Goal: Task Accomplishment & Management: Use online tool/utility

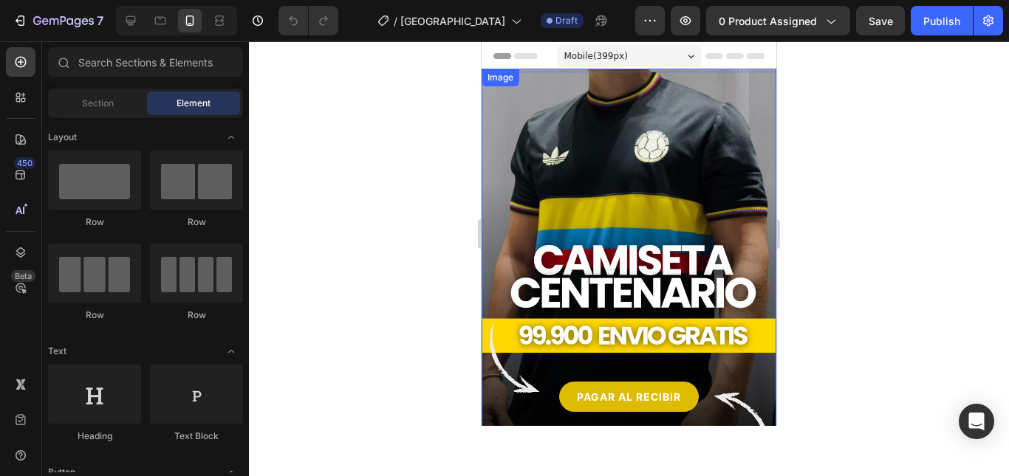
click at [569, 175] on img at bounding box center [628, 273] width 295 height 408
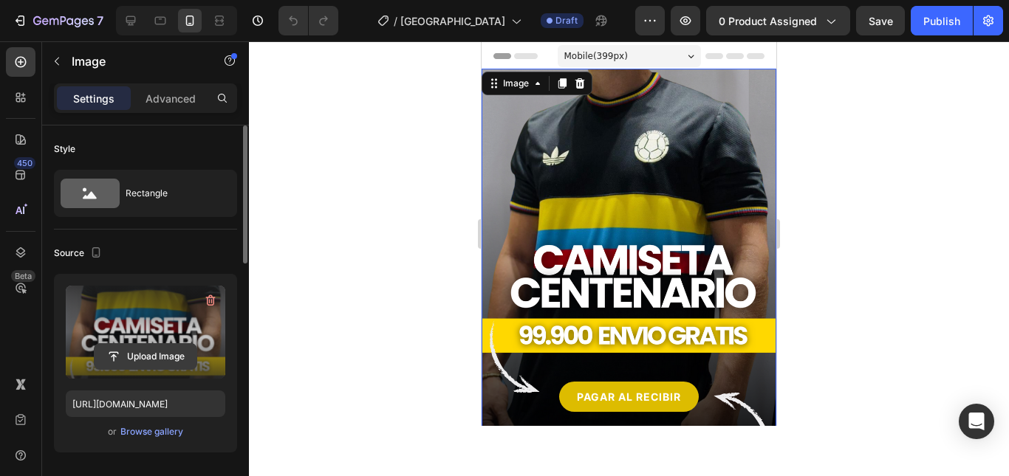
click at [172, 363] on input "file" at bounding box center [146, 356] width 102 height 25
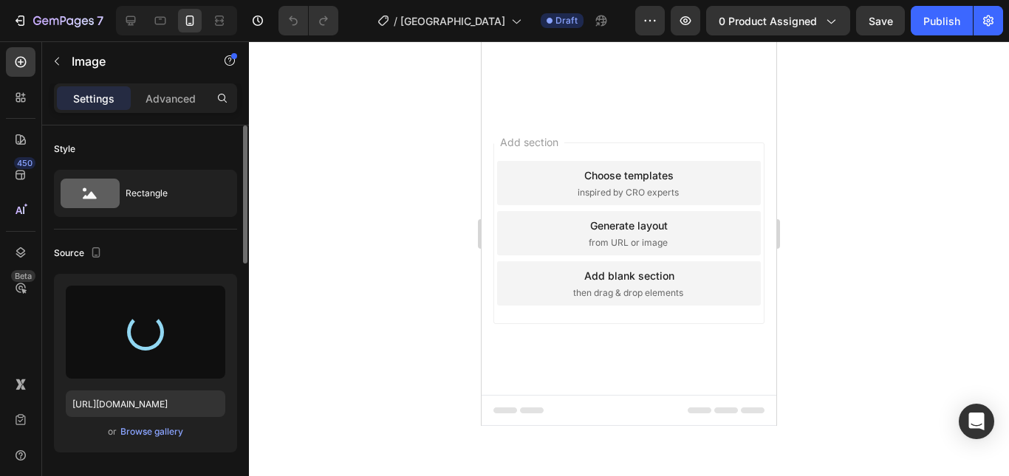
type input "[URL][DOMAIN_NAME]"
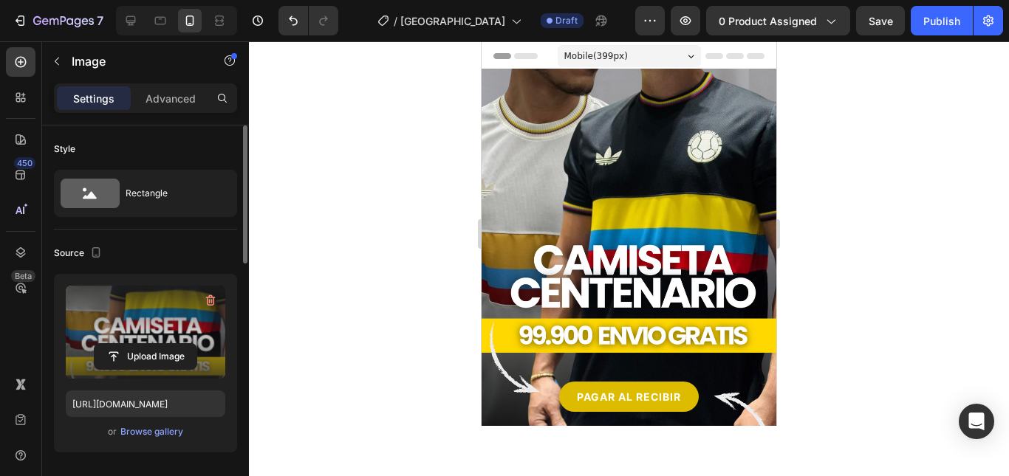
click at [822, 148] on div at bounding box center [629, 258] width 760 height 435
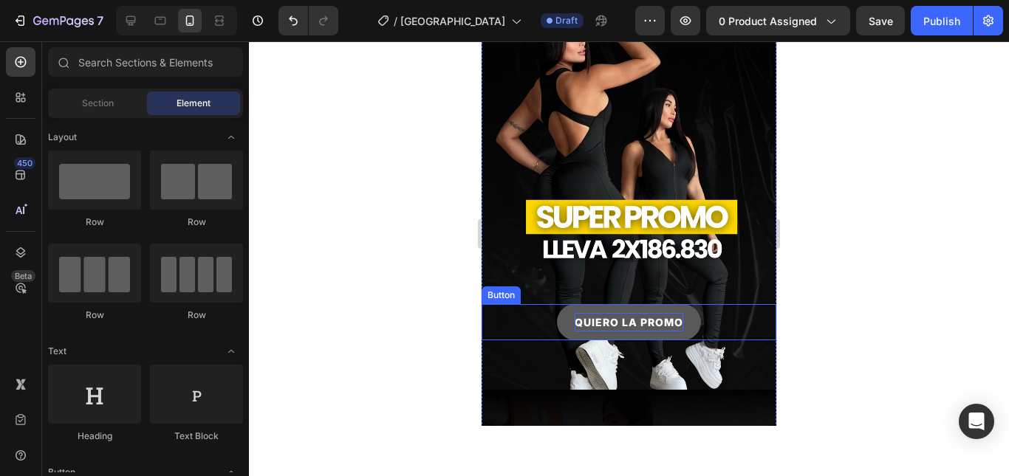
scroll to position [1034, 0]
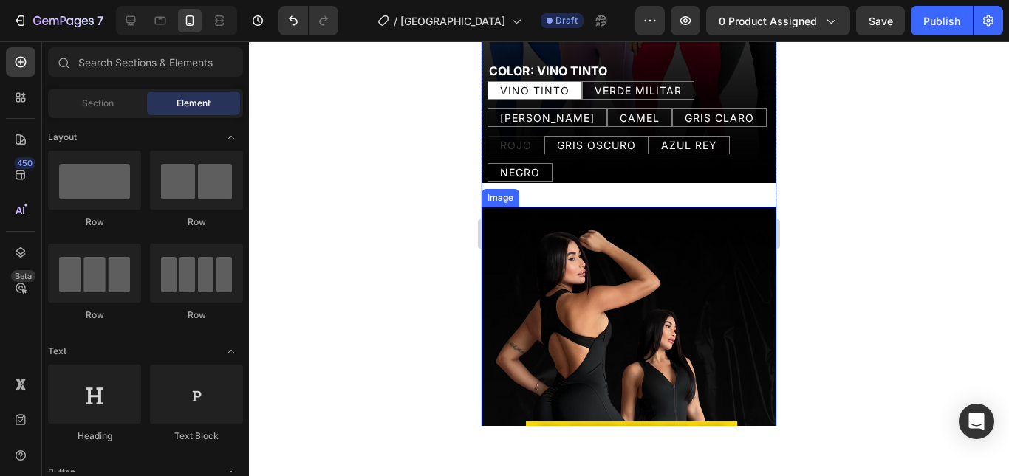
click at [654, 221] on img at bounding box center [628, 411] width 295 height 408
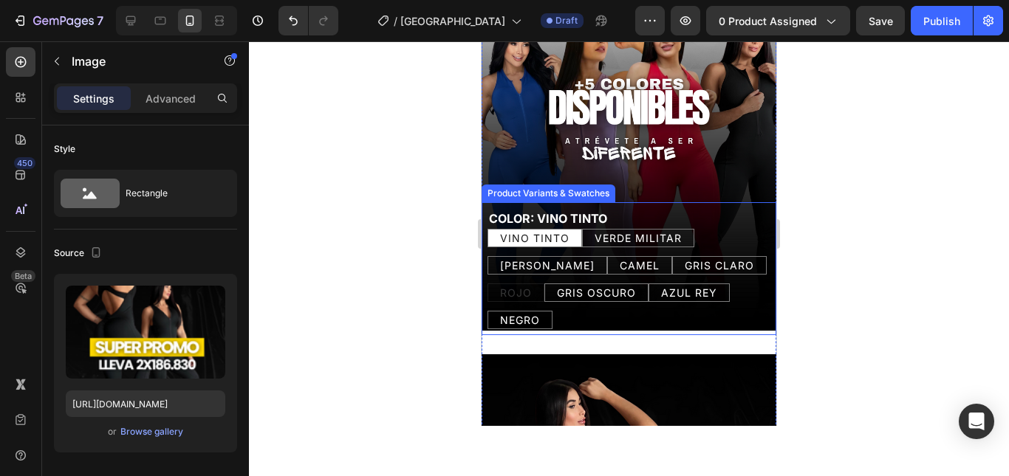
scroll to position [1107, 0]
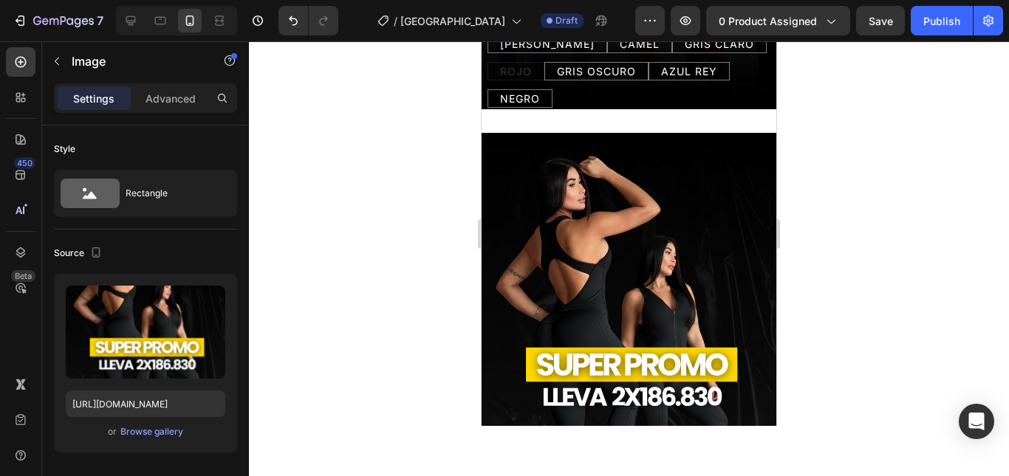
click at [532, 155] on img at bounding box center [628, 337] width 295 height 408
click at [586, 190] on img at bounding box center [628, 337] width 295 height 408
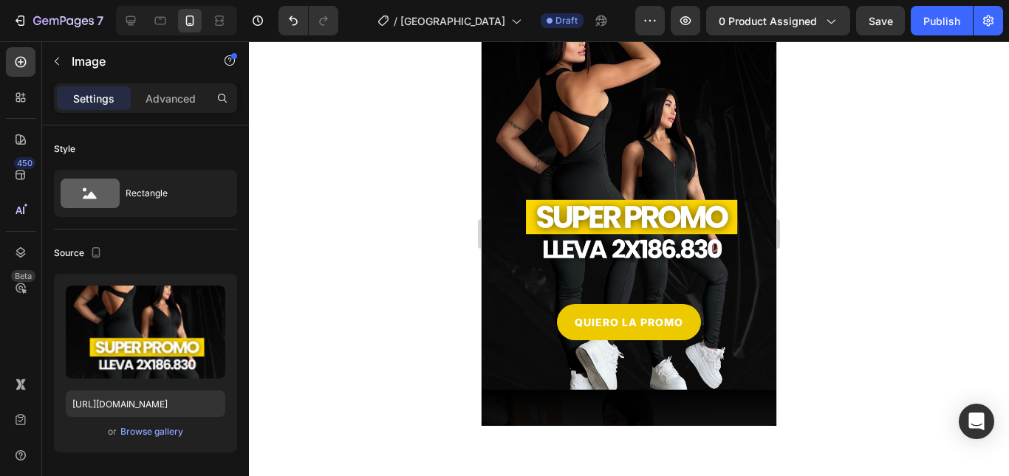
click at [745, 281] on img at bounding box center [628, 189] width 295 height 408
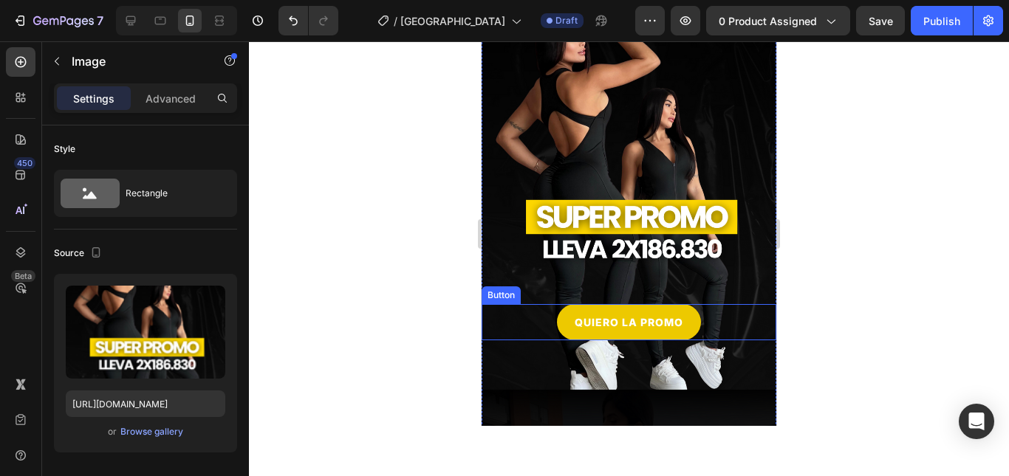
click at [663, 174] on img at bounding box center [628, 189] width 295 height 408
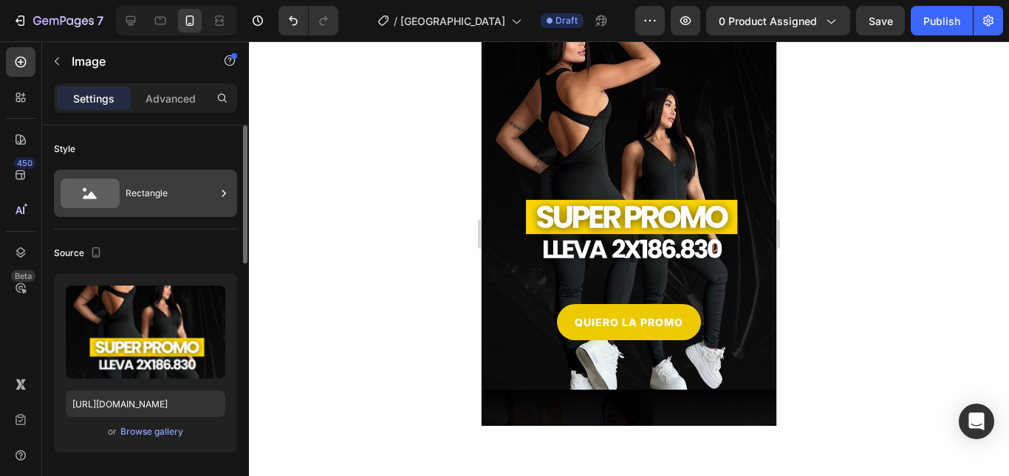
click at [127, 182] on div "Rectangle" at bounding box center [171, 193] width 90 height 34
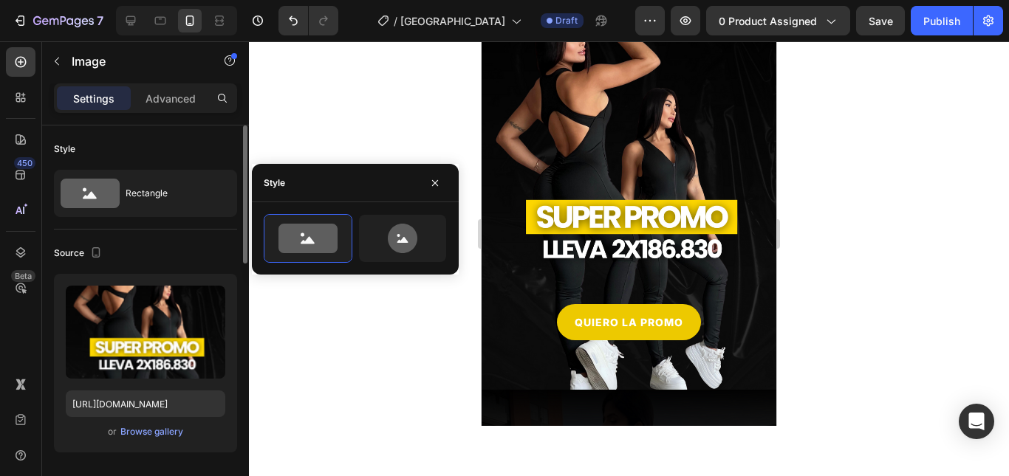
click at [158, 146] on div "Style" at bounding box center [145, 149] width 183 height 24
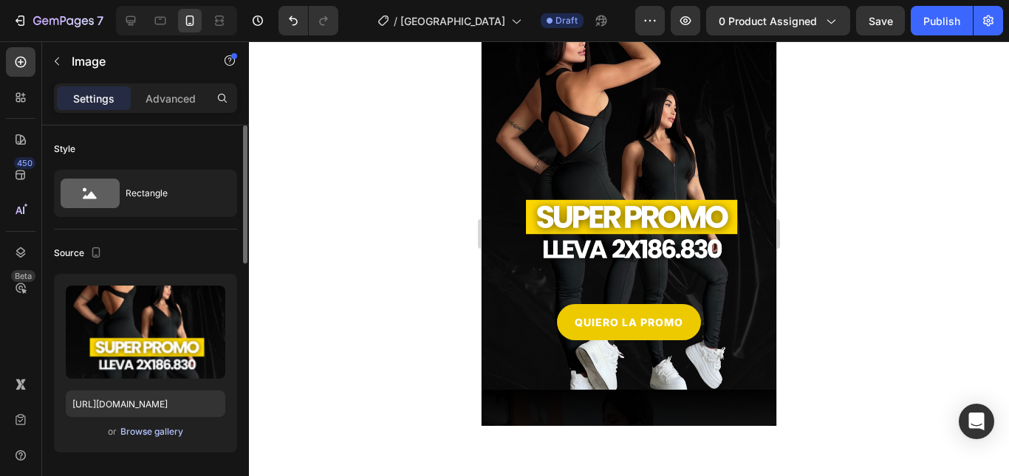
click at [137, 431] on div "Browse gallery" at bounding box center [151, 431] width 63 height 13
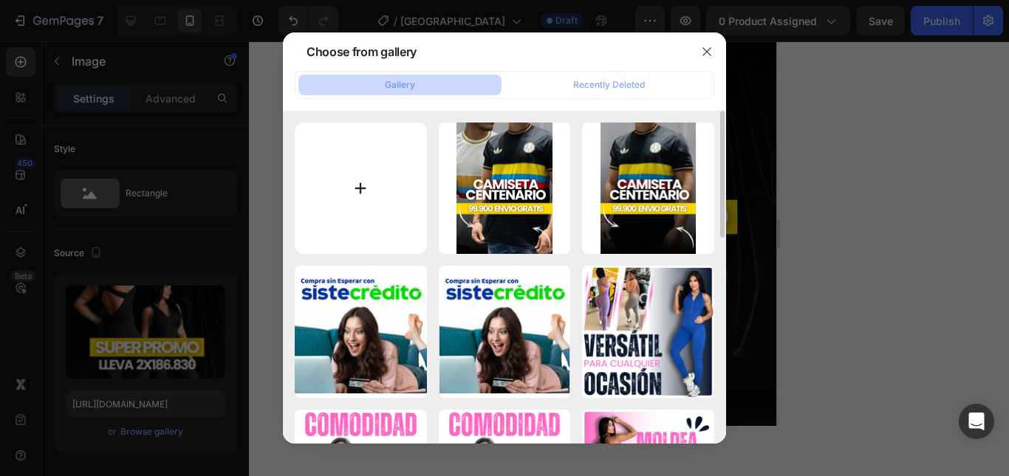
click at [401, 145] on input "file" at bounding box center [361, 189] width 132 height 132
type input "C:\fakepath\Banner web Promoción del Mes Gimnasio Texturado negro y amarillo (1…"
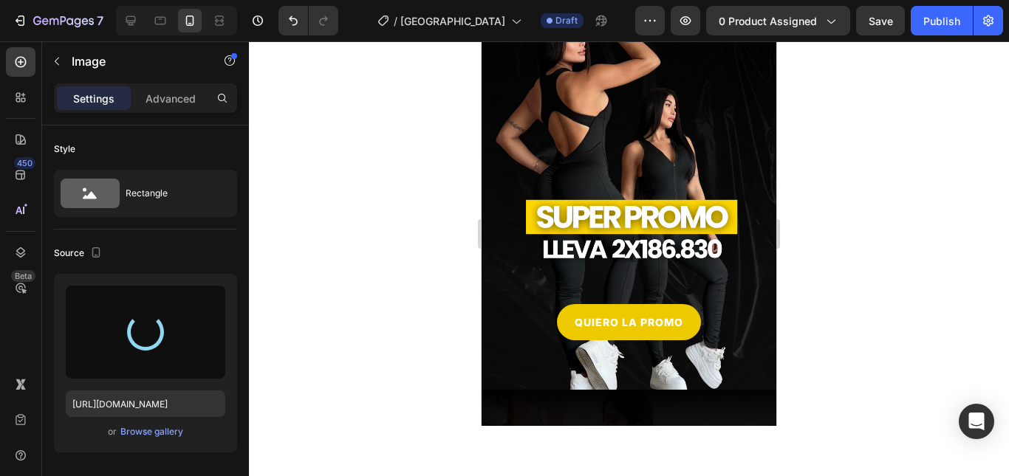
type input "[URL][DOMAIN_NAME]"
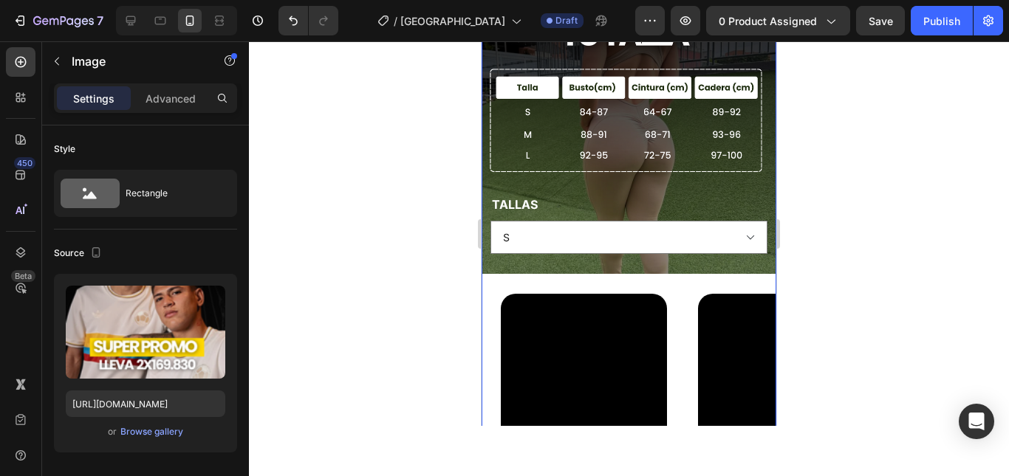
scroll to position [1920, 0]
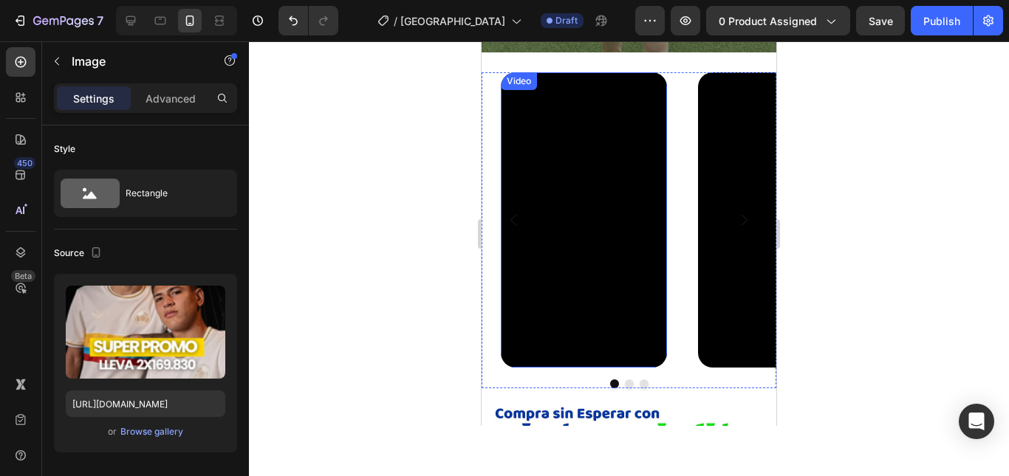
click at [554, 172] on video at bounding box center [584, 219] width 166 height 295
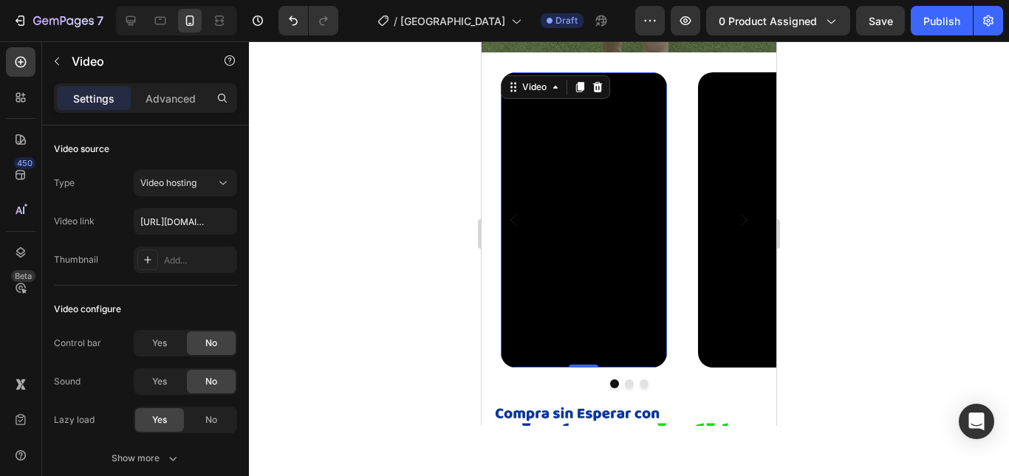
scroll to position [1772, 0]
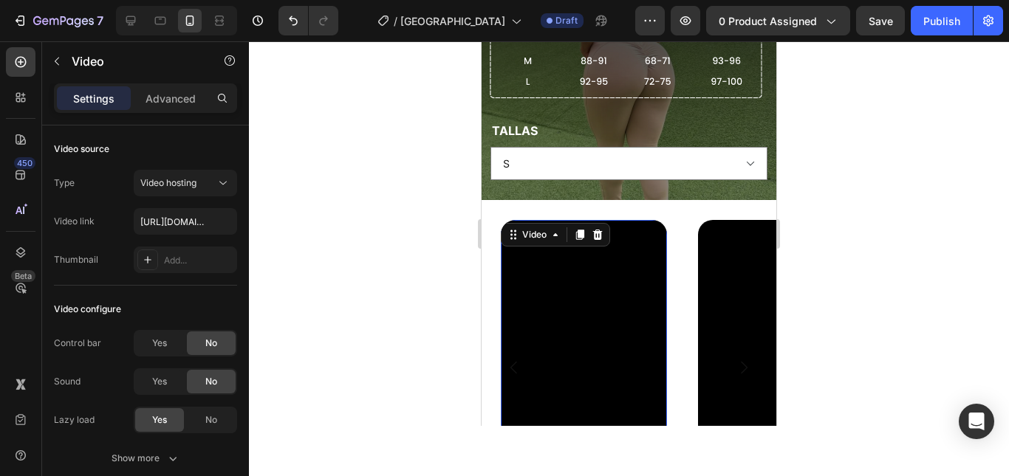
click at [561, 220] on video at bounding box center [584, 367] width 166 height 295
click at [542, 228] on div "Video" at bounding box center [534, 234] width 30 height 13
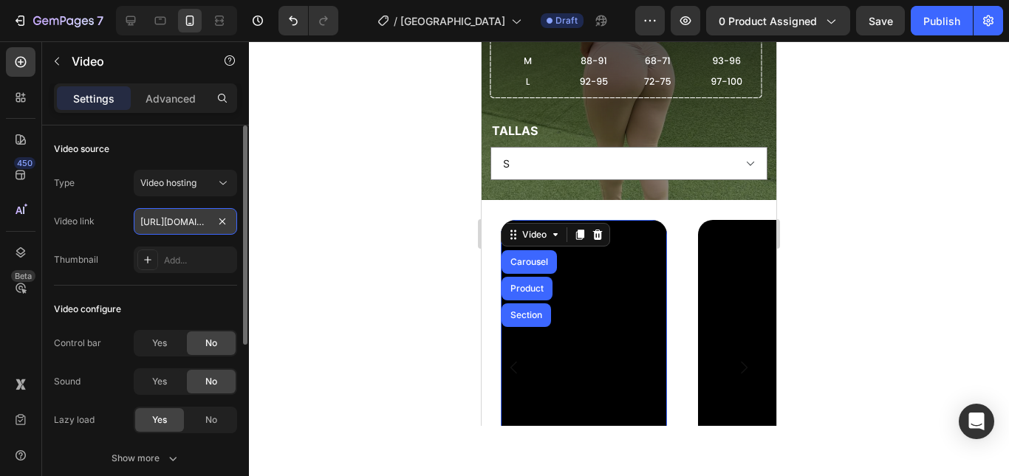
click at [183, 215] on input "[URL][DOMAIN_NAME]" at bounding box center [185, 221] width 103 height 27
click at [193, 222] on input "[URL][DOMAIN_NAME]" at bounding box center [185, 221] width 103 height 27
click at [199, 221] on input "[URL][DOMAIN_NAME]" at bounding box center [185, 221] width 103 height 27
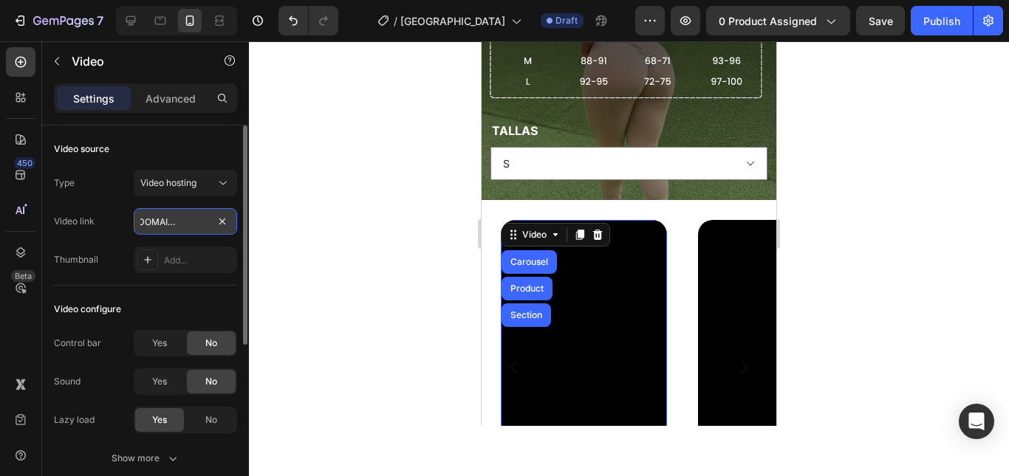
scroll to position [0, 0]
drag, startPoint x: 182, startPoint y: 221, endPoint x: 190, endPoint y: 227, distance: 9.9
click at [190, 227] on input "[URL][DOMAIN_NAME]" at bounding box center [185, 221] width 103 height 27
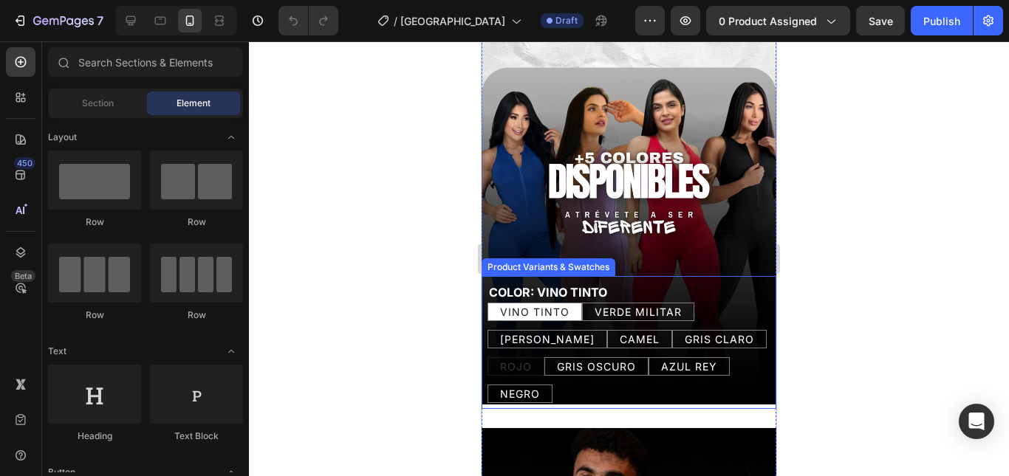
scroll to position [738, 0]
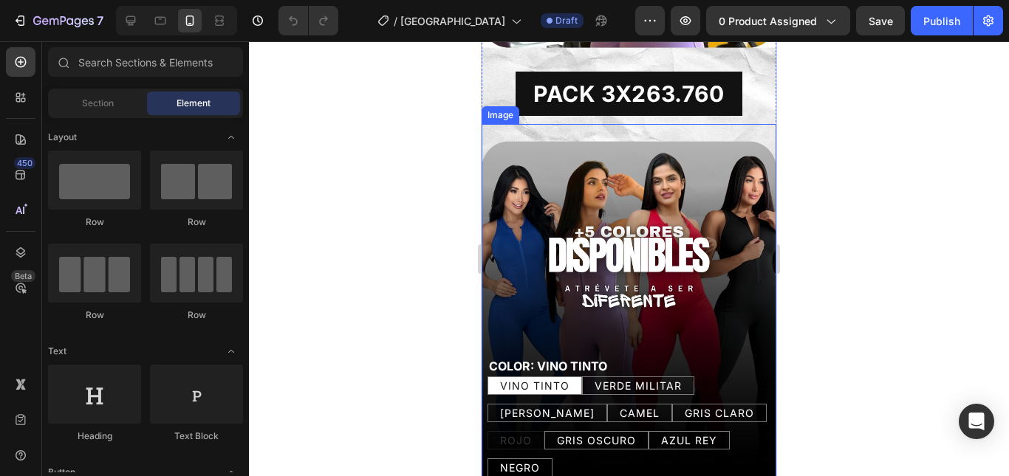
click at [635, 153] on img at bounding box center [628, 301] width 295 height 354
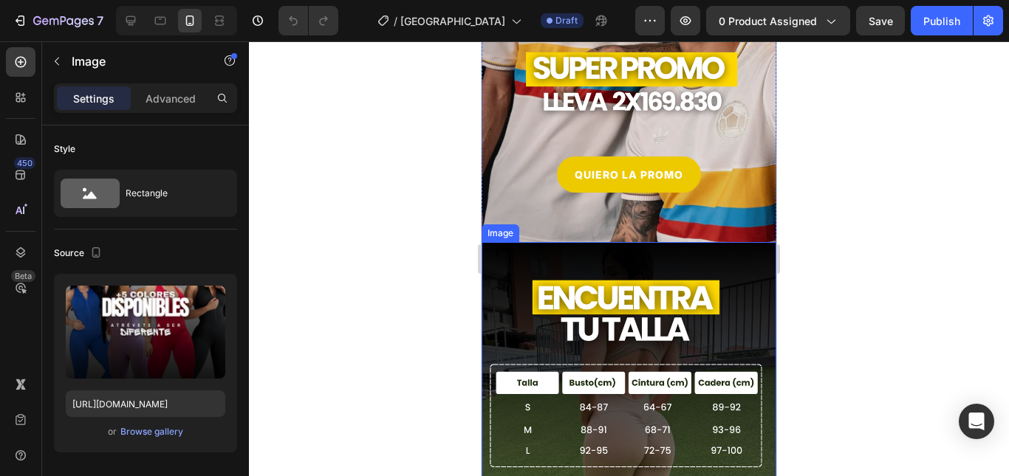
scroll to position [1624, 0]
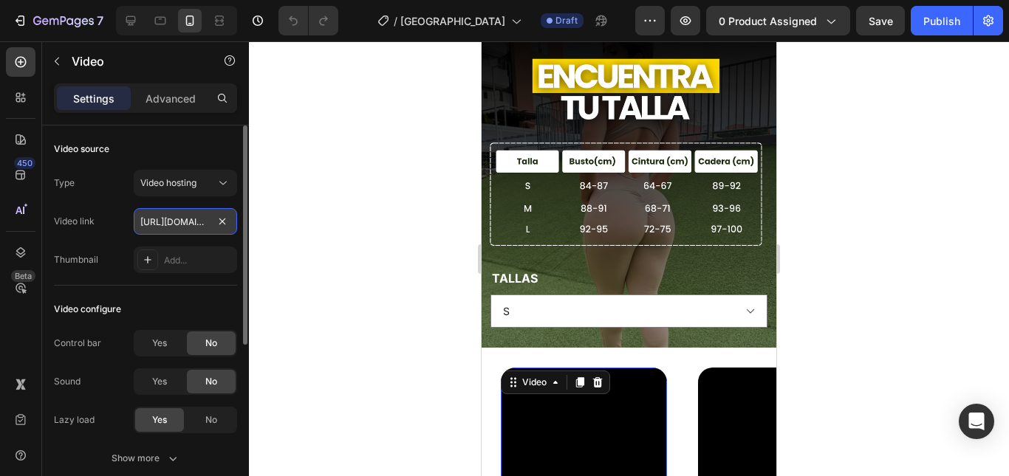
click at [168, 219] on input "[URL][DOMAIN_NAME]" at bounding box center [185, 221] width 103 height 27
click at [224, 221] on input "[URL][DOMAIN_NAME]" at bounding box center [185, 221] width 103 height 27
paste input "[URL][DOMAIN_NAME]"
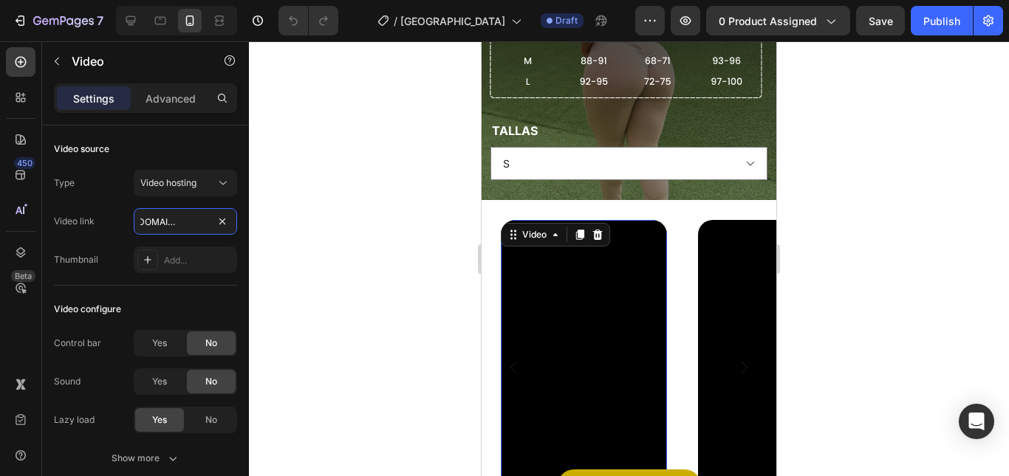
scroll to position [1846, 0]
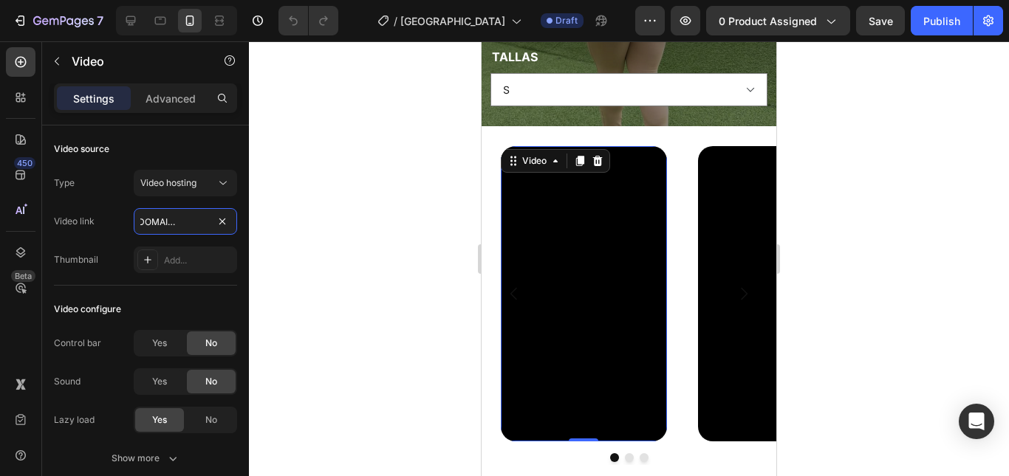
type input "[URL][DOMAIN_NAME]"
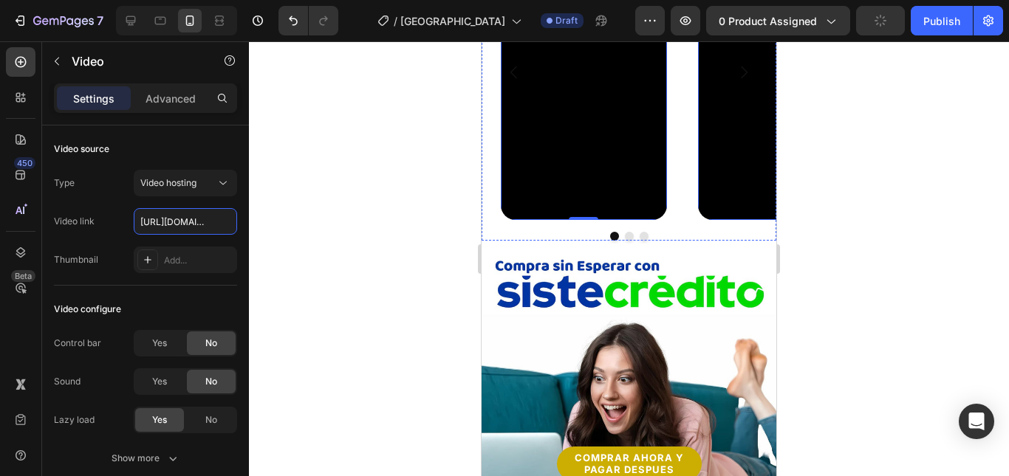
scroll to position [1920, 0]
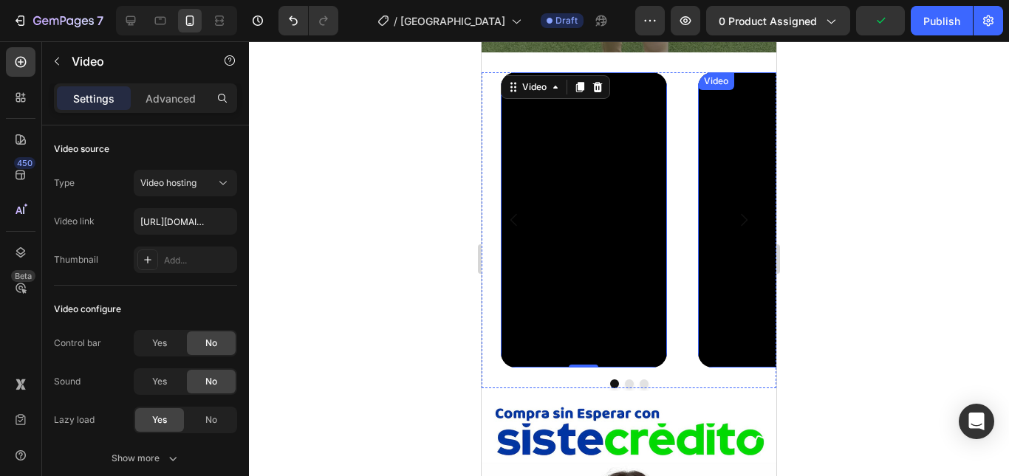
click at [710, 176] on video at bounding box center [781, 219] width 166 height 295
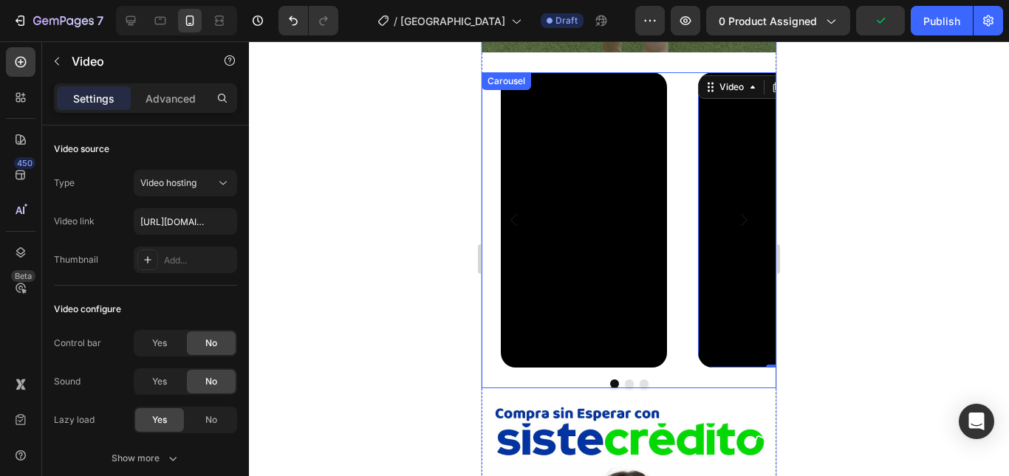
click at [738, 199] on button "Carousel Next Arrow" at bounding box center [743, 219] width 41 height 41
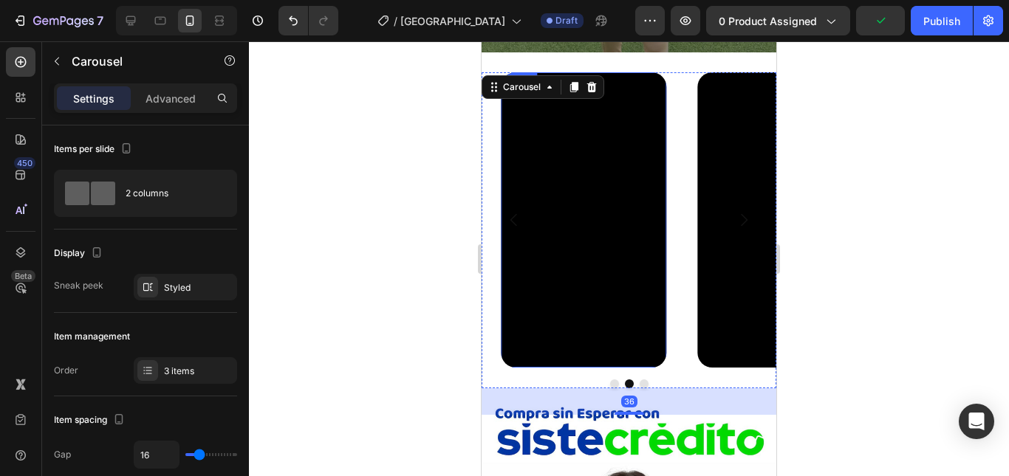
click at [633, 117] on video at bounding box center [584, 219] width 166 height 295
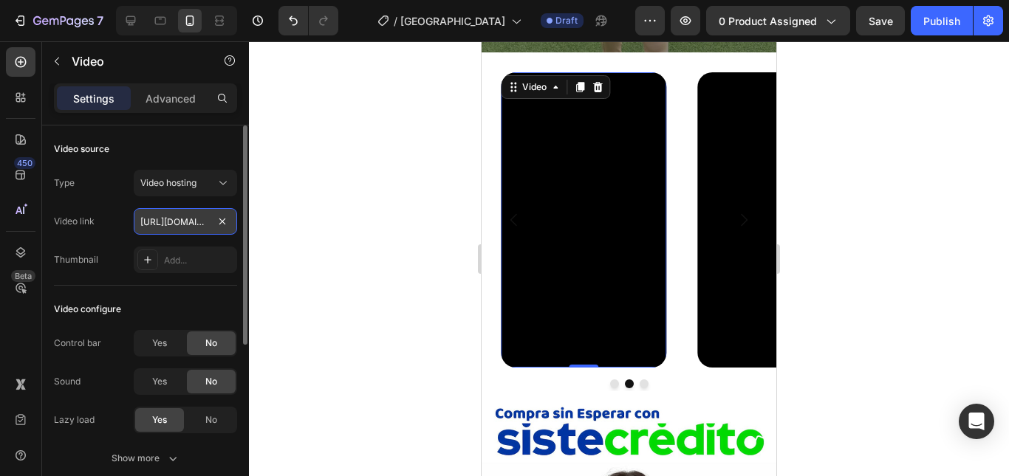
click at [168, 218] on input "[URL][DOMAIN_NAME]" at bounding box center [185, 221] width 103 height 27
paste input "[URL][DOMAIN_NAME]"
type input "[URL][DOMAIN_NAME]"
click at [391, 195] on div at bounding box center [629, 258] width 760 height 435
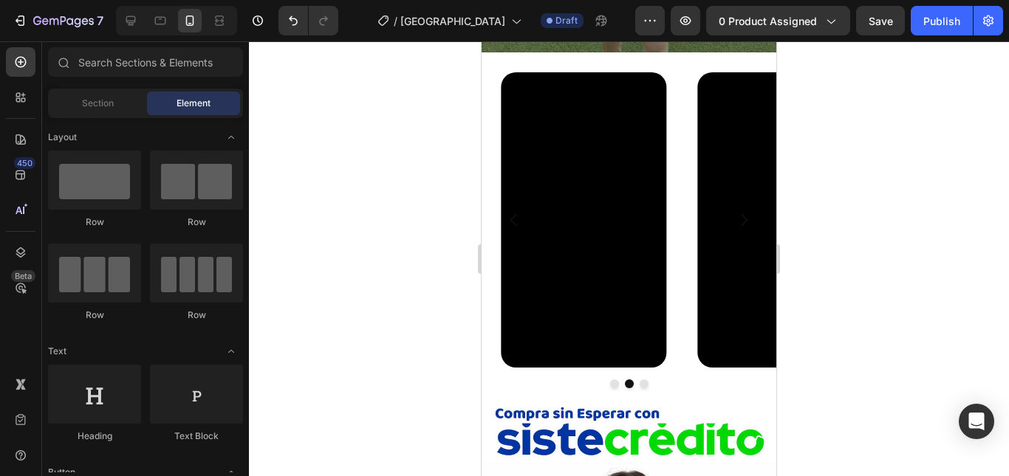
click at [529, 165] on video at bounding box center [584, 219] width 166 height 295
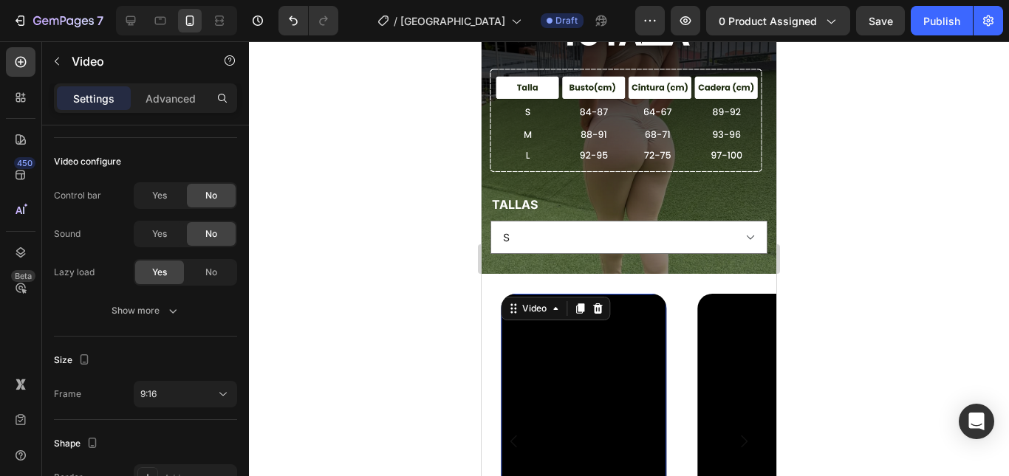
scroll to position [1772, 0]
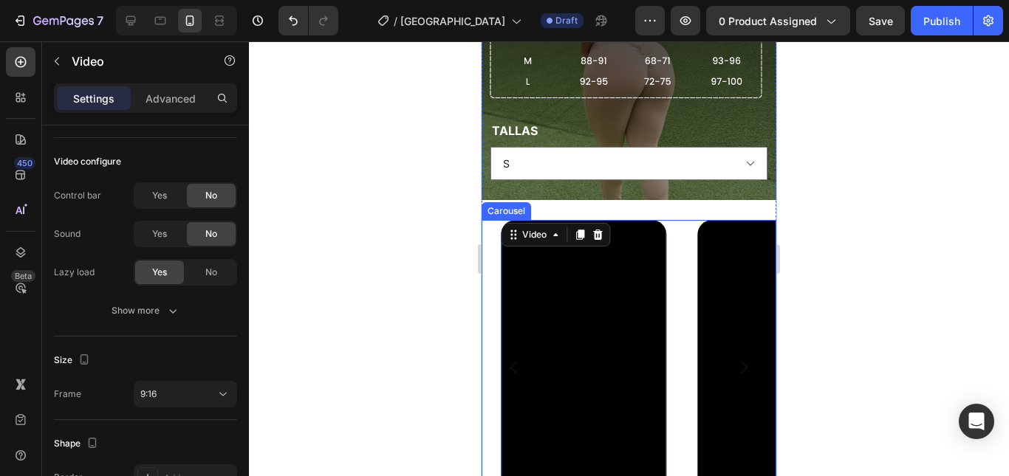
click at [498, 347] on button "Carousel Back Arrow" at bounding box center [513, 367] width 41 height 41
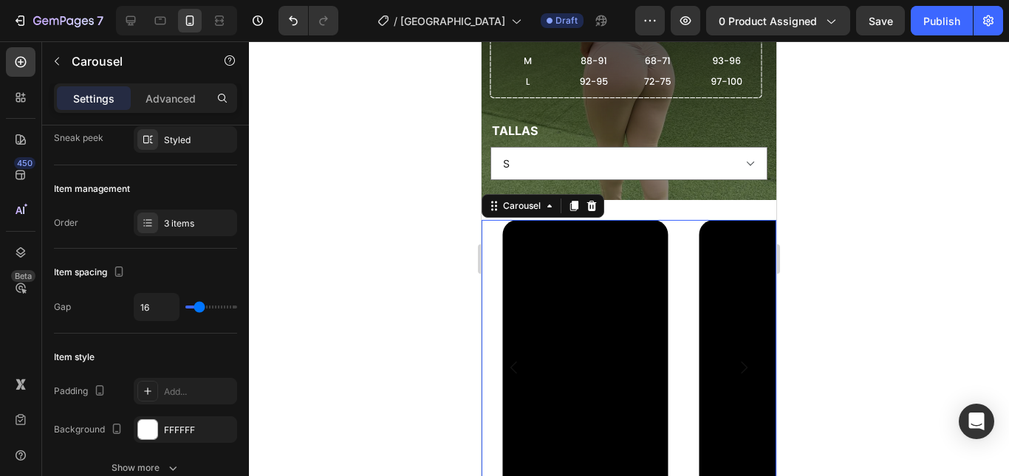
scroll to position [0, 0]
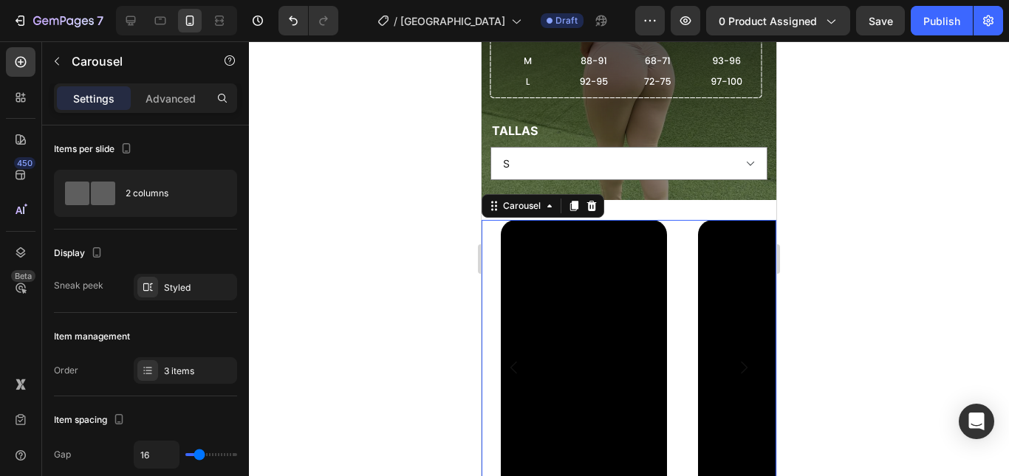
click at [678, 220] on div "Video" at bounding box center [770, 367] width 185 height 295
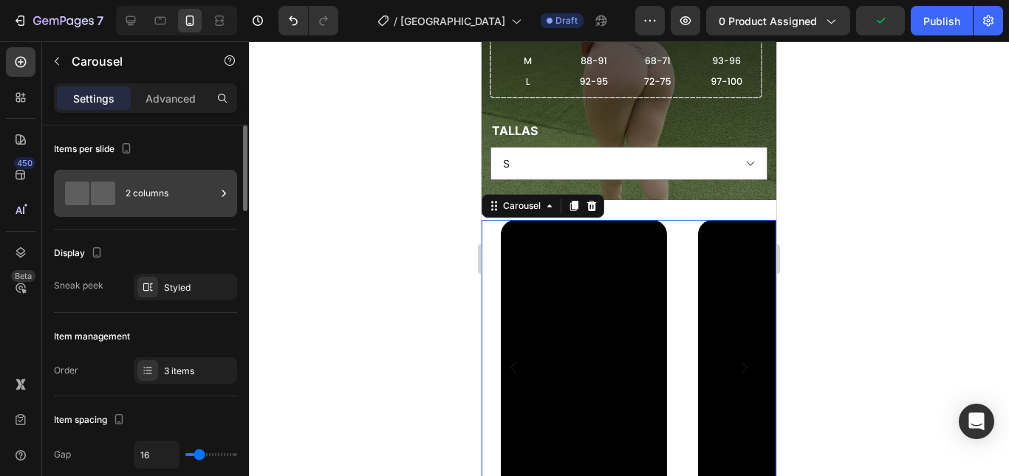
click at [169, 190] on div "2 columns" at bounding box center [171, 193] width 90 height 34
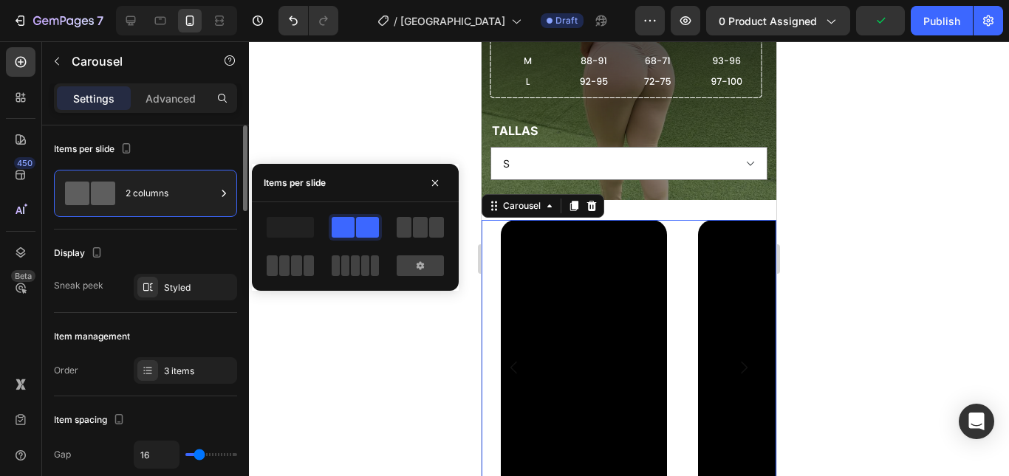
scroll to position [74, 0]
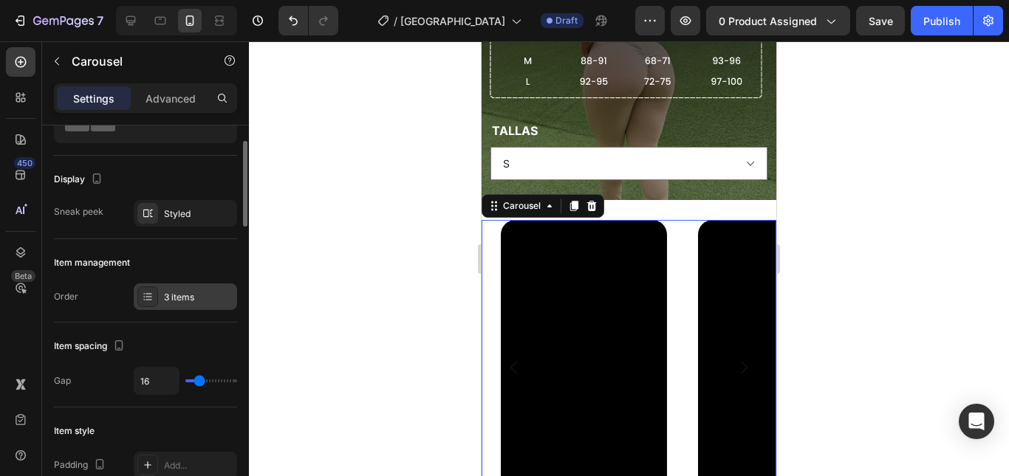
click at [193, 303] on div "3 items" at bounding box center [198, 297] width 69 height 13
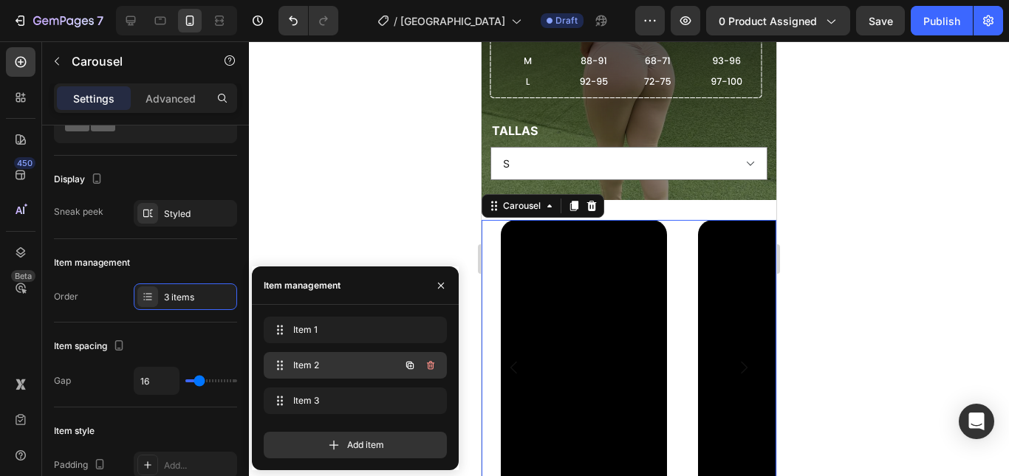
click at [323, 357] on div "Item 2 Item 2" at bounding box center [334, 365] width 130 height 21
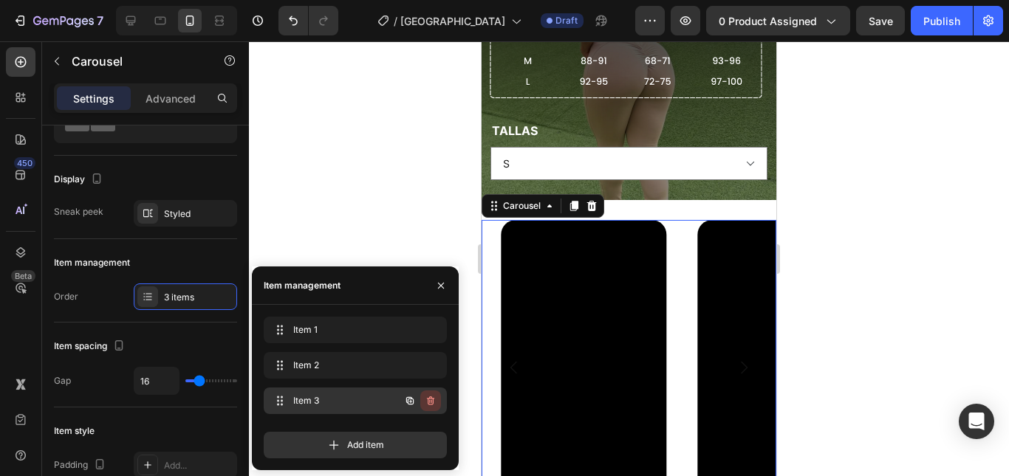
click at [437, 400] on button "button" at bounding box center [430, 401] width 21 height 21
click at [425, 402] on div "Delete" at bounding box center [420, 400] width 27 height 13
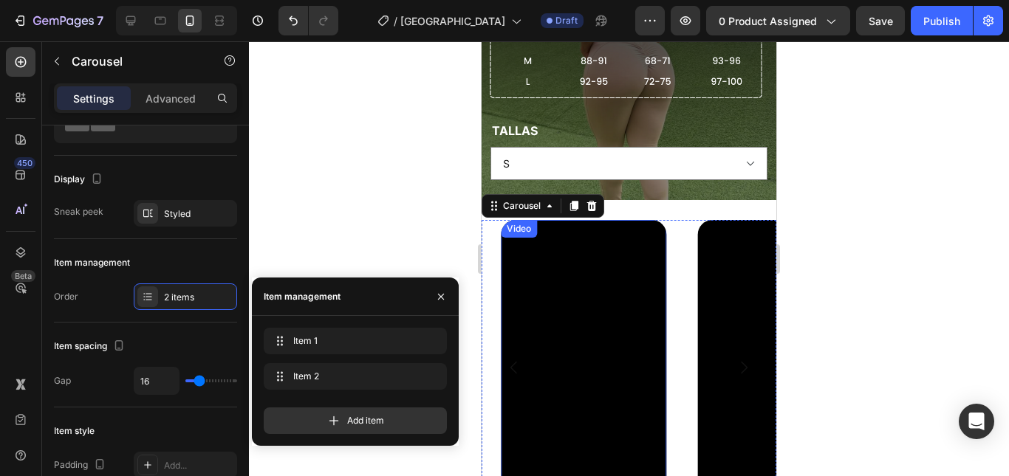
click at [628, 261] on video at bounding box center [584, 367] width 166 height 295
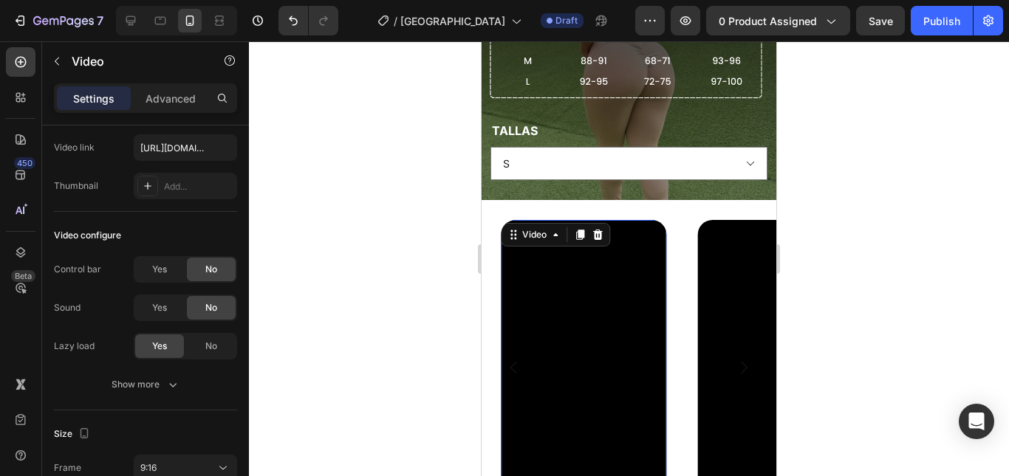
scroll to position [0, 0]
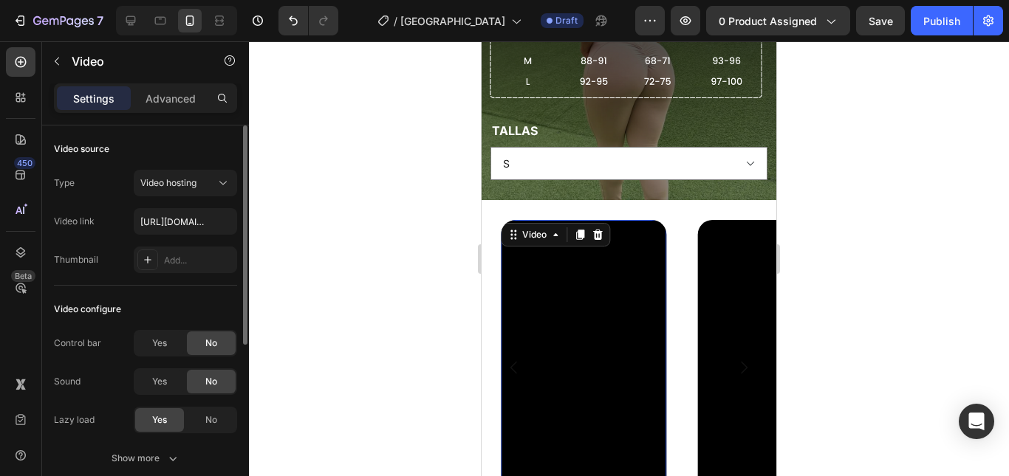
click at [842, 279] on div at bounding box center [629, 258] width 760 height 435
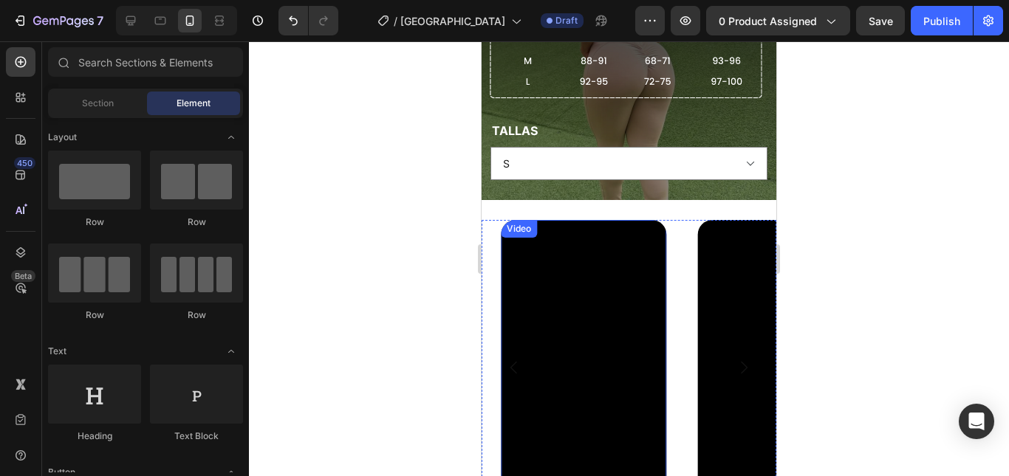
click at [623, 272] on video at bounding box center [584, 367] width 166 height 295
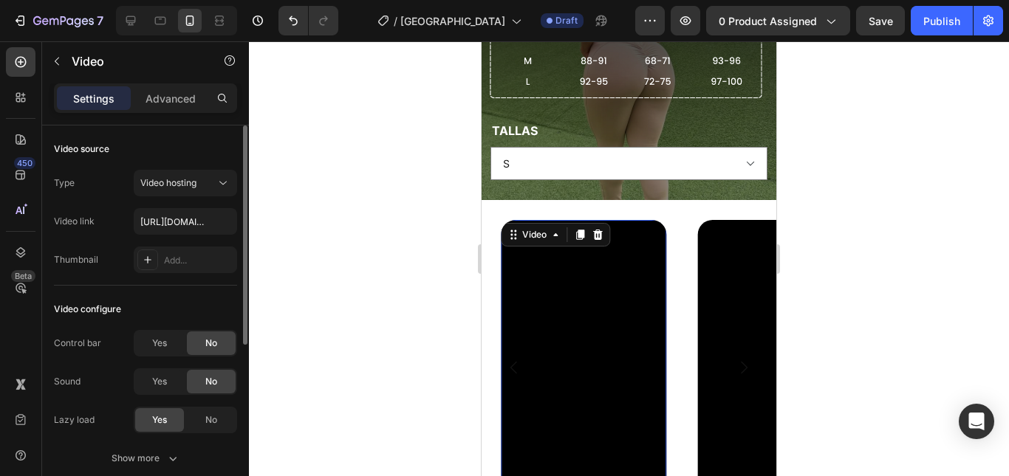
scroll to position [221, 0]
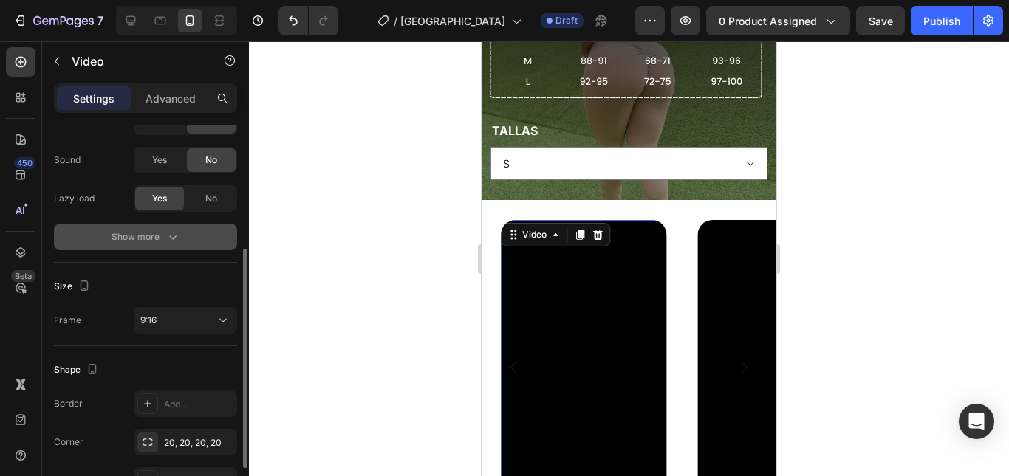
click at [144, 238] on div "Show more" at bounding box center [145, 237] width 69 height 15
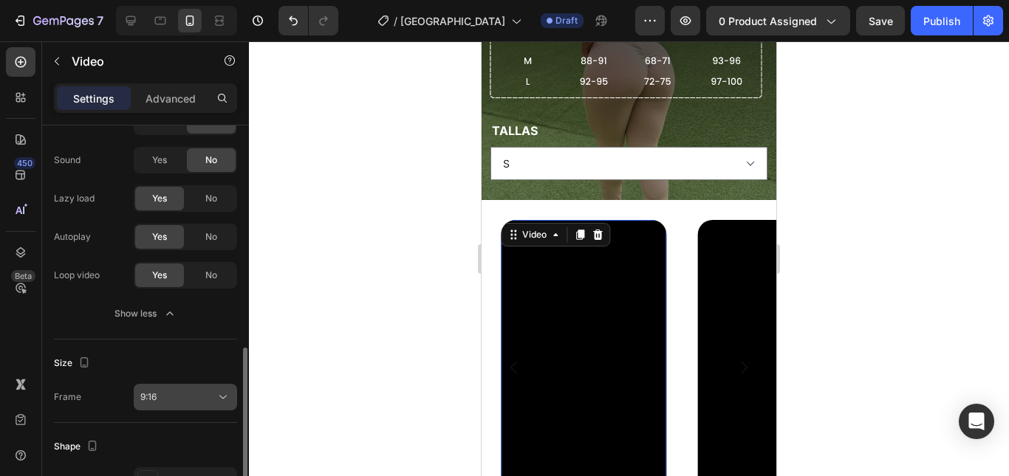
scroll to position [295, 0]
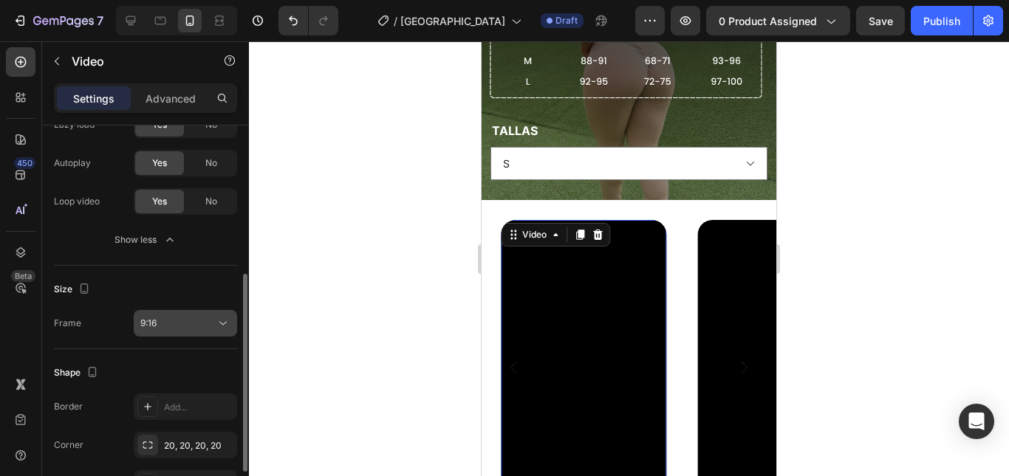
click at [177, 323] on div "9:16" at bounding box center [177, 323] width 75 height 13
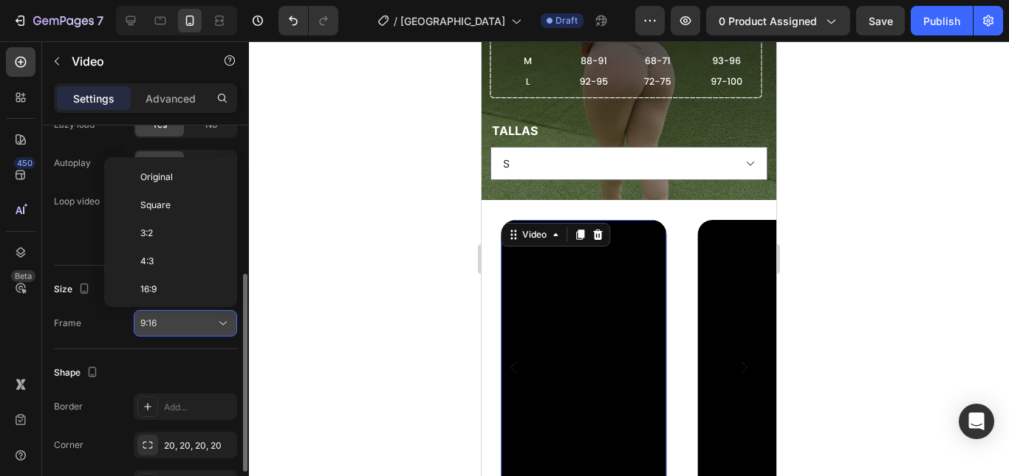
scroll to position [133, 0]
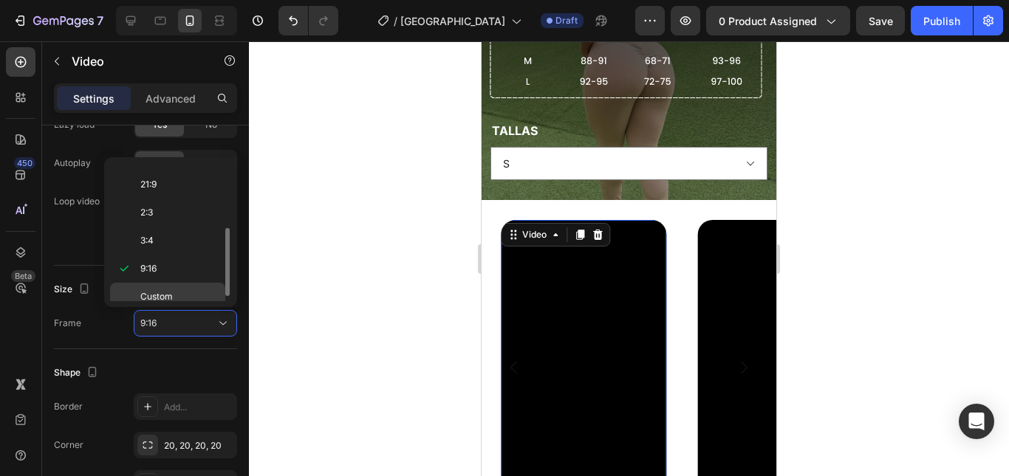
click at [168, 296] on span "Custom" at bounding box center [156, 296] width 32 height 13
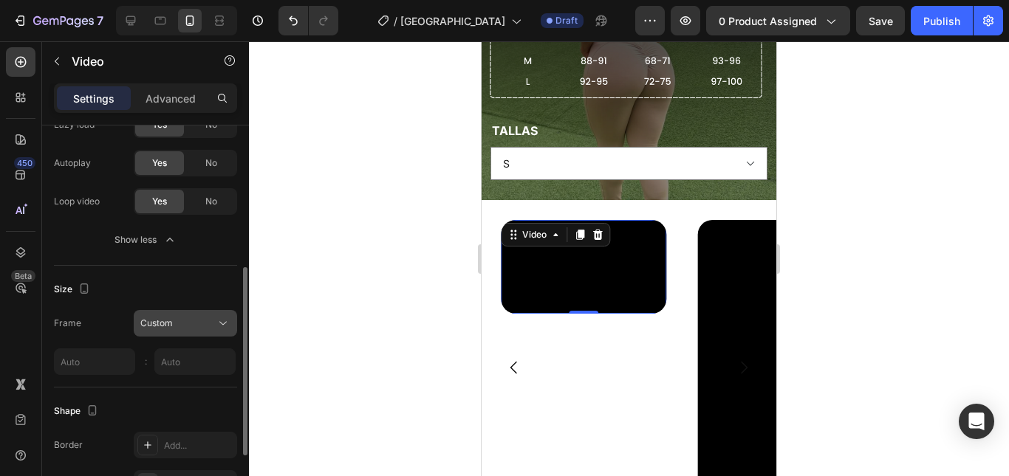
click at [180, 323] on div "Custom" at bounding box center [177, 323] width 75 height 13
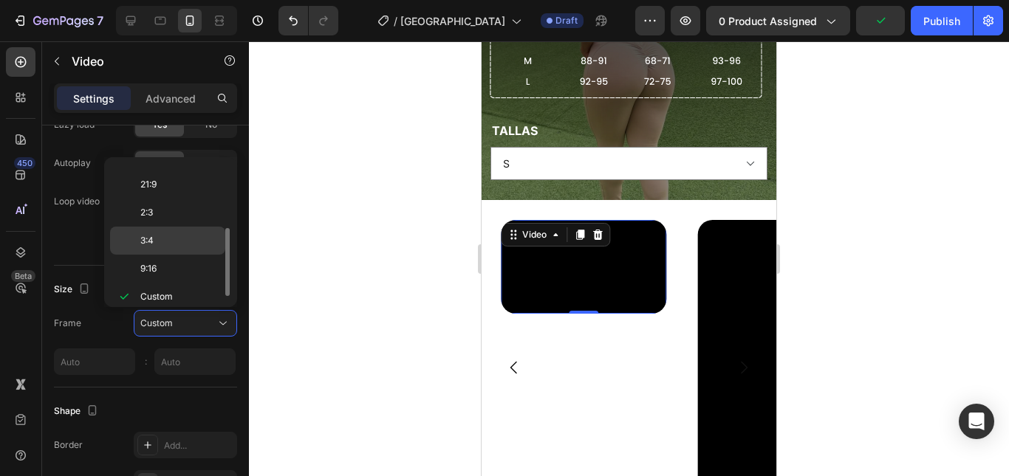
click at [156, 241] on p "3:4" at bounding box center [179, 240] width 78 height 13
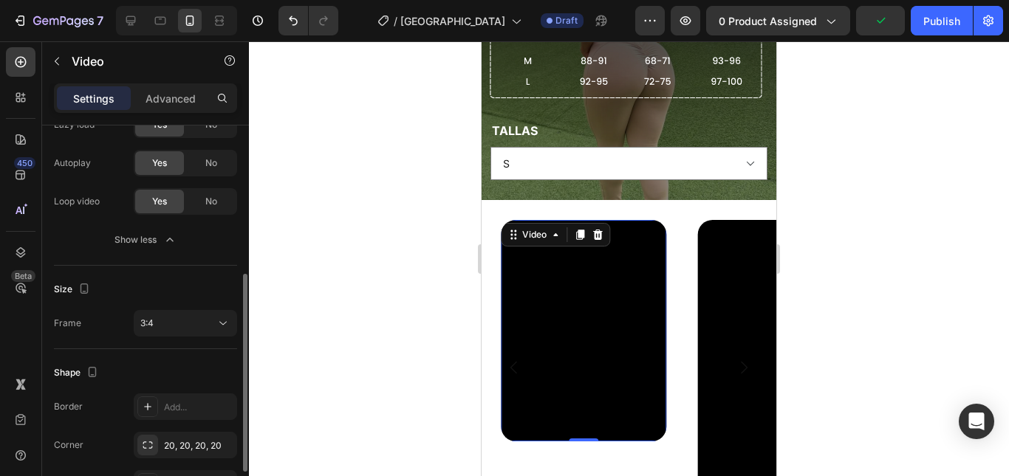
click at [176, 337] on div "Size Frame 3:4" at bounding box center [145, 307] width 183 height 83
click at [172, 321] on div "3:4" at bounding box center [177, 323] width 75 height 13
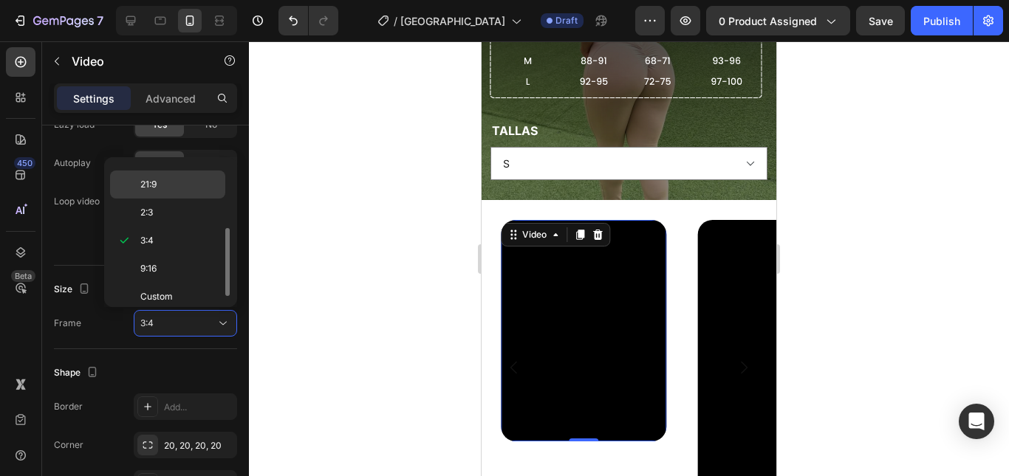
click at [158, 189] on p "21:9" at bounding box center [179, 184] width 78 height 13
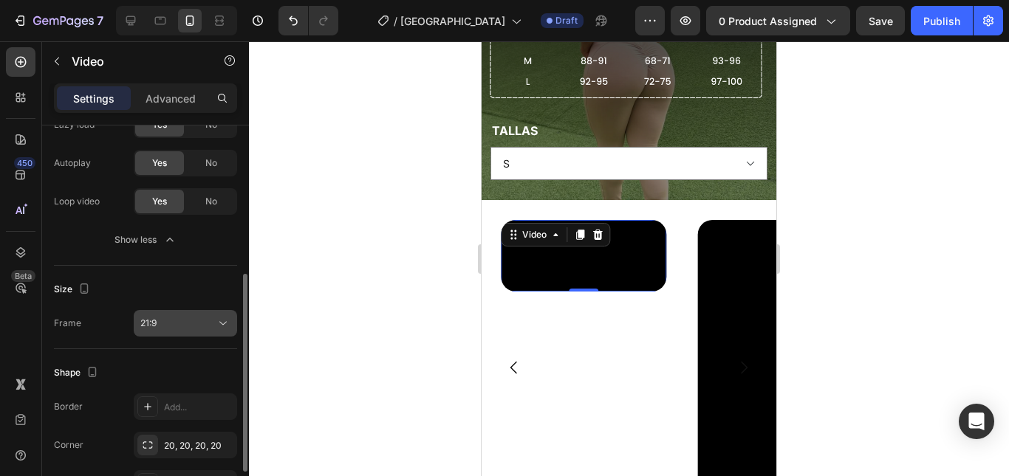
click at [178, 323] on div "21:9" at bounding box center [177, 323] width 75 height 13
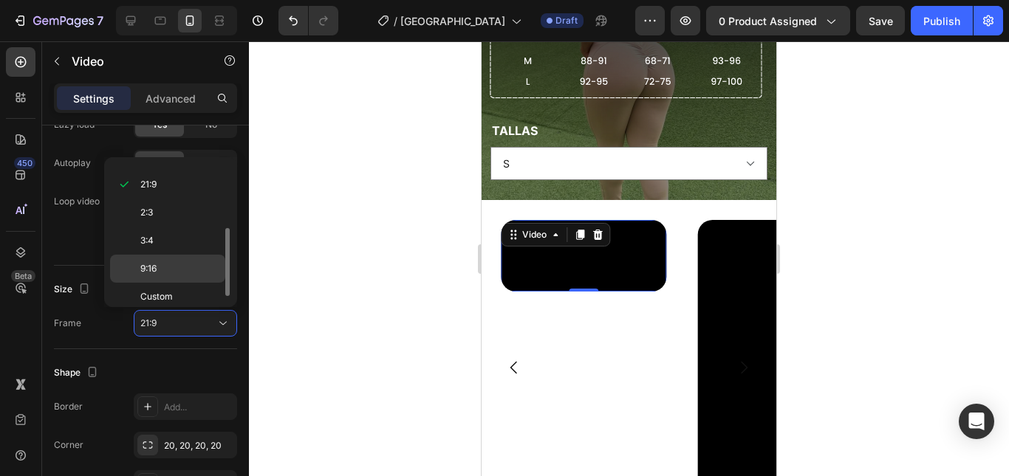
click at [173, 271] on p "9:16" at bounding box center [179, 268] width 78 height 13
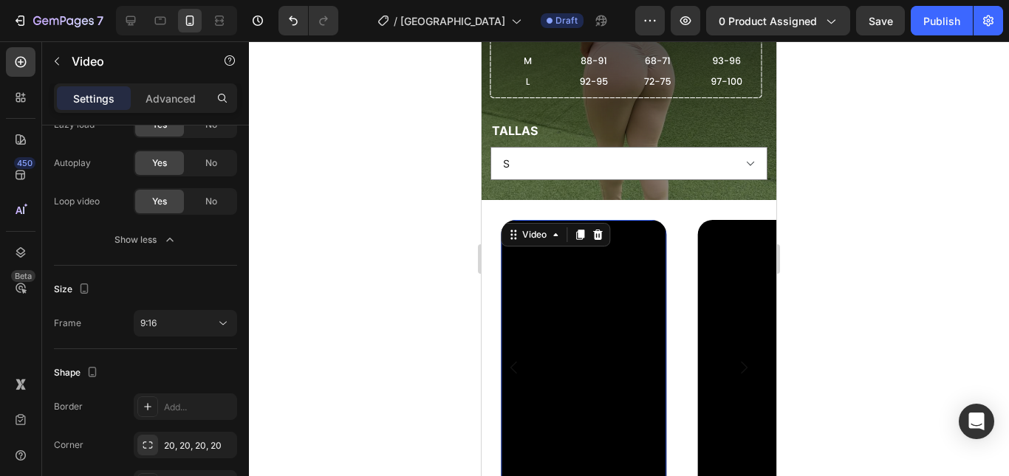
click at [436, 306] on div at bounding box center [629, 258] width 760 height 435
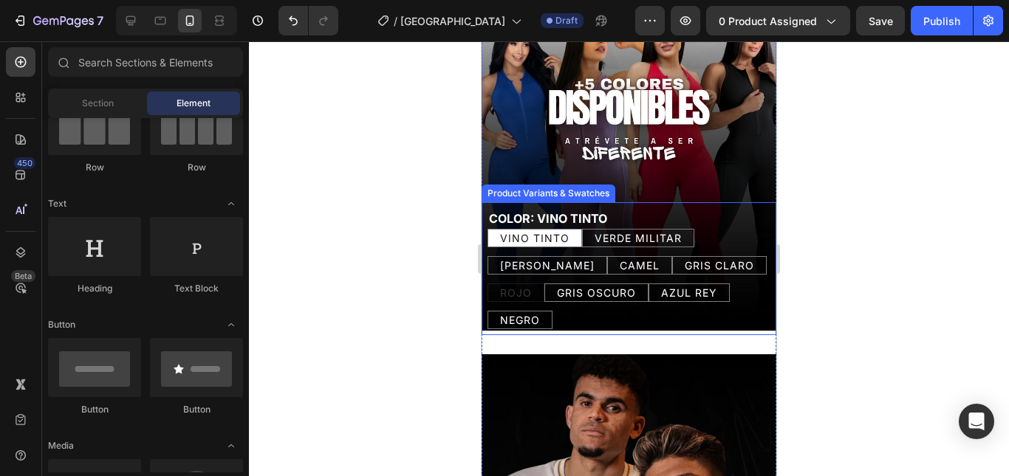
scroll to position [664, 0]
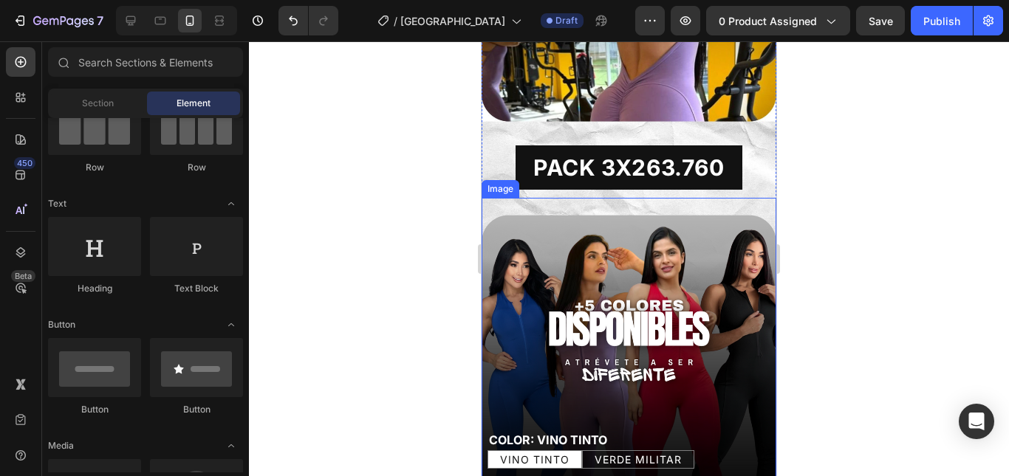
click at [512, 220] on img at bounding box center [628, 375] width 295 height 354
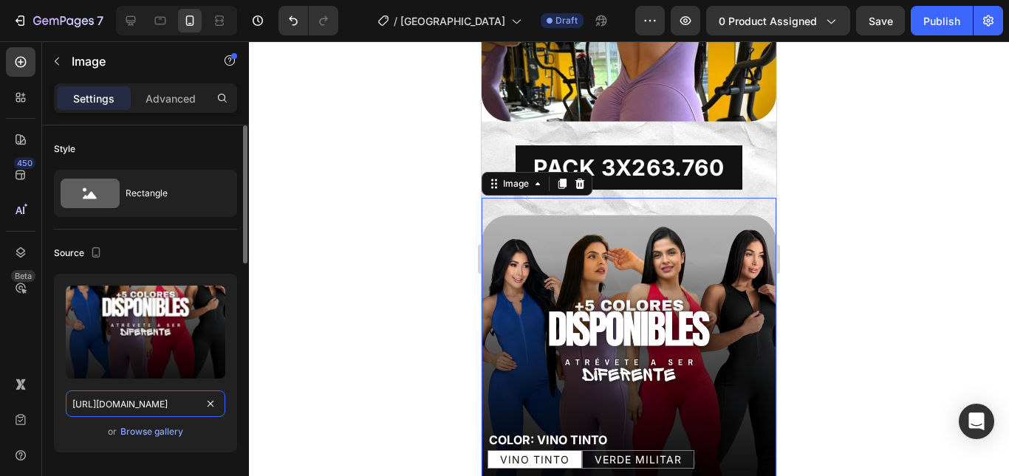
click at [138, 405] on input "[URL][DOMAIN_NAME]" at bounding box center [145, 404] width 159 height 27
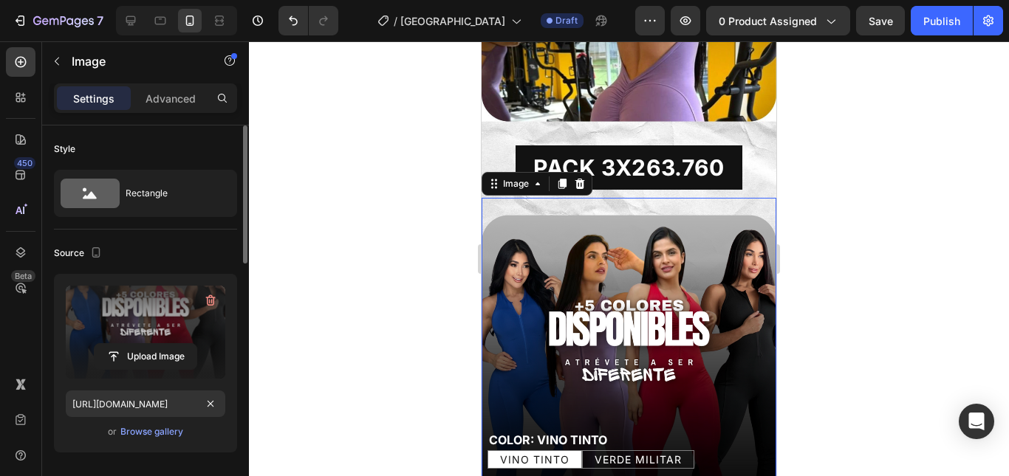
click at [159, 336] on label at bounding box center [145, 332] width 159 height 93
click at [159, 344] on input "file" at bounding box center [146, 356] width 102 height 25
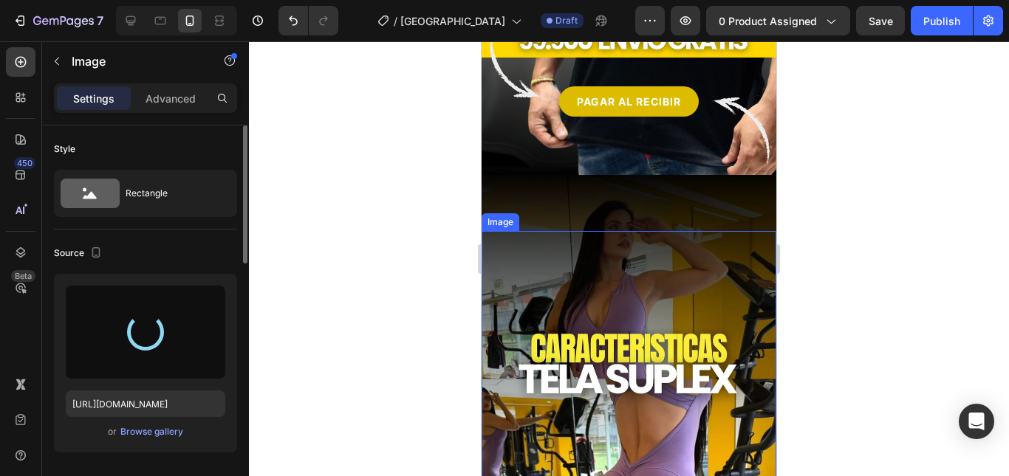
type input "[URL][DOMAIN_NAME]"
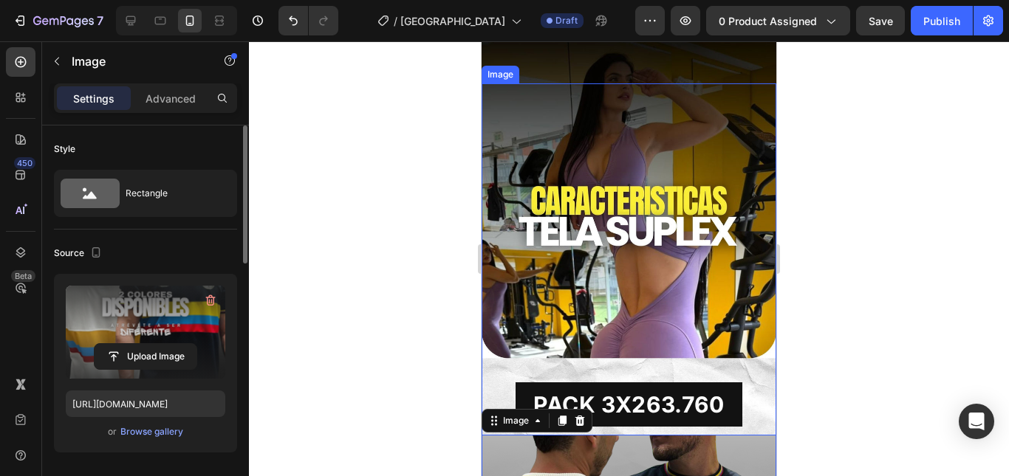
scroll to position [591, 0]
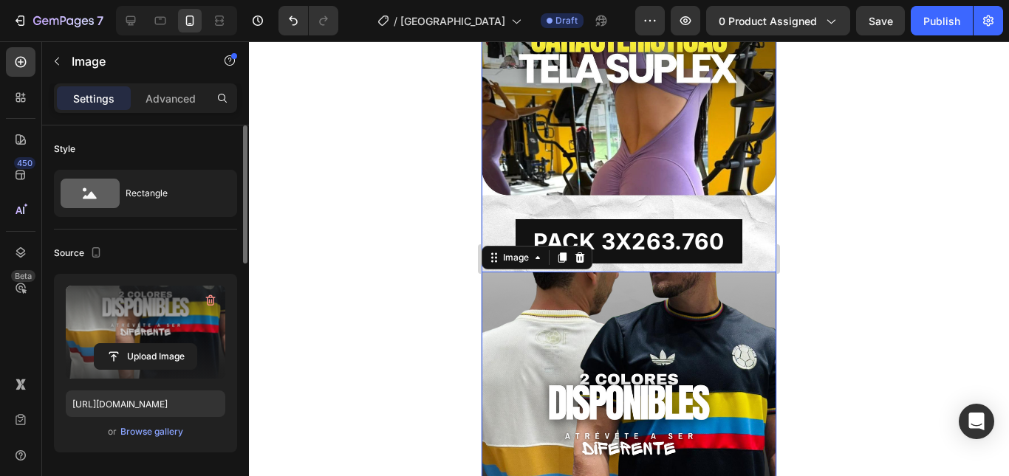
click at [924, 264] on div at bounding box center [629, 258] width 760 height 435
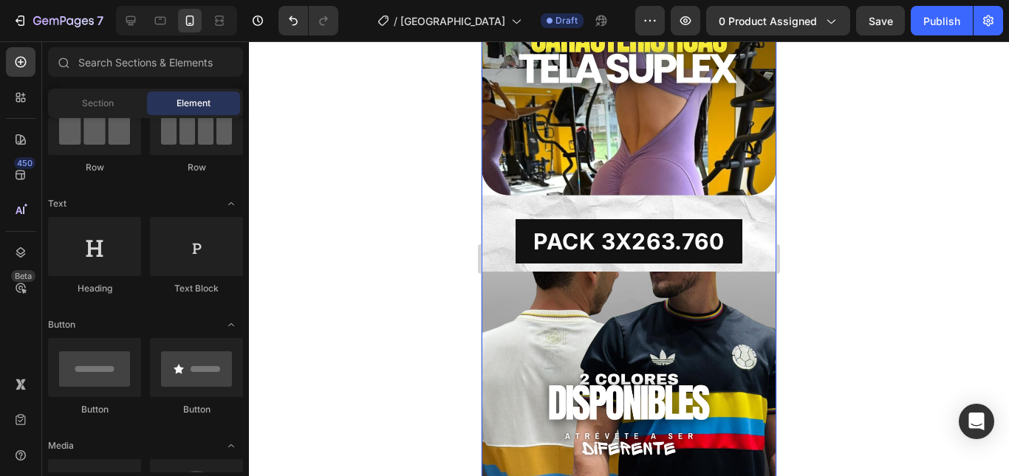
click at [729, 141] on img at bounding box center [628, 69] width 295 height 408
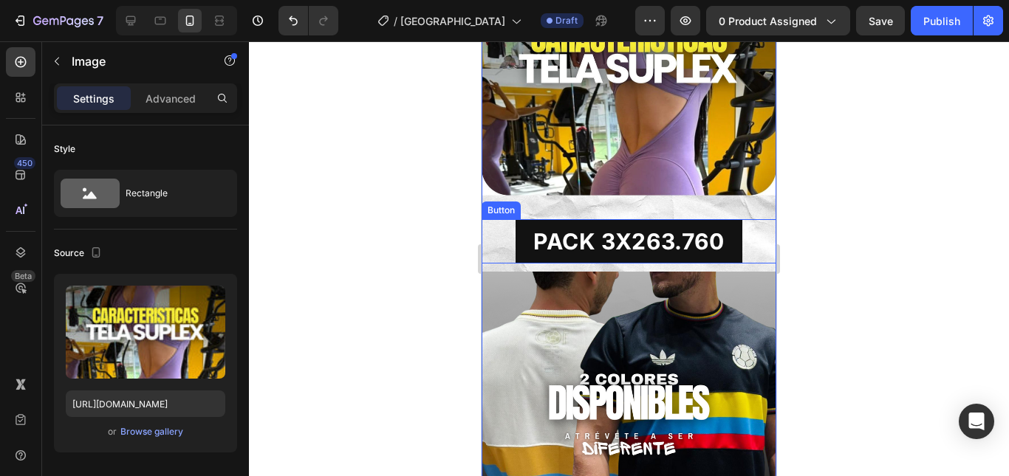
click at [744, 219] on div "PACK 3X263.760 Button" at bounding box center [628, 241] width 295 height 44
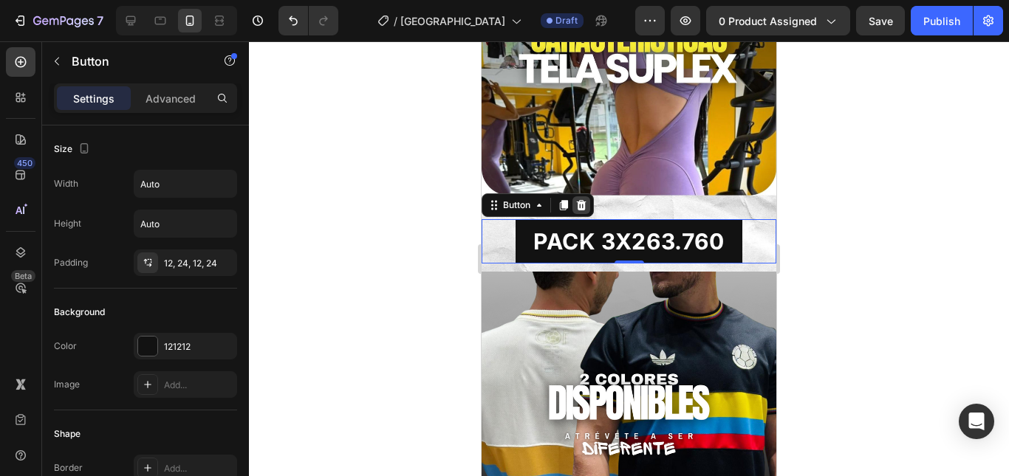
click at [587, 199] on icon at bounding box center [581, 205] width 12 height 12
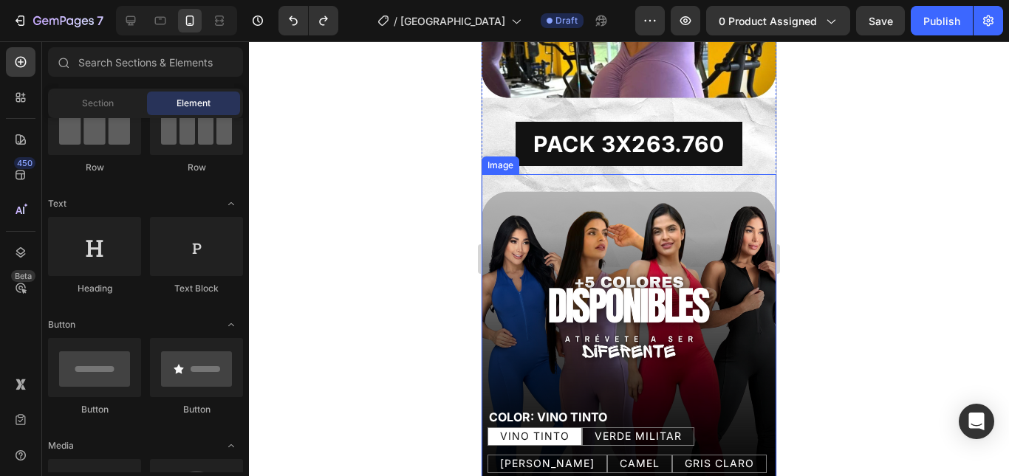
scroll to position [369, 0]
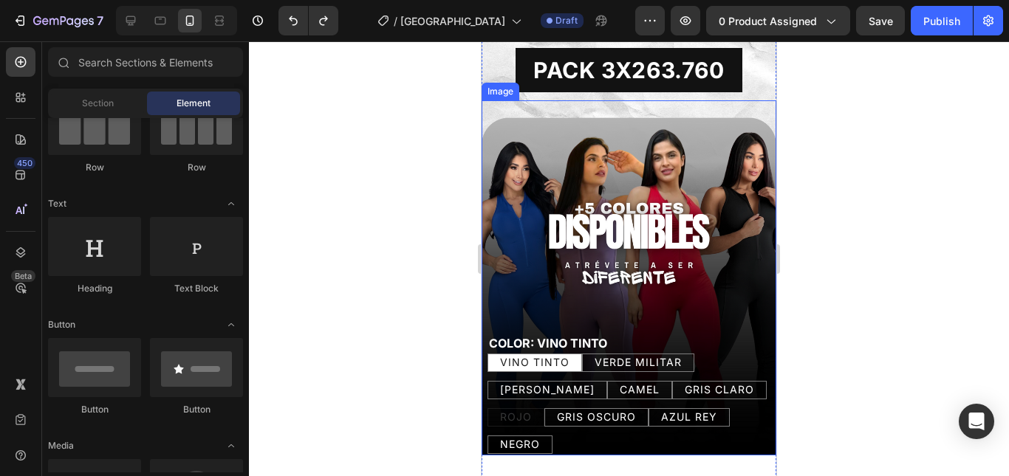
click at [524, 157] on img at bounding box center [628, 277] width 295 height 354
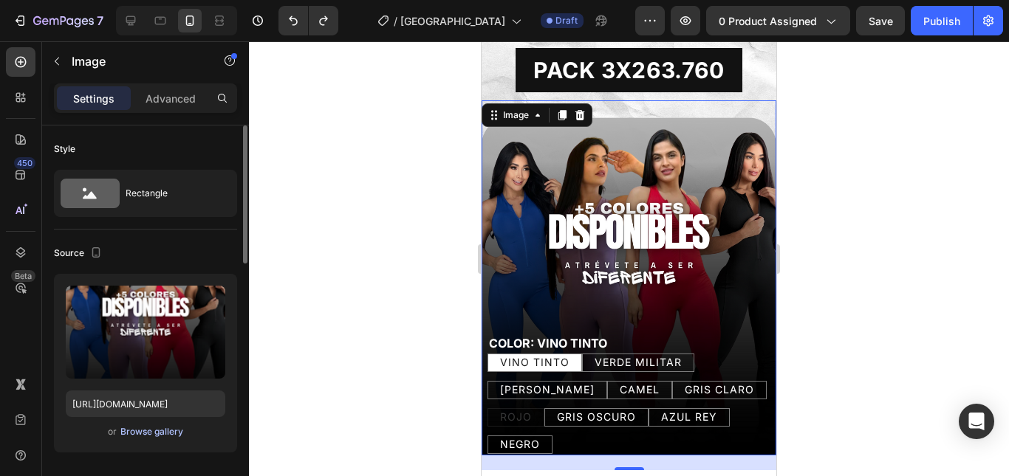
click at [142, 431] on div "Browse gallery" at bounding box center [151, 431] width 63 height 13
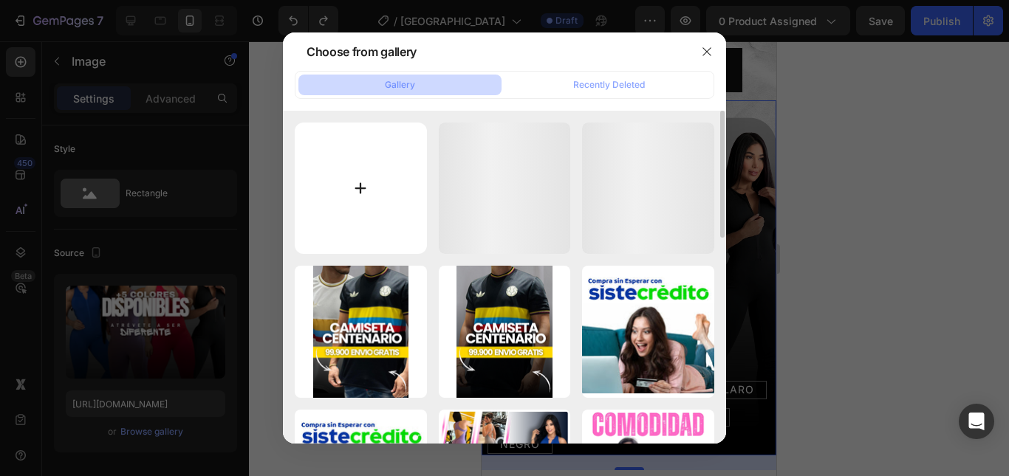
click at [359, 165] on input "file" at bounding box center [361, 189] width 132 height 132
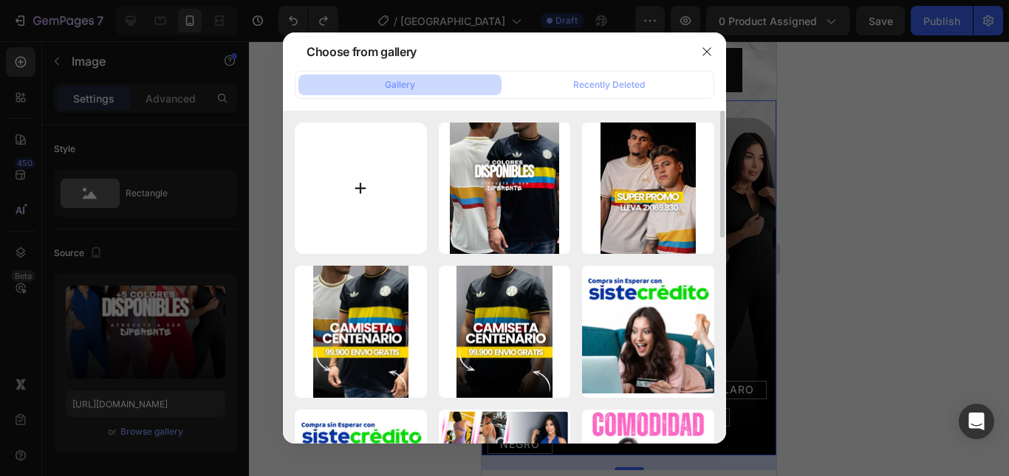
type input "C:\fakepath\Historia de instagram tienda de ropa moderno negro (1080 x 1495 px)…"
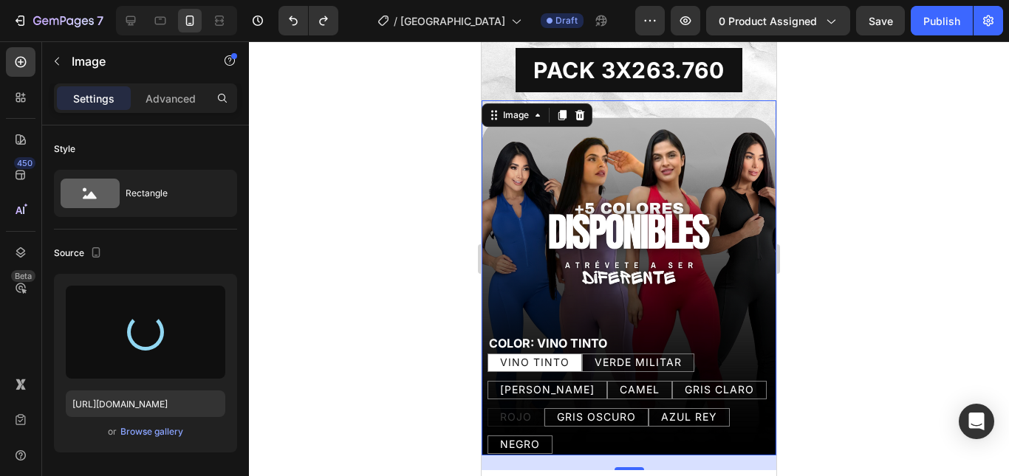
type input "[URL][DOMAIN_NAME]"
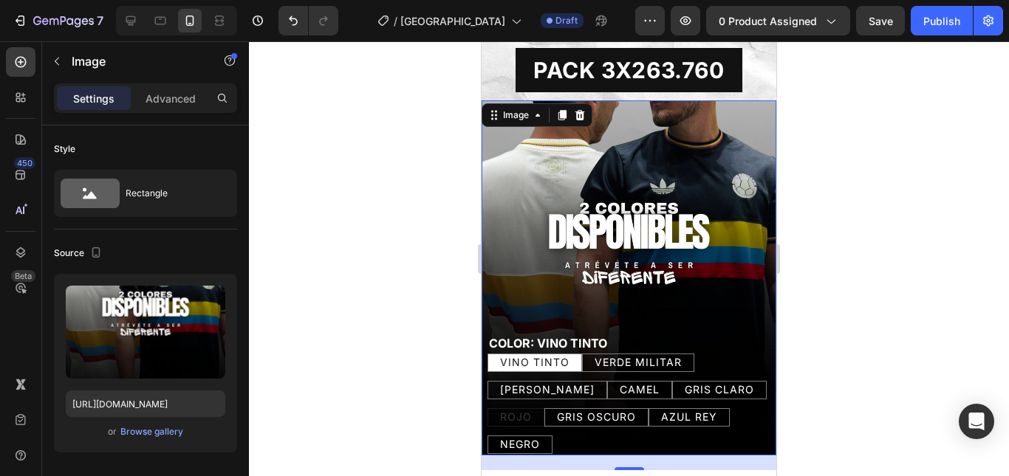
click at [851, 278] on div at bounding box center [629, 258] width 760 height 435
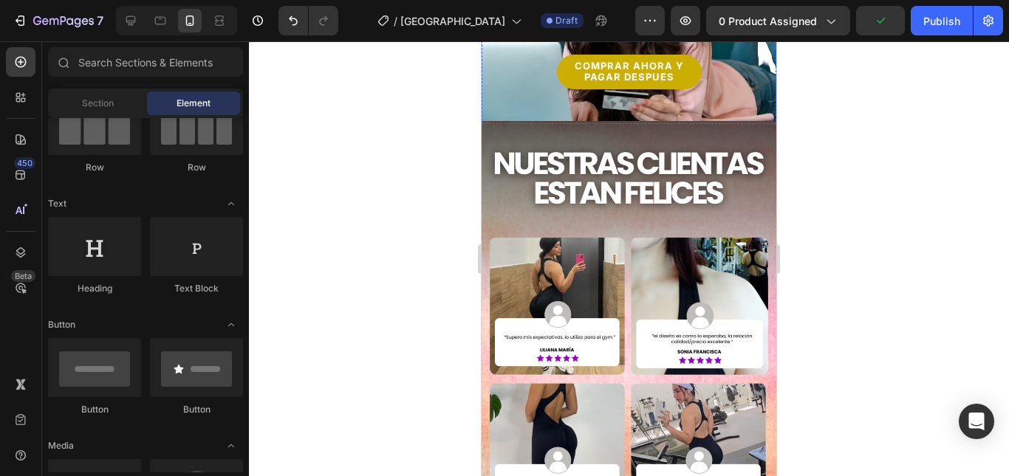
scroll to position [2141, 0]
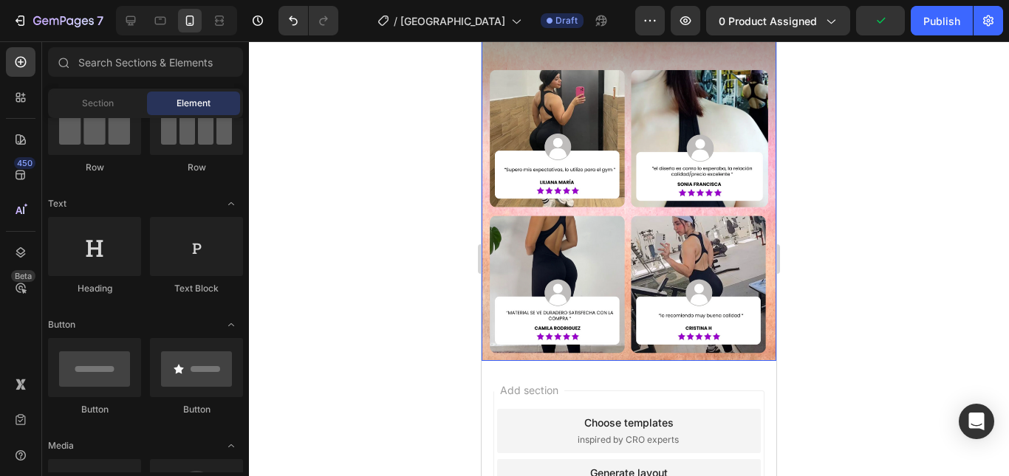
click at [661, 221] on img at bounding box center [628, 157] width 295 height 408
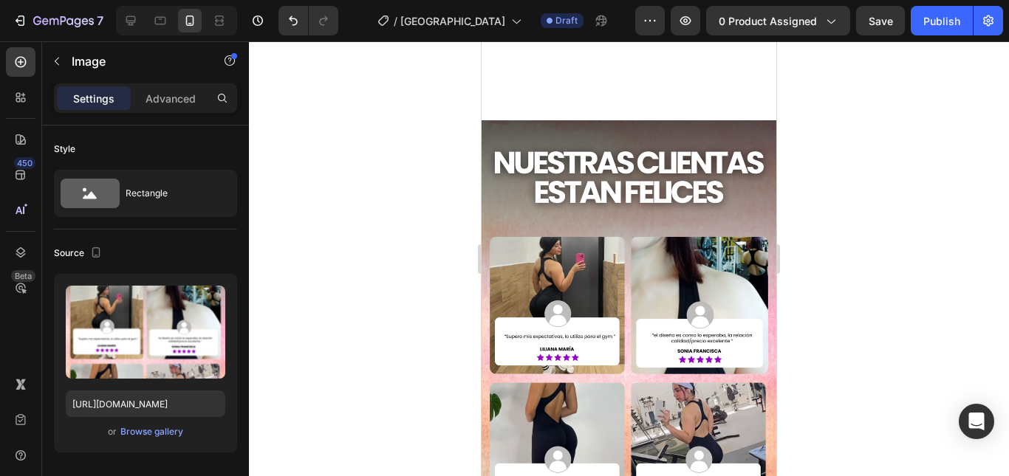
scroll to position [2196, 0]
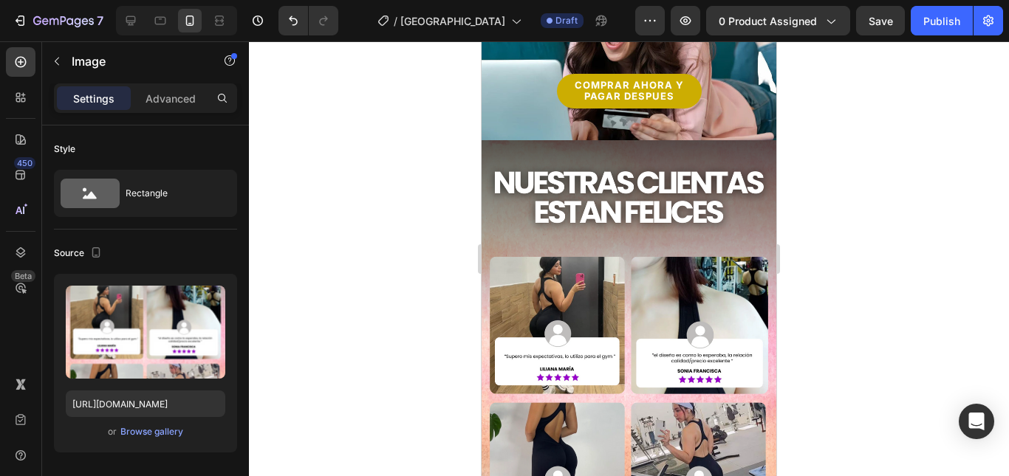
click at [607, 226] on img at bounding box center [628, 344] width 295 height 408
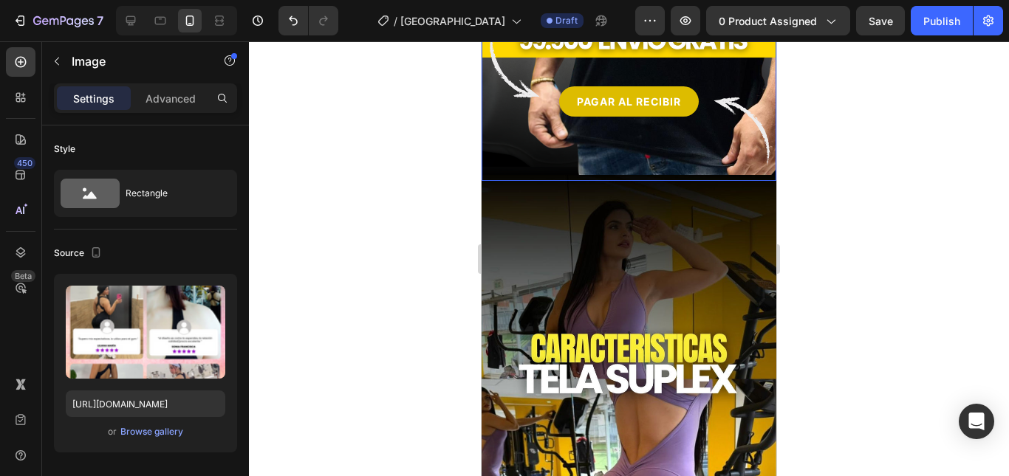
scroll to position [443, 0]
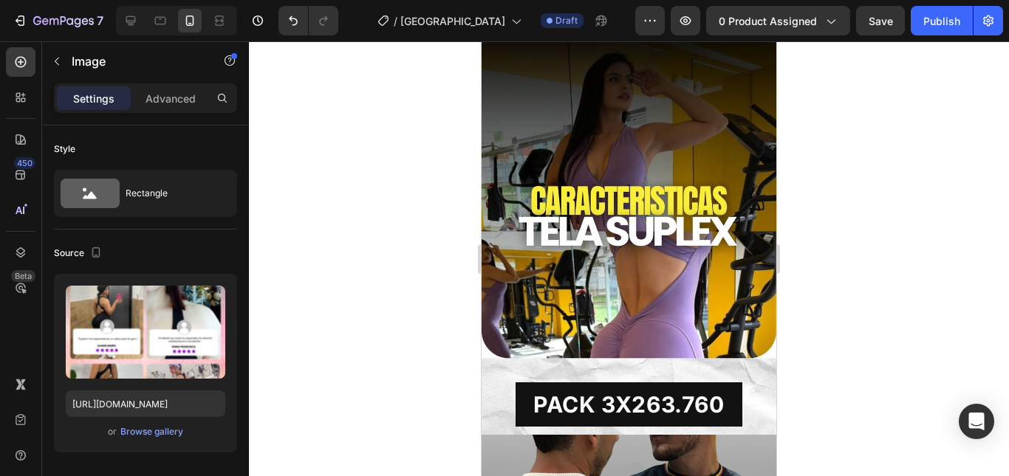
click at [565, 166] on img at bounding box center [628, 231] width 295 height 408
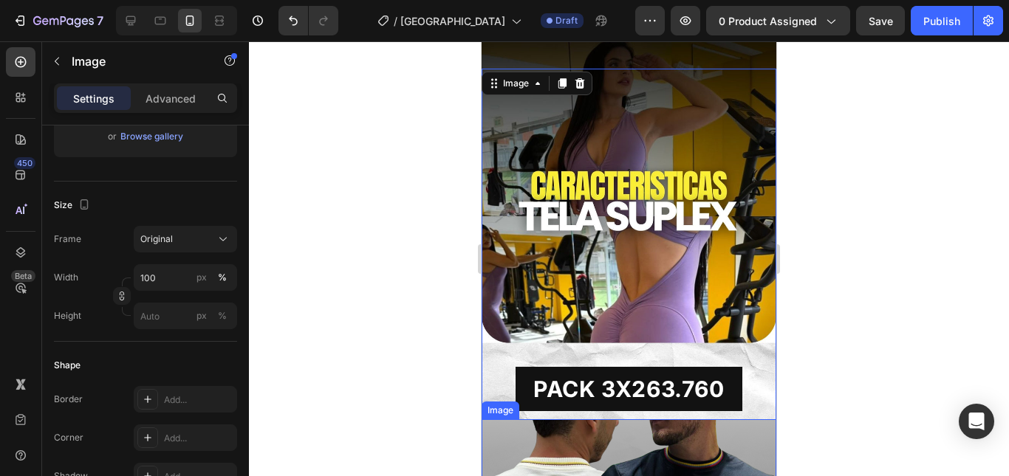
scroll to position [664, 0]
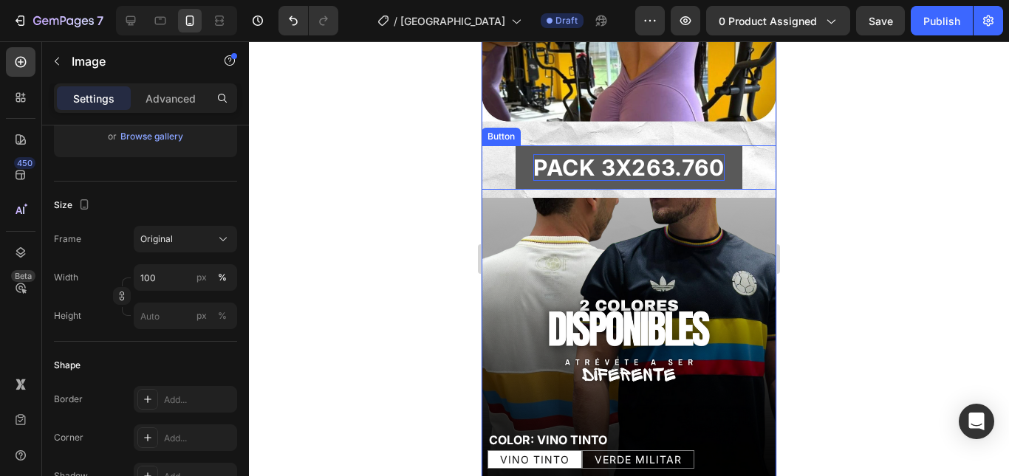
click at [619, 154] on p "PACK 3X263.760" at bounding box center [628, 167] width 190 height 27
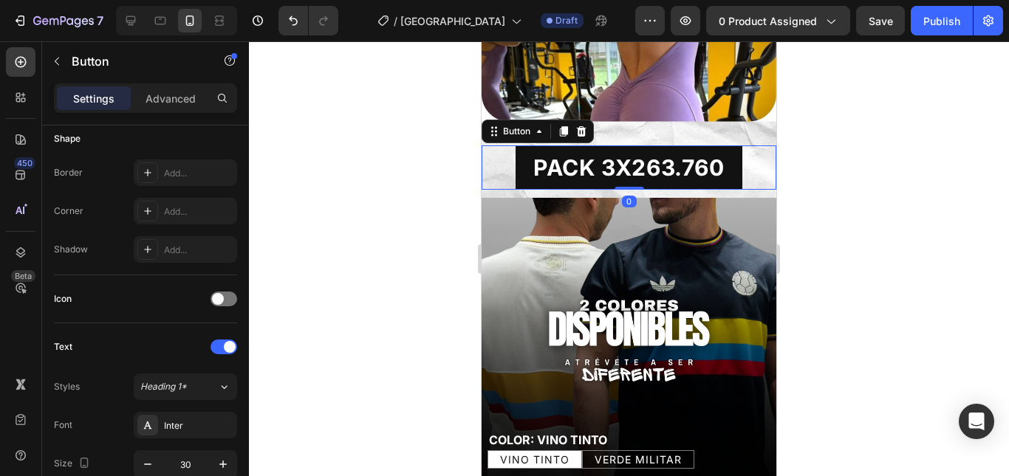
scroll to position [0, 0]
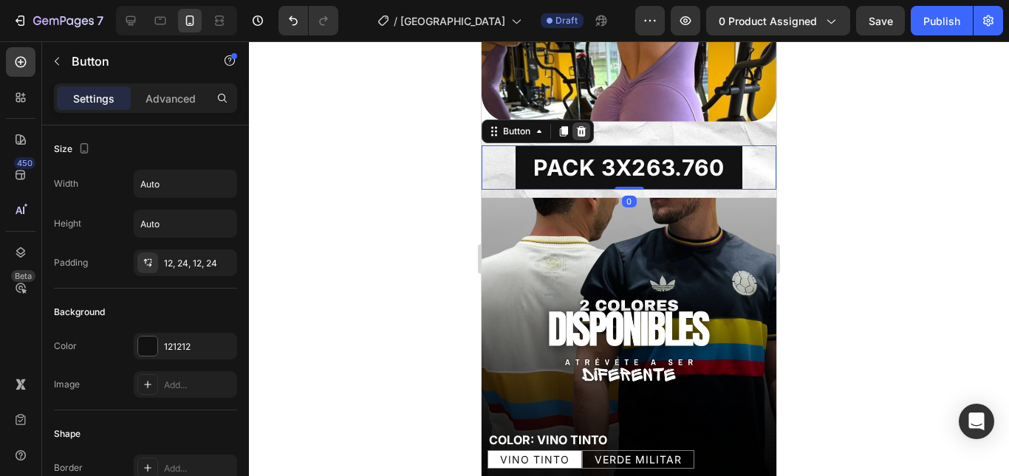
click at [583, 126] on icon at bounding box center [581, 132] width 12 height 12
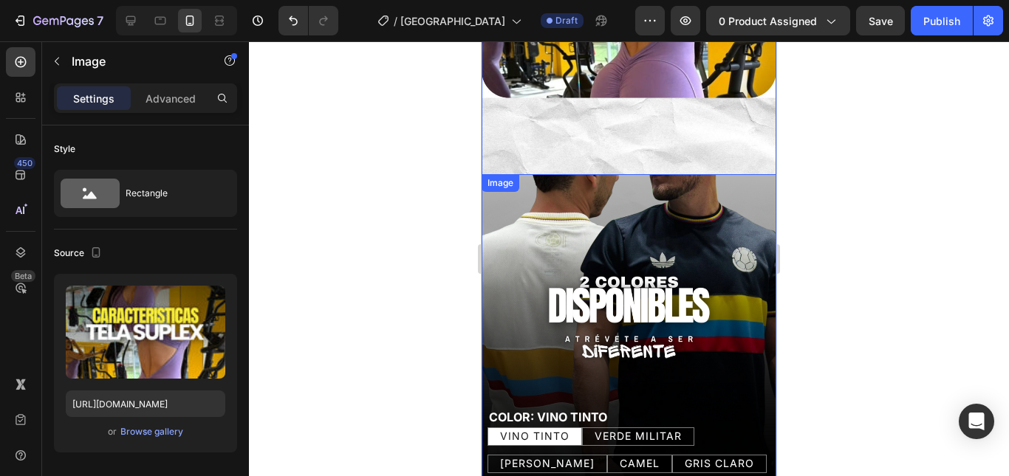
scroll to position [443, 0]
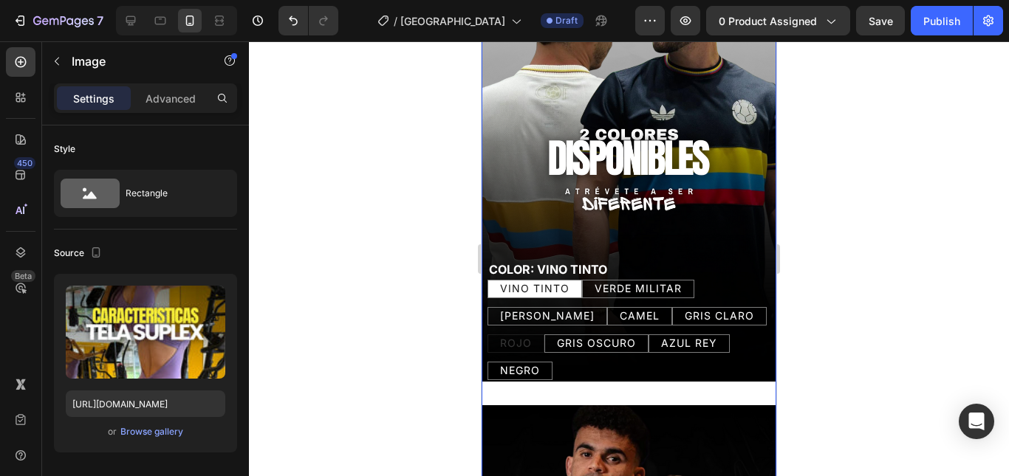
click at [875, 209] on div at bounding box center [629, 258] width 760 height 435
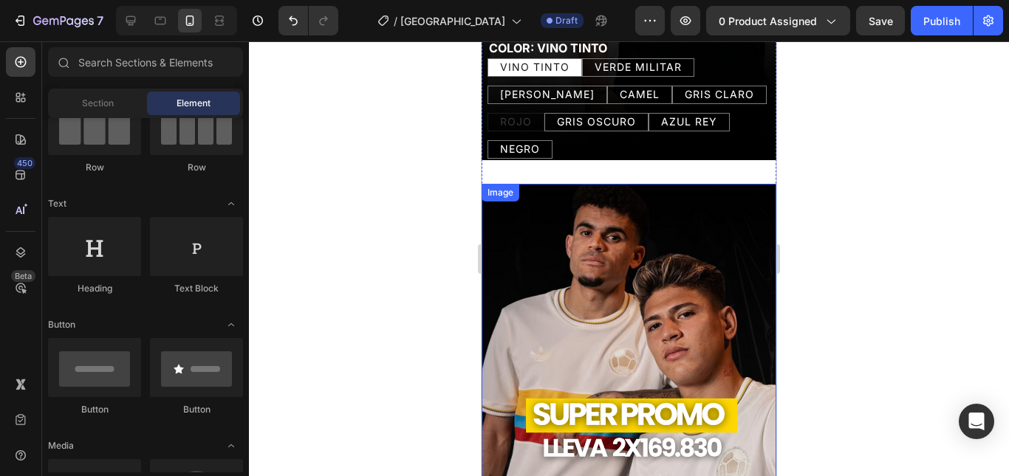
scroll to position [591, 0]
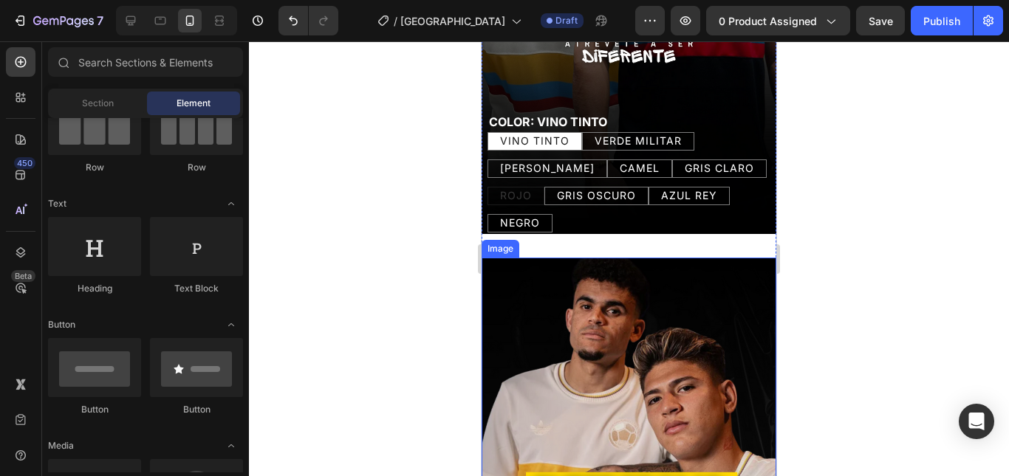
click at [591, 276] on img at bounding box center [628, 462] width 295 height 408
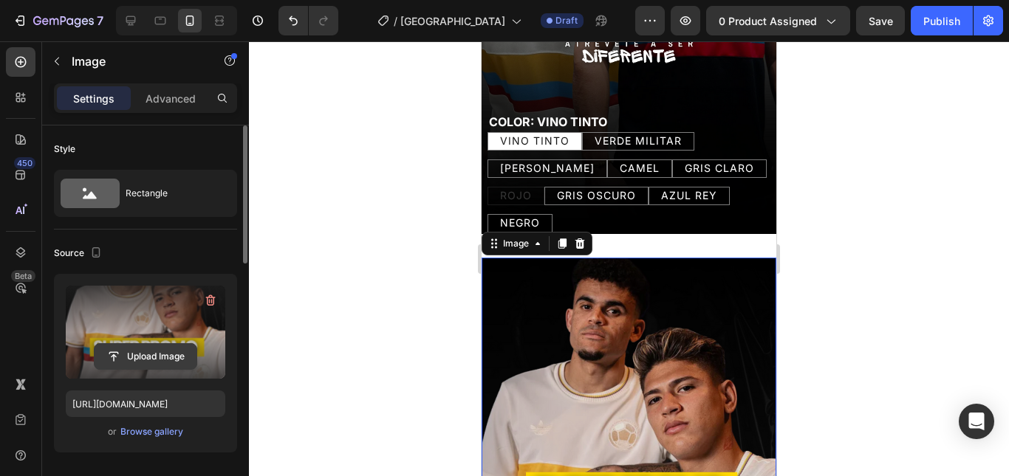
click at [137, 360] on input "file" at bounding box center [146, 356] width 102 height 25
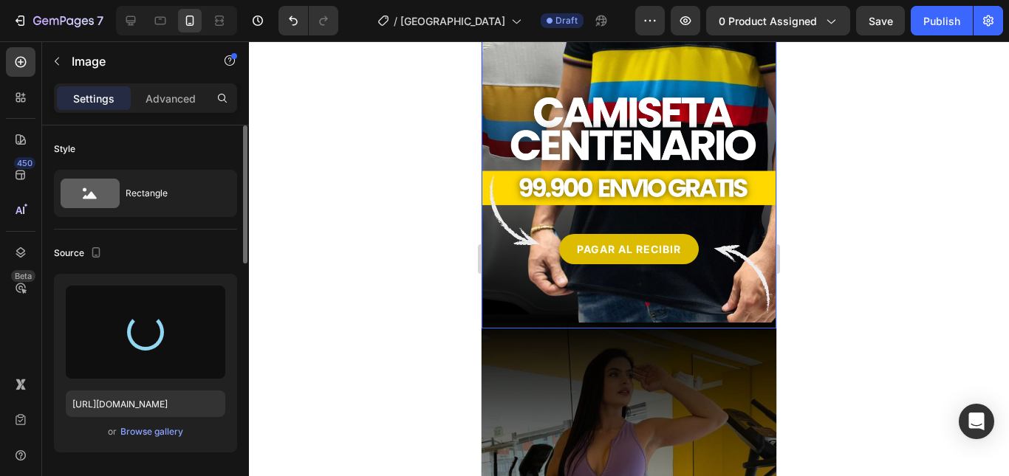
scroll to position [0, 0]
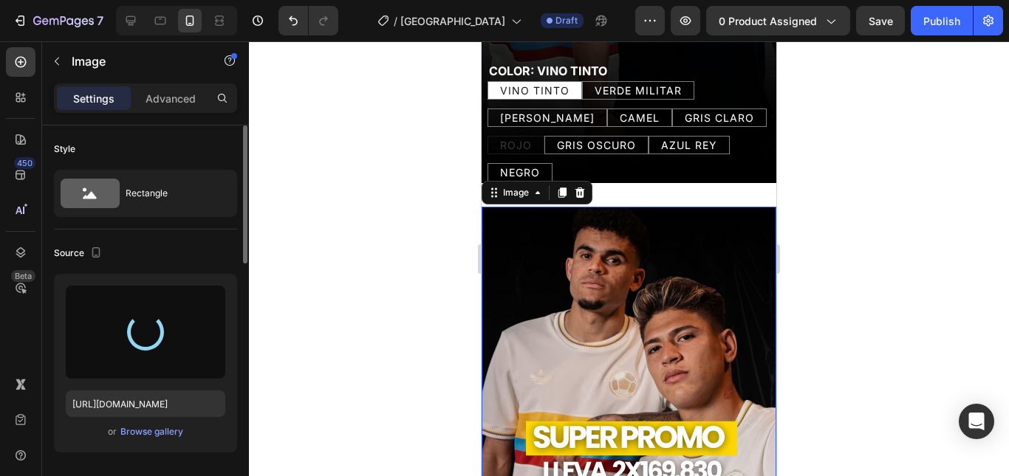
type input "[URL][DOMAIN_NAME]"
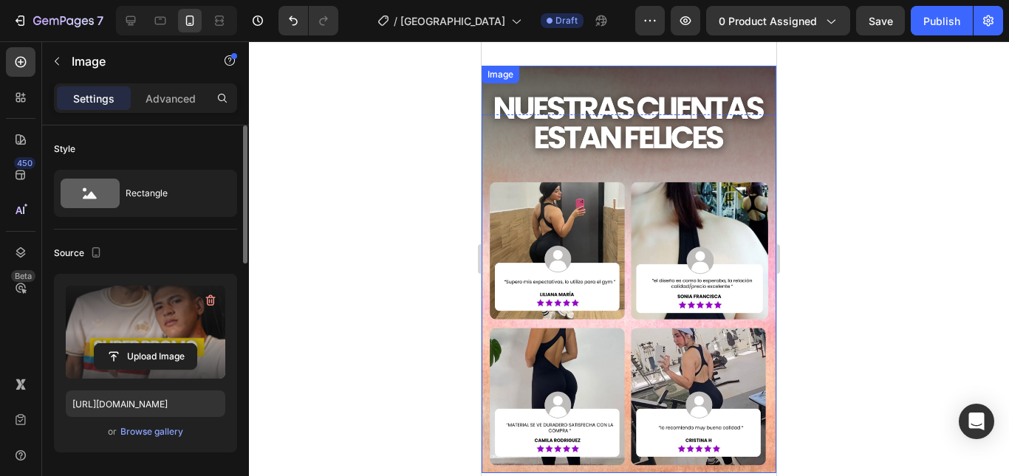
scroll to position [2569, 0]
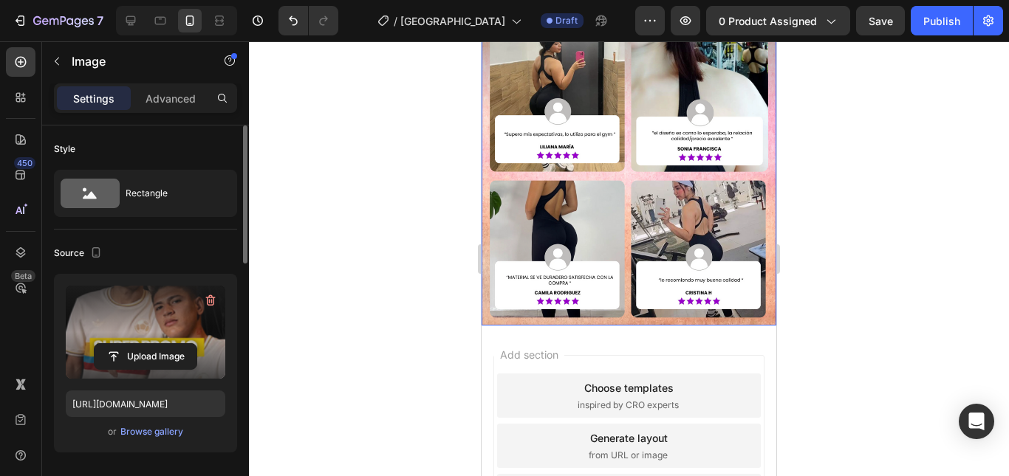
click at [610, 176] on img at bounding box center [628, 122] width 295 height 408
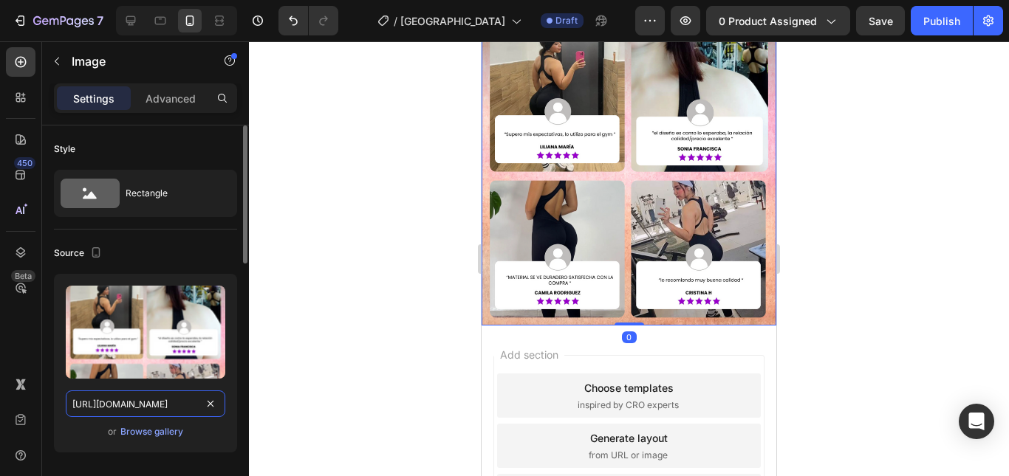
click at [156, 403] on input "[URL][DOMAIN_NAME]" at bounding box center [145, 404] width 159 height 27
click at [162, 429] on div "Browse gallery" at bounding box center [151, 431] width 63 height 13
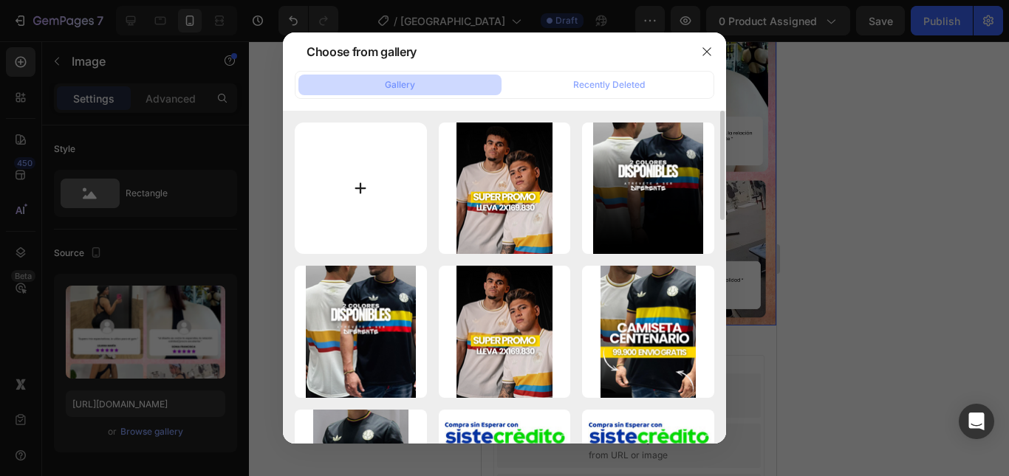
click at [372, 173] on input "file" at bounding box center [361, 189] width 132 height 132
type input "C:\fakepath\Historia de instagram tienda de ropa moderno negro (1080 x 1495 px)…"
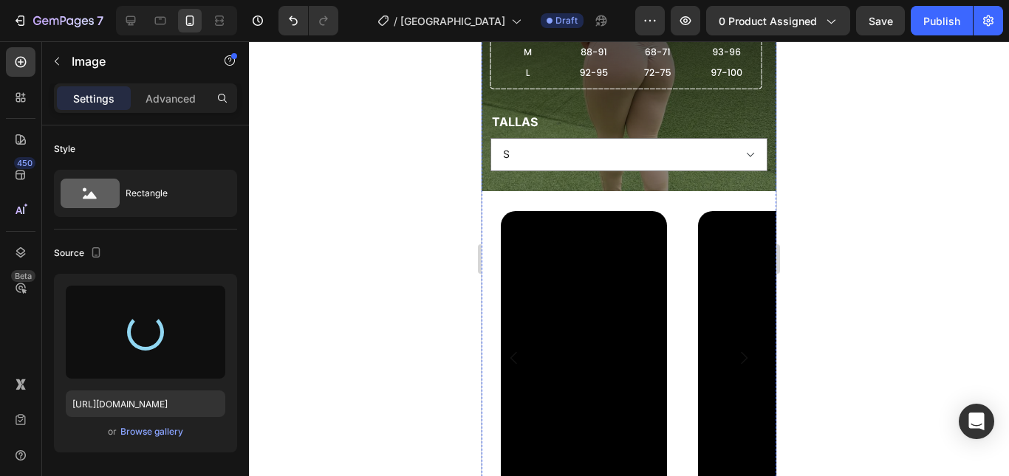
type input "[URL][DOMAIN_NAME]"
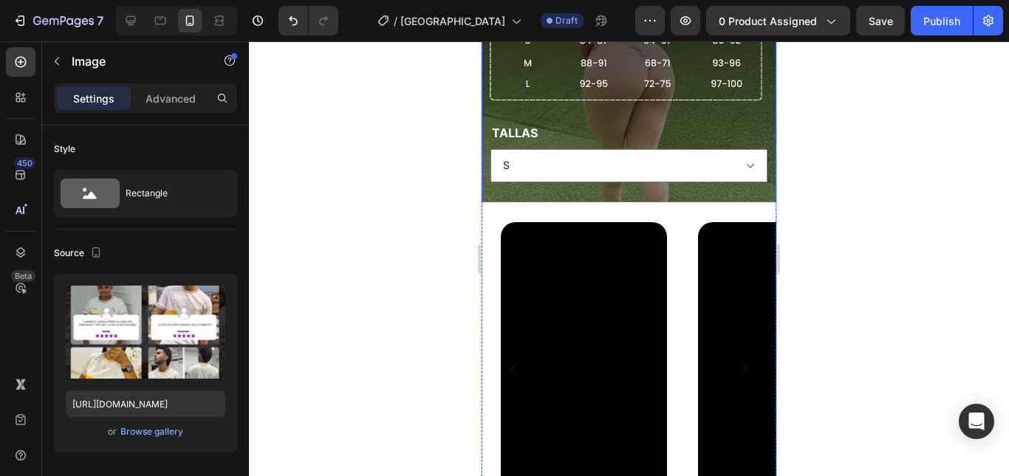
scroll to position [896, 0]
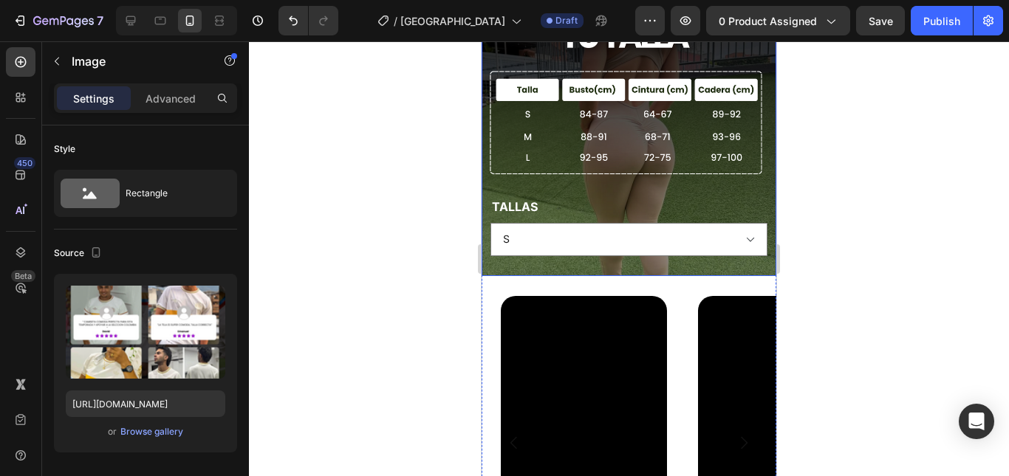
click at [715, 276] on img at bounding box center [628, 112] width 295 height 327
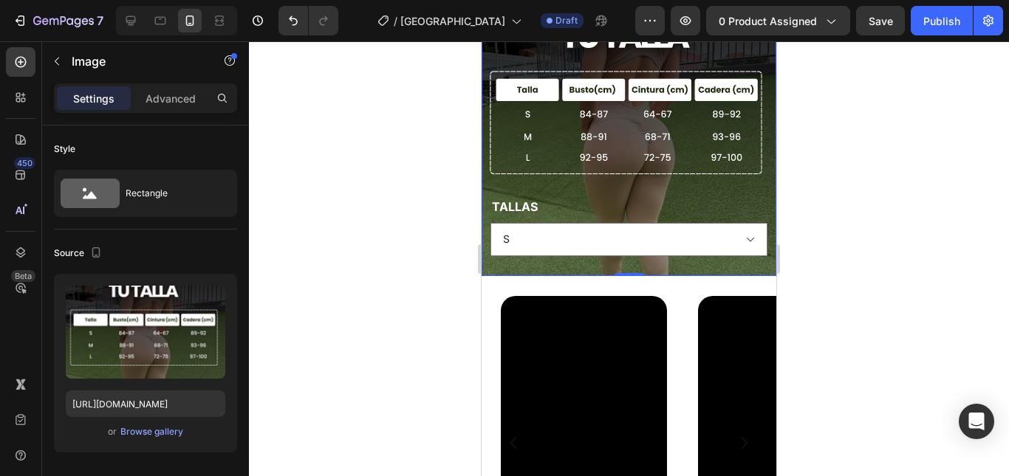
scroll to position [1044, 0]
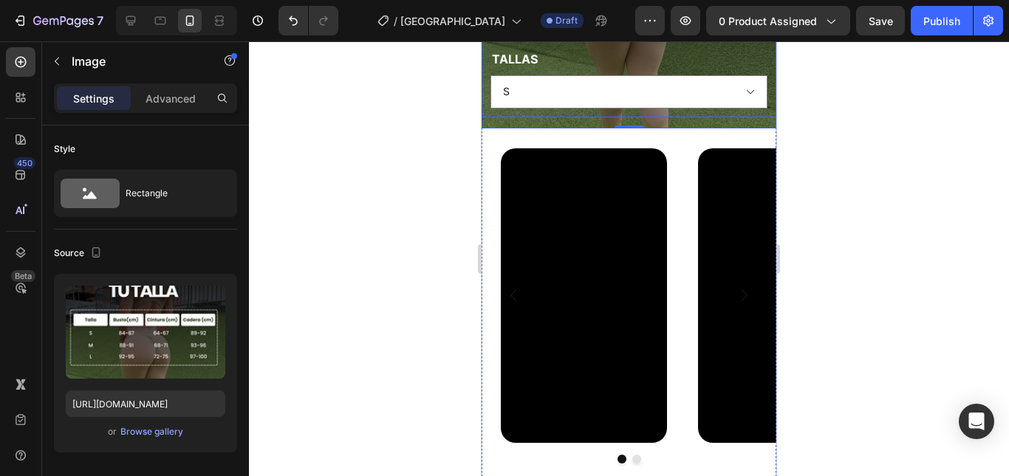
click at [559, 109] on select "S M L" at bounding box center [628, 91] width 277 height 33
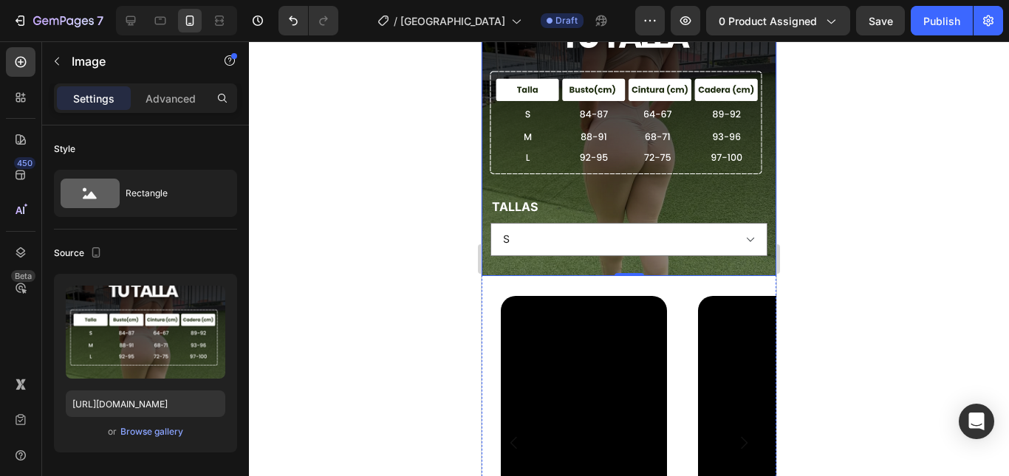
scroll to position [1118, 0]
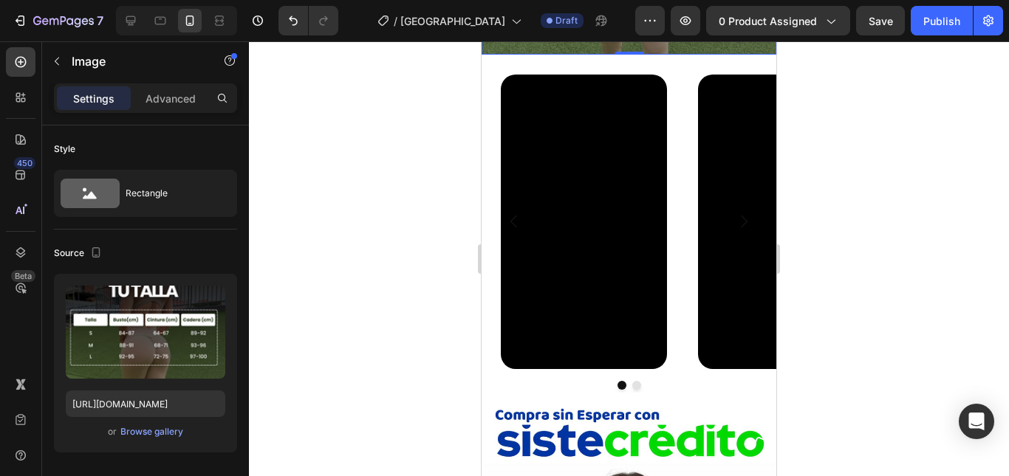
click at [155, 408] on input "[URL][DOMAIN_NAME]" at bounding box center [145, 404] width 159 height 27
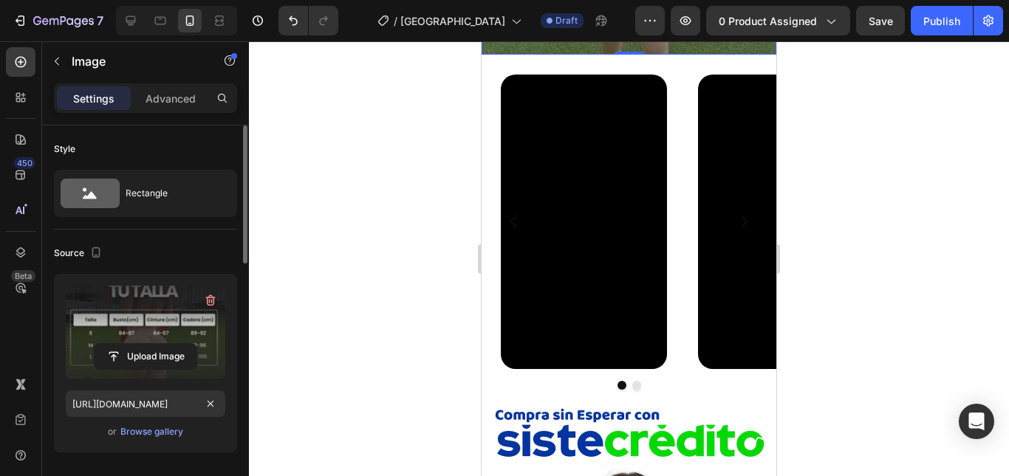
click at [142, 326] on label at bounding box center [145, 332] width 159 height 93
click at [142, 344] on input "file" at bounding box center [146, 356] width 102 height 25
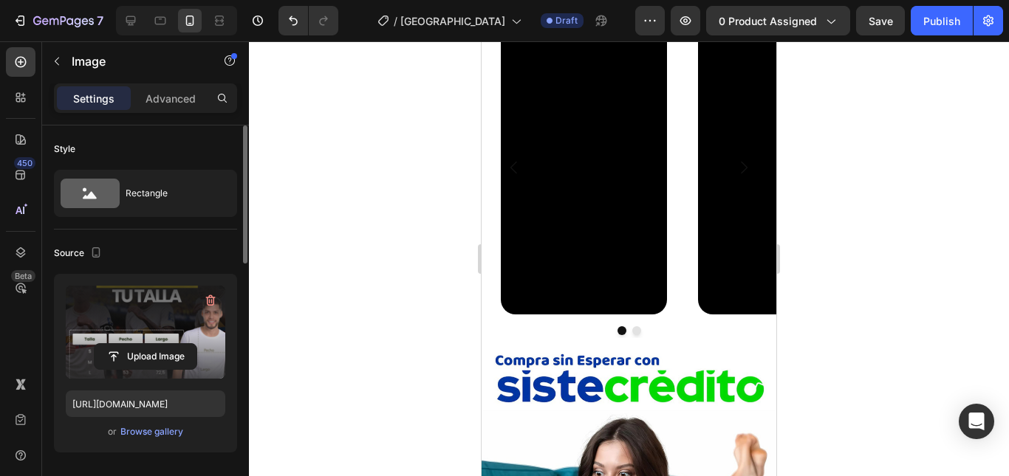
click at [143, 405] on input "[URL][DOMAIN_NAME]" at bounding box center [145, 404] width 159 height 27
click at [151, 352] on input "file" at bounding box center [146, 356] width 102 height 25
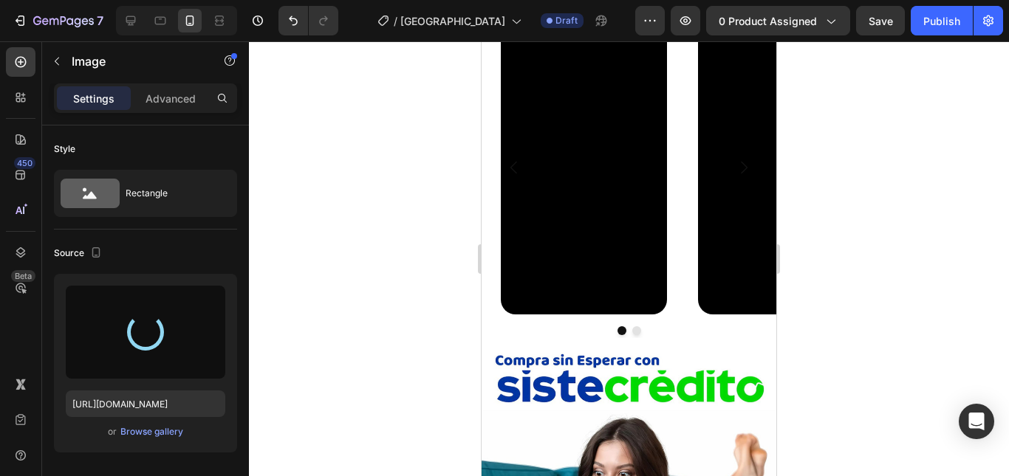
type input "[URL][DOMAIN_NAME]"
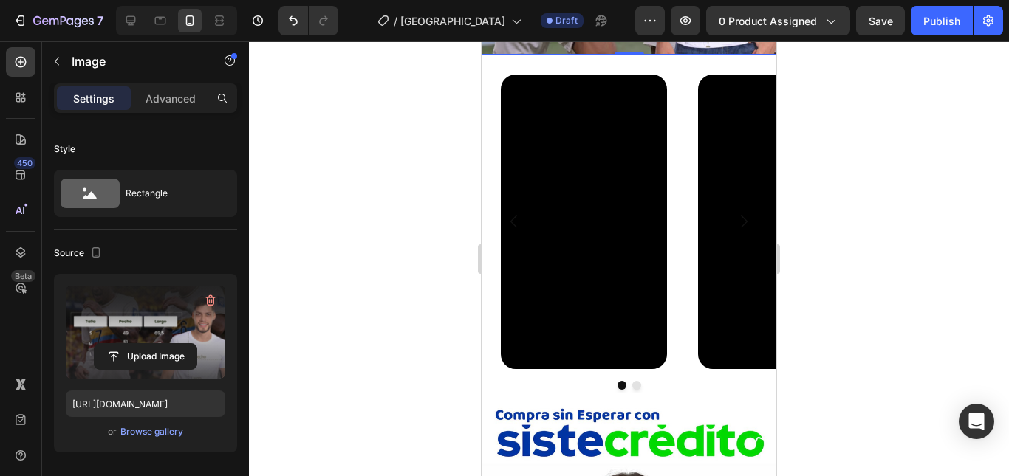
click at [899, 177] on div at bounding box center [629, 258] width 760 height 435
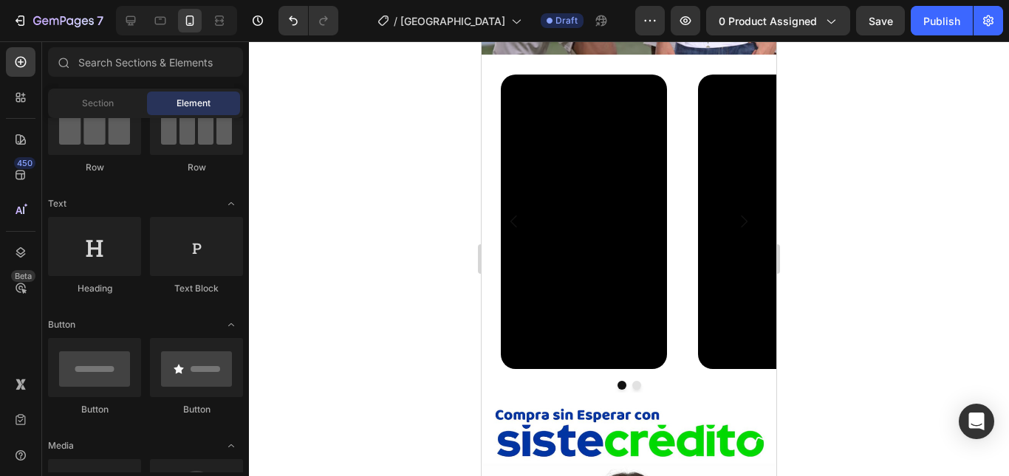
click at [879, 230] on div at bounding box center [629, 258] width 760 height 435
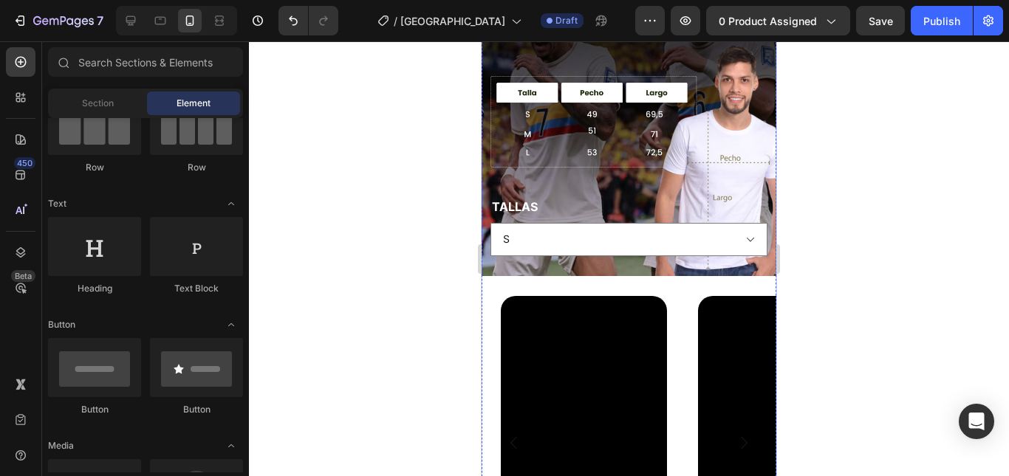
scroll to position [970, 0]
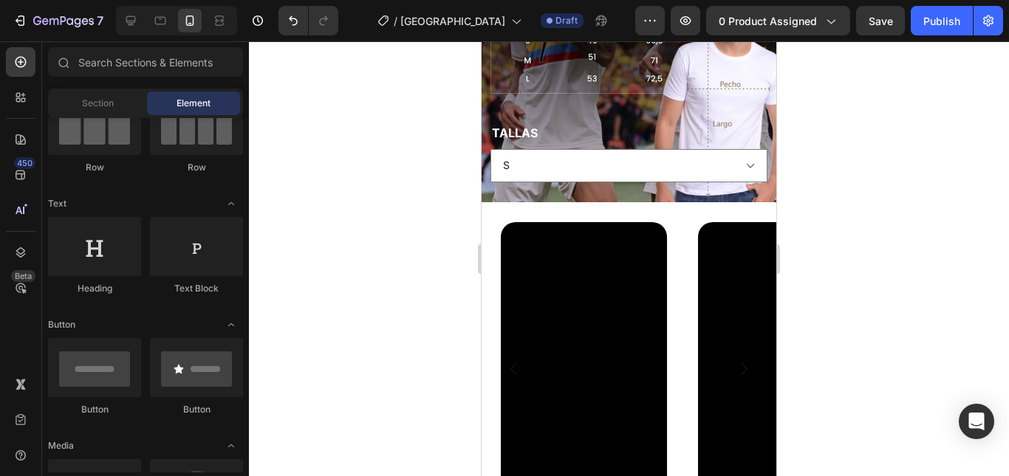
click at [915, 228] on div at bounding box center [629, 258] width 760 height 435
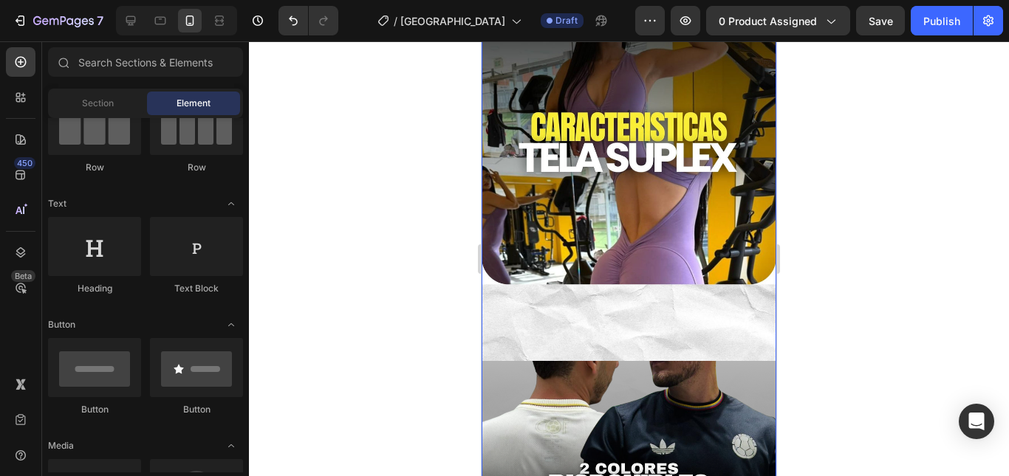
scroll to position [443, 0]
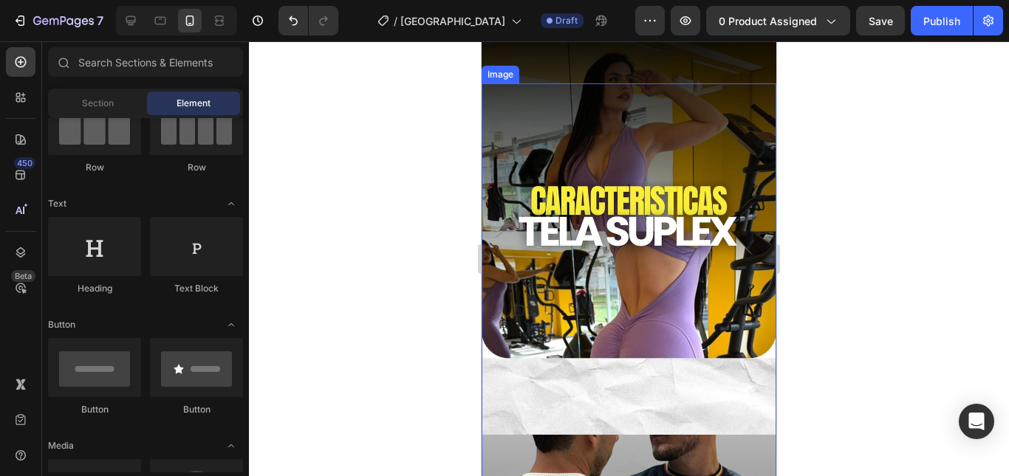
click at [645, 128] on img at bounding box center [628, 231] width 295 height 408
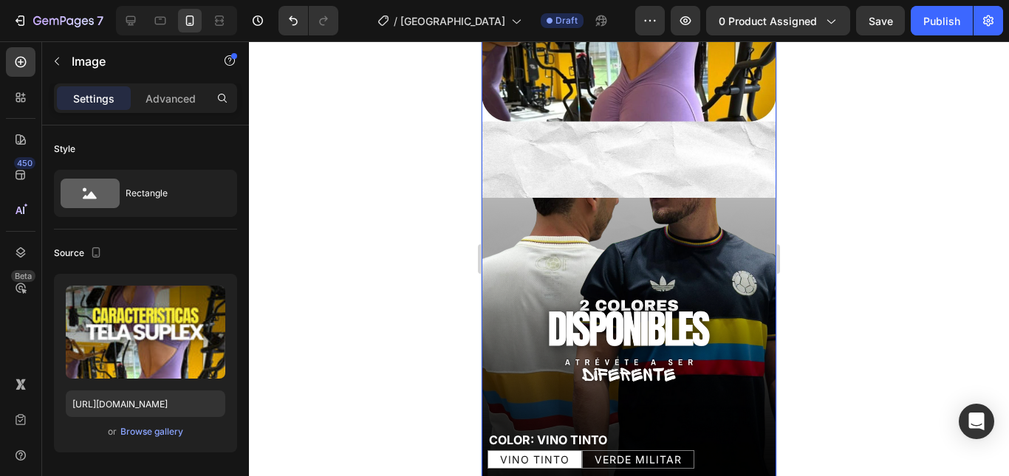
scroll to position [517, 0]
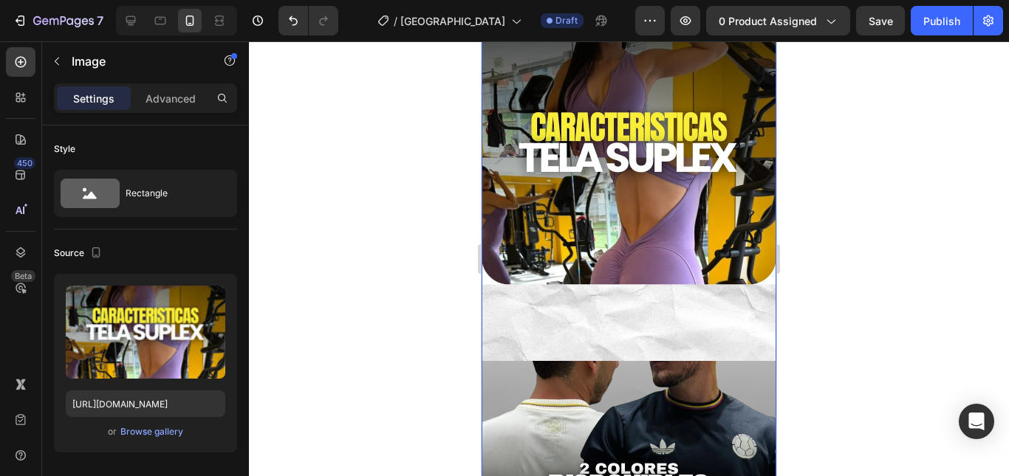
click at [566, 169] on img at bounding box center [628, 157] width 295 height 408
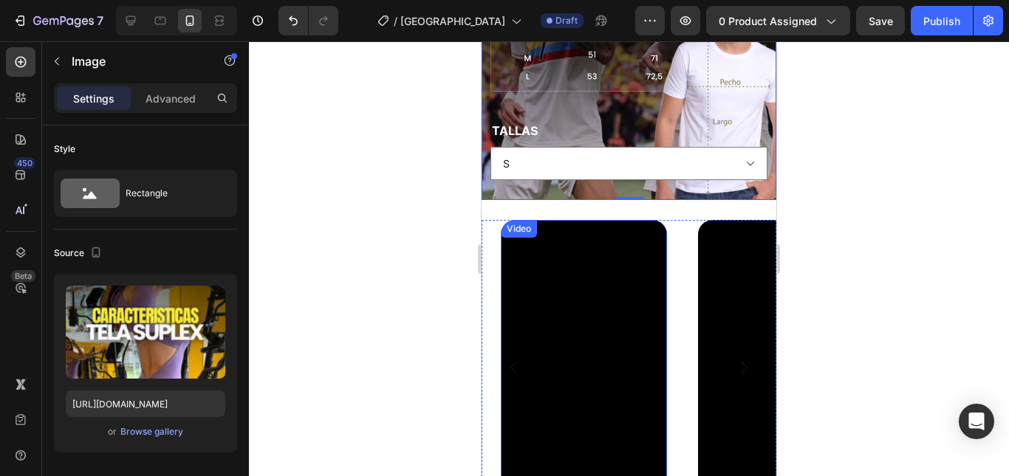
scroll to position [1846, 0]
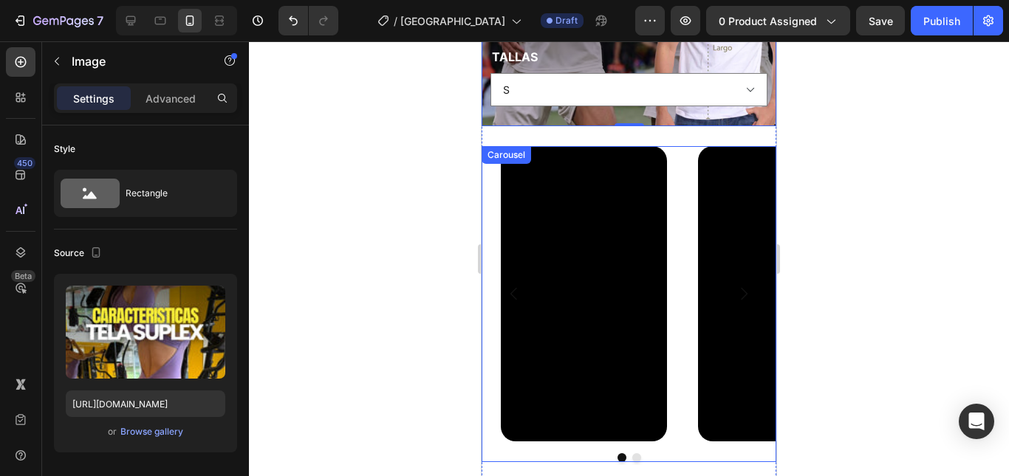
click at [738, 285] on icon "Carousel Next Arrow" at bounding box center [744, 294] width 18 height 18
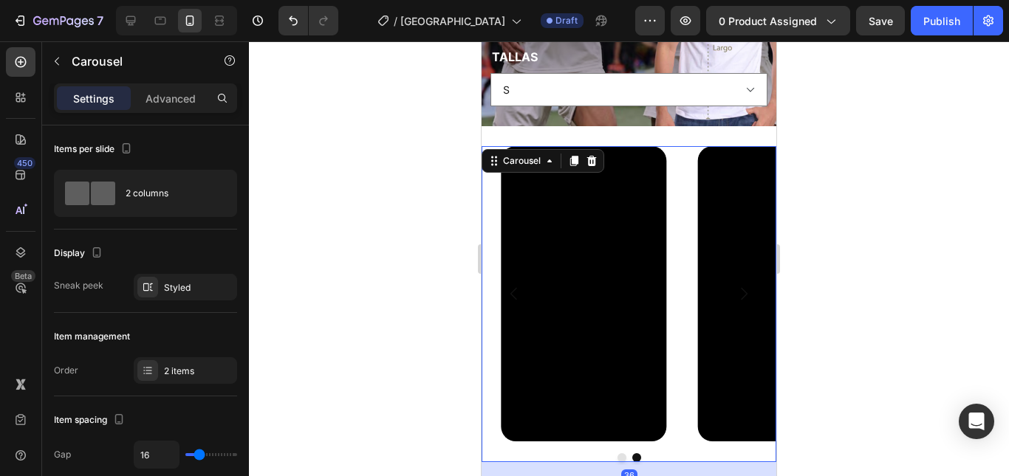
click at [738, 285] on icon "Carousel Next Arrow" at bounding box center [744, 294] width 18 height 18
click at [735, 285] on icon "Carousel Next Arrow" at bounding box center [744, 294] width 18 height 18
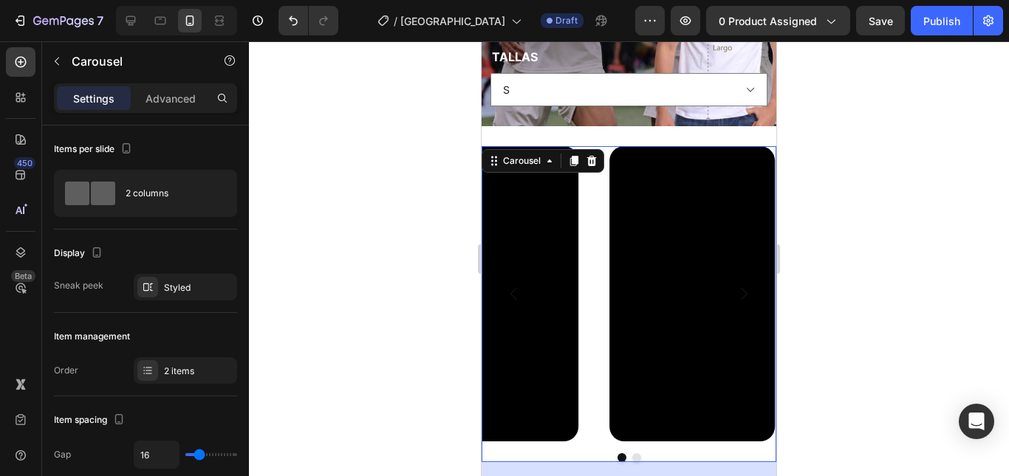
click at [735, 285] on icon "Carousel Next Arrow" at bounding box center [744, 294] width 18 height 18
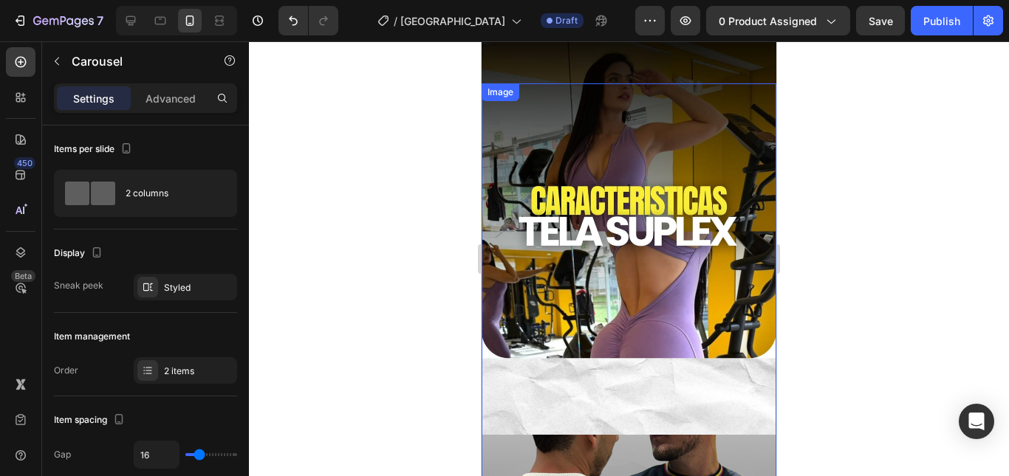
scroll to position [295, 0]
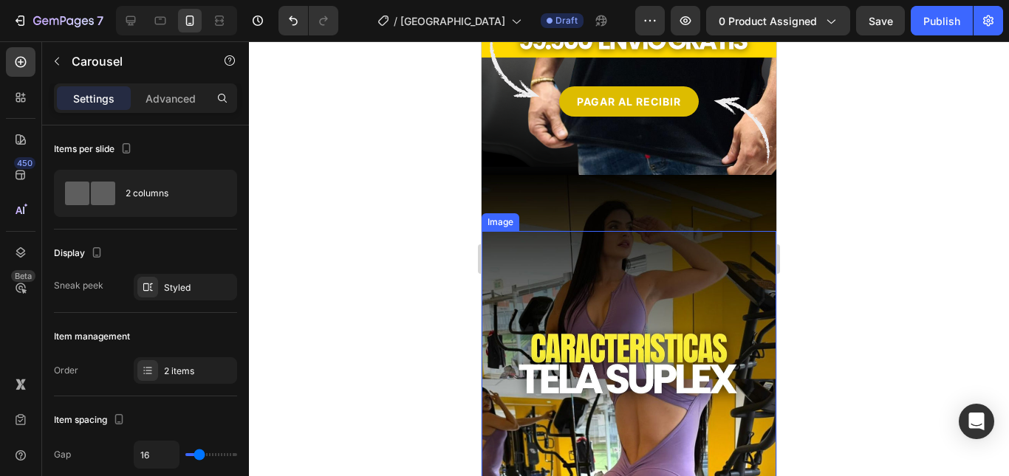
click at [660, 238] on img at bounding box center [628, 379] width 295 height 408
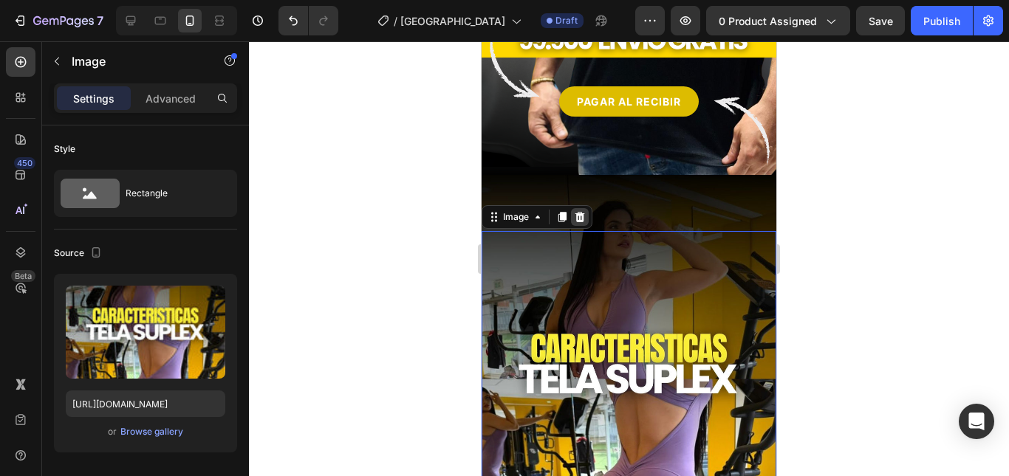
click at [577, 212] on icon at bounding box center [580, 217] width 10 height 10
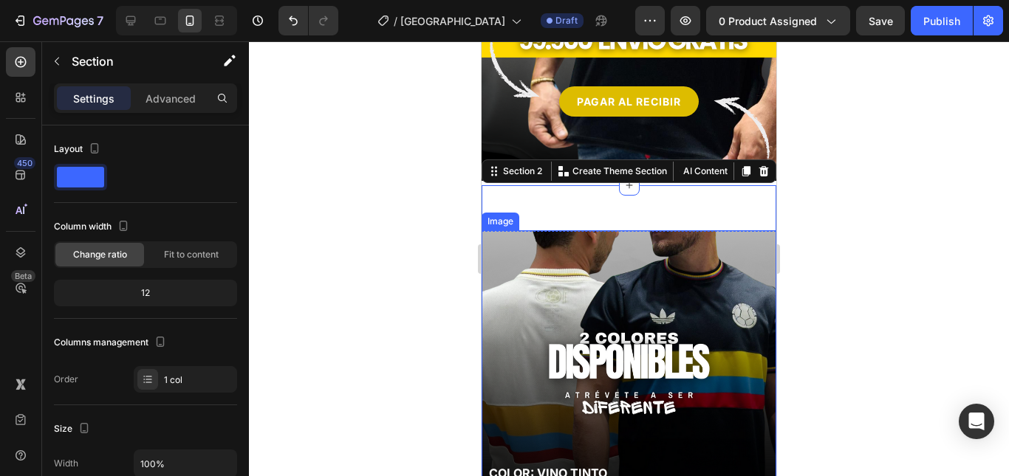
click at [682, 261] on img at bounding box center [628, 407] width 295 height 354
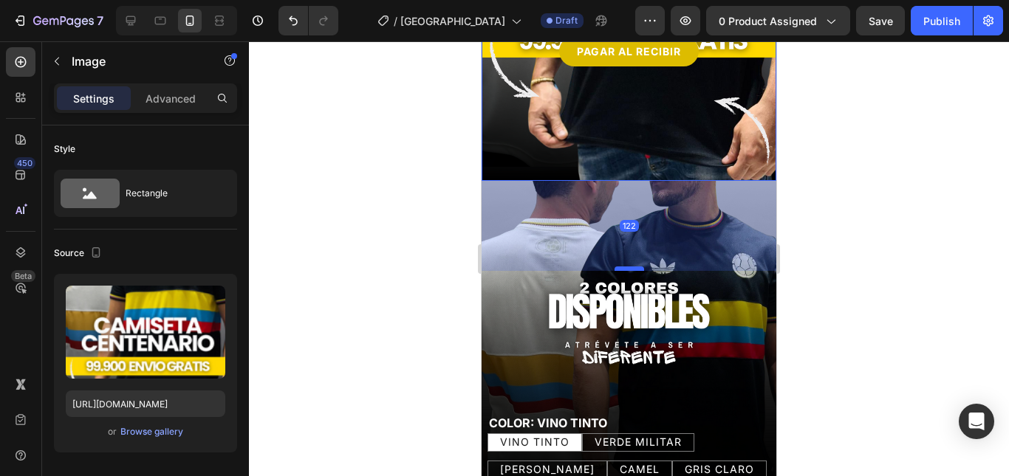
drag, startPoint x: 624, startPoint y: 304, endPoint x: 623, endPoint y: 254, distance: 50.2
click at [623, 267] on div at bounding box center [629, 269] width 30 height 4
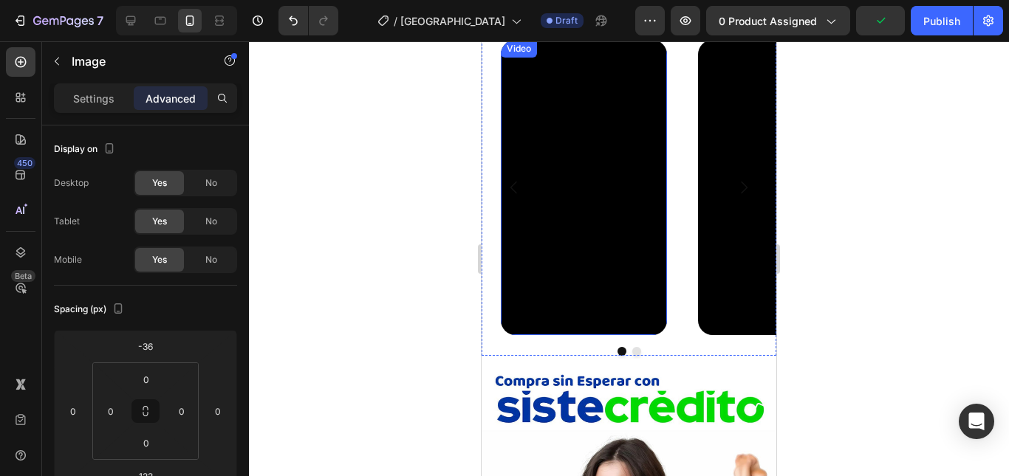
scroll to position [1772, 0]
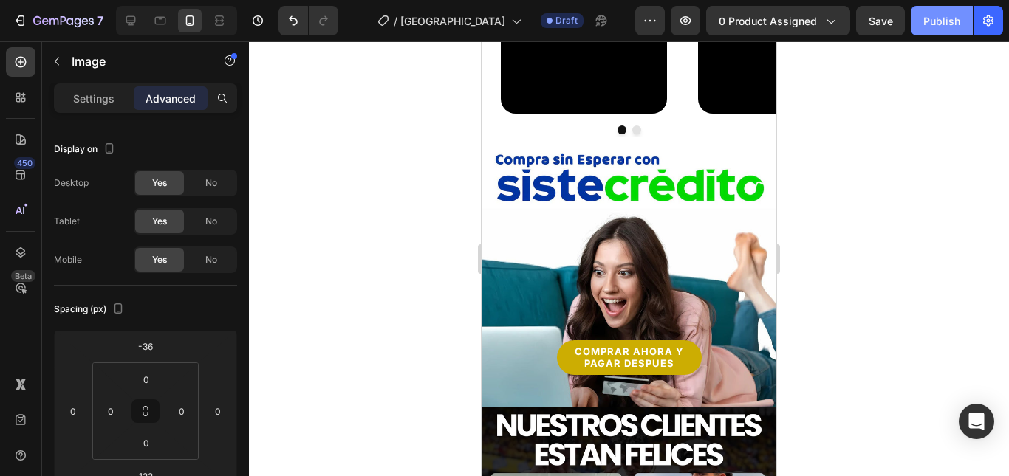
click at [938, 16] on div "Publish" at bounding box center [941, 21] width 37 height 16
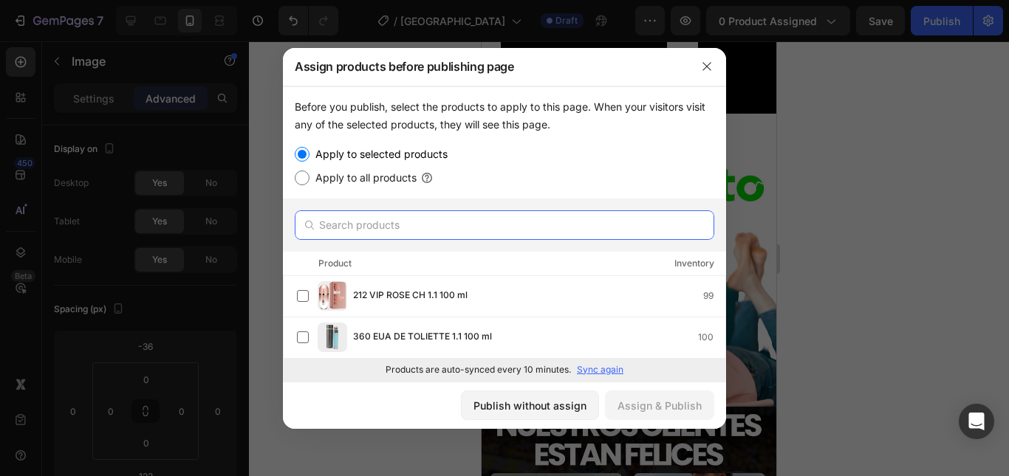
click at [377, 216] on input "text" at bounding box center [504, 225] width 419 height 30
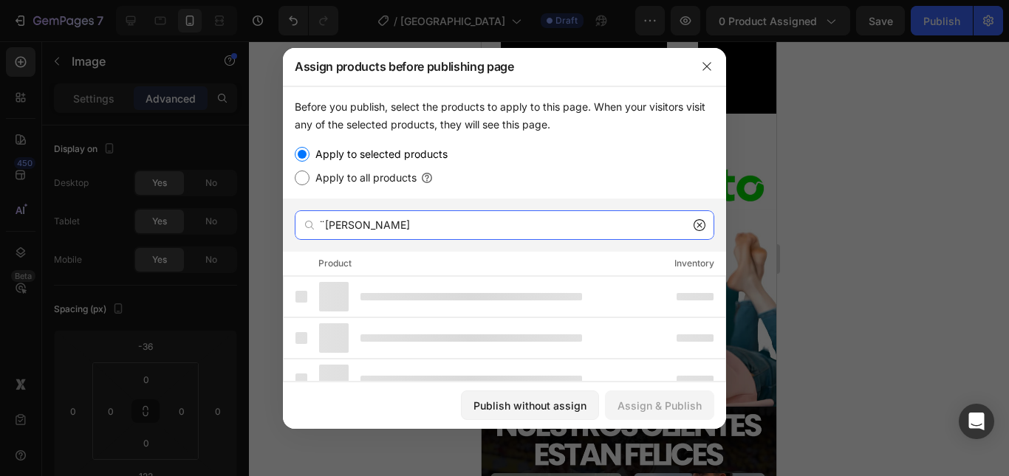
type input "¨[PERSON_NAME]"
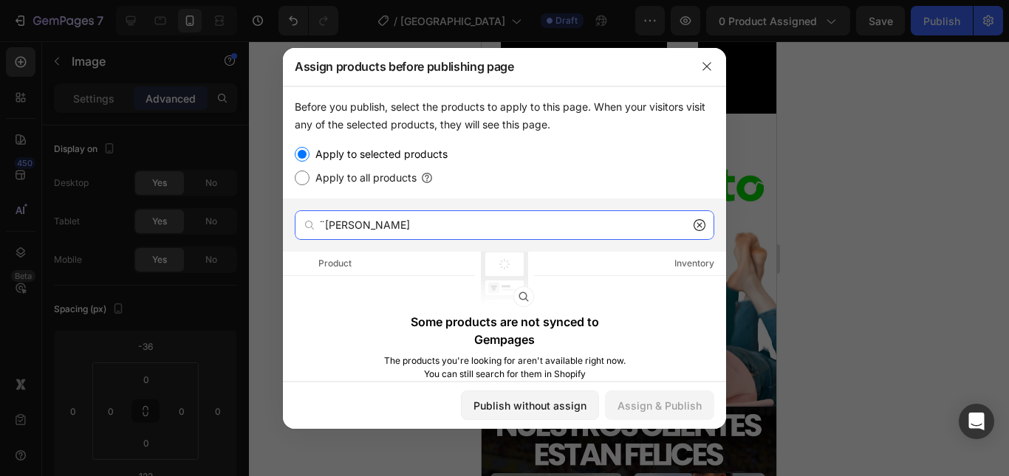
drag, startPoint x: 386, startPoint y: 227, endPoint x: 309, endPoint y: 232, distance: 76.9
click at [309, 232] on div "¨[PERSON_NAME]" at bounding box center [504, 225] width 419 height 30
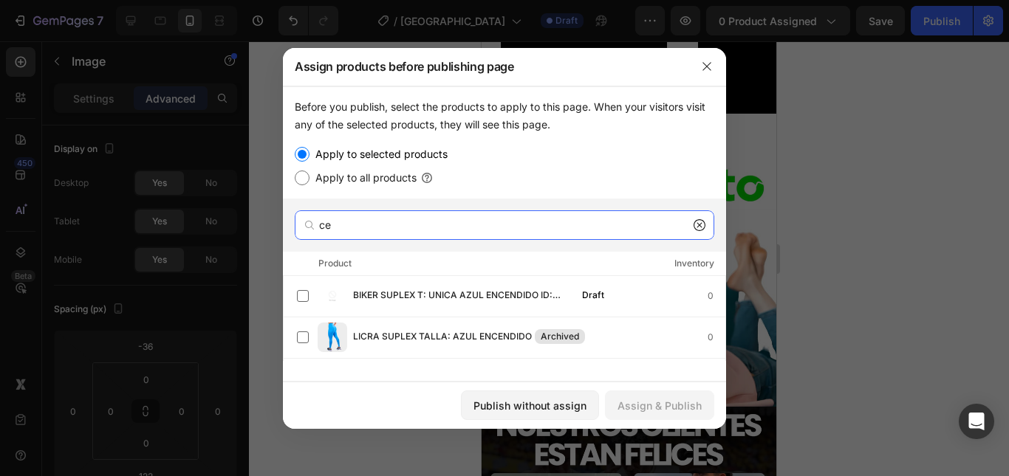
type input "c"
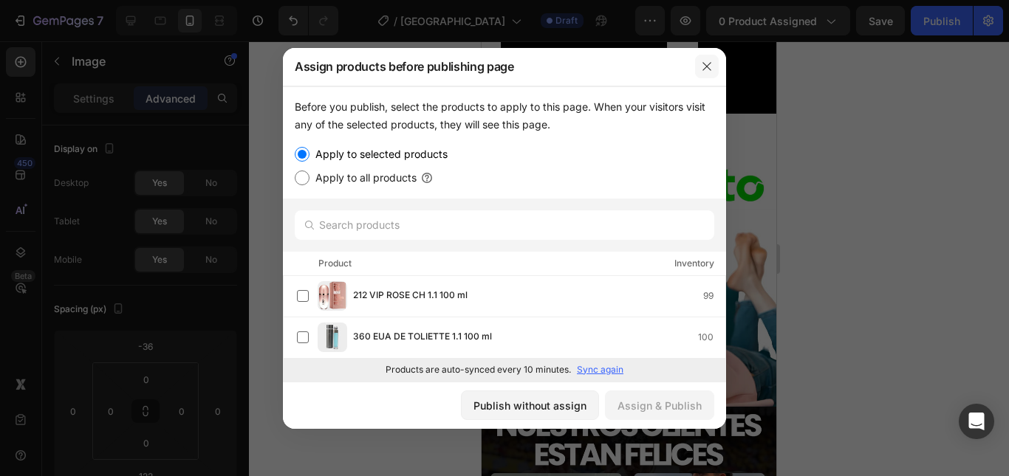
click at [699, 61] on button "button" at bounding box center [707, 67] width 24 height 24
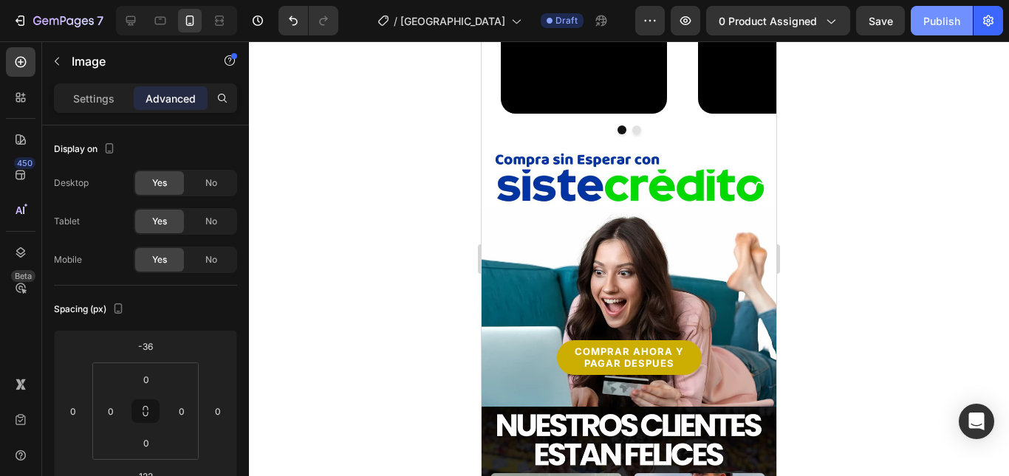
click at [946, 24] on div "Publish" at bounding box center [941, 21] width 37 height 16
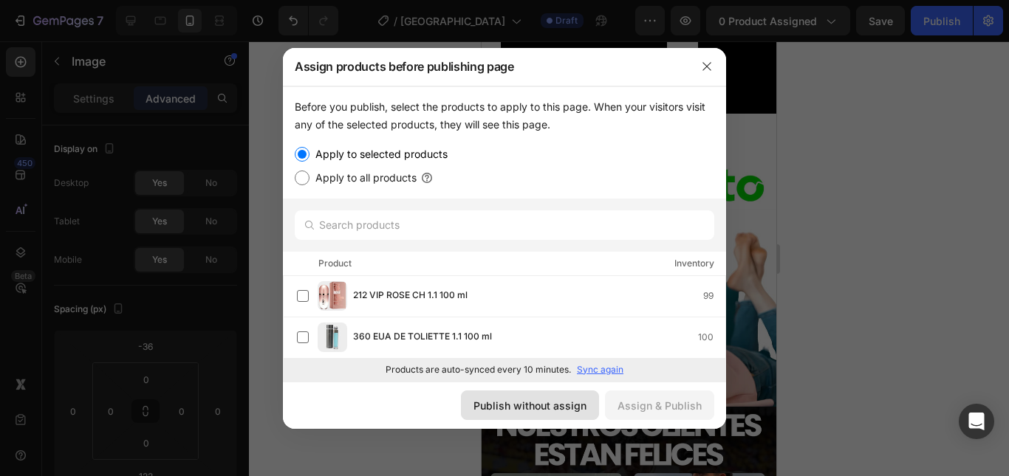
click at [544, 407] on div "Publish without assign" at bounding box center [529, 406] width 113 height 16
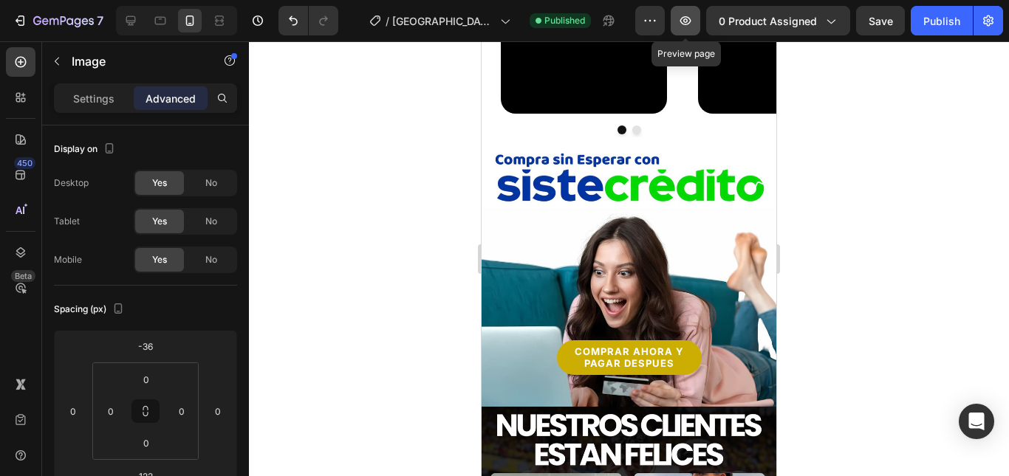
click at [684, 18] on icon "button" at bounding box center [685, 20] width 11 height 9
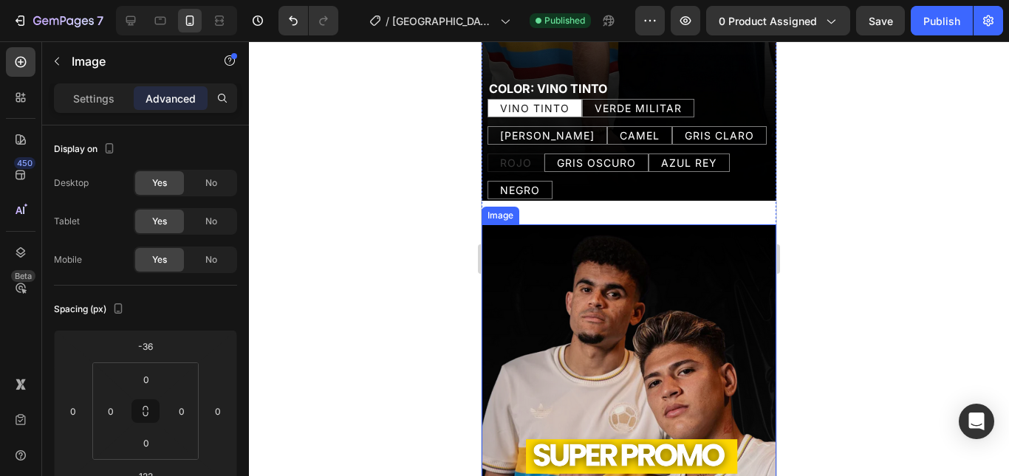
scroll to position [0, 0]
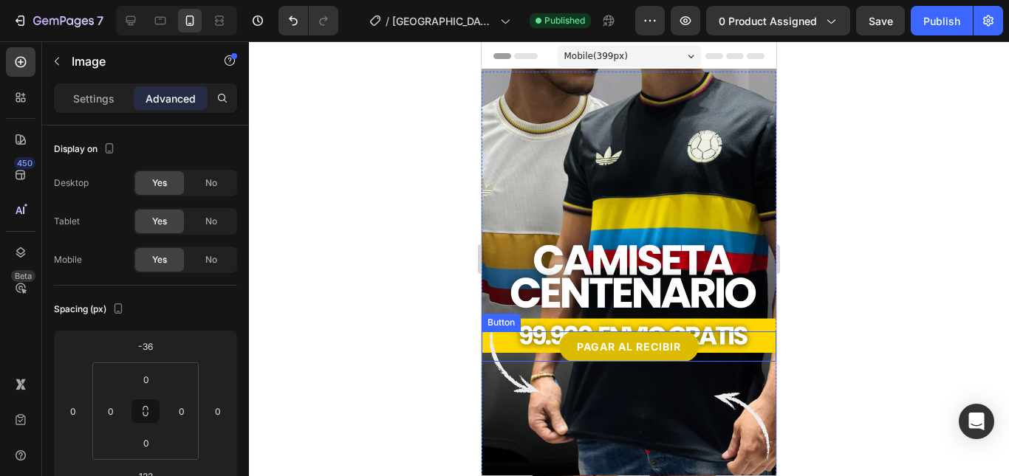
click at [715, 333] on div "PAGAR AL RECIBIR Button" at bounding box center [628, 346] width 295 height 30
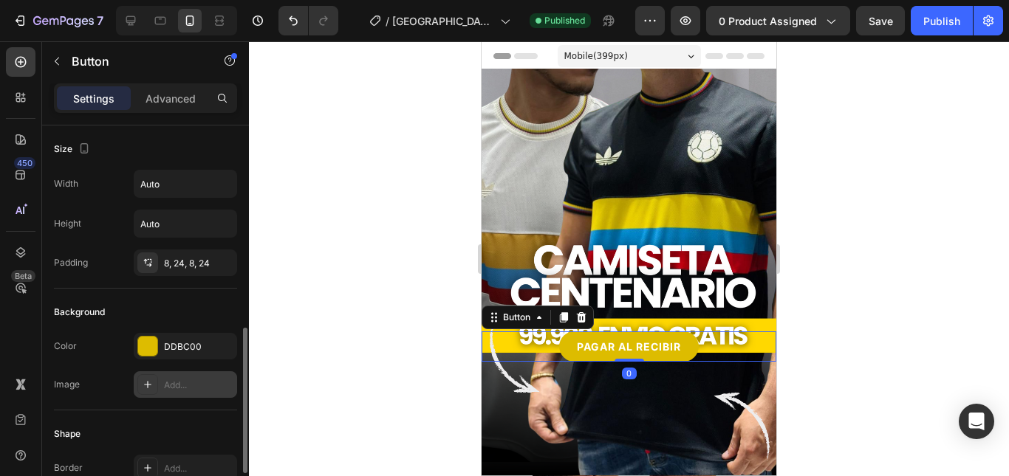
scroll to position [148, 0]
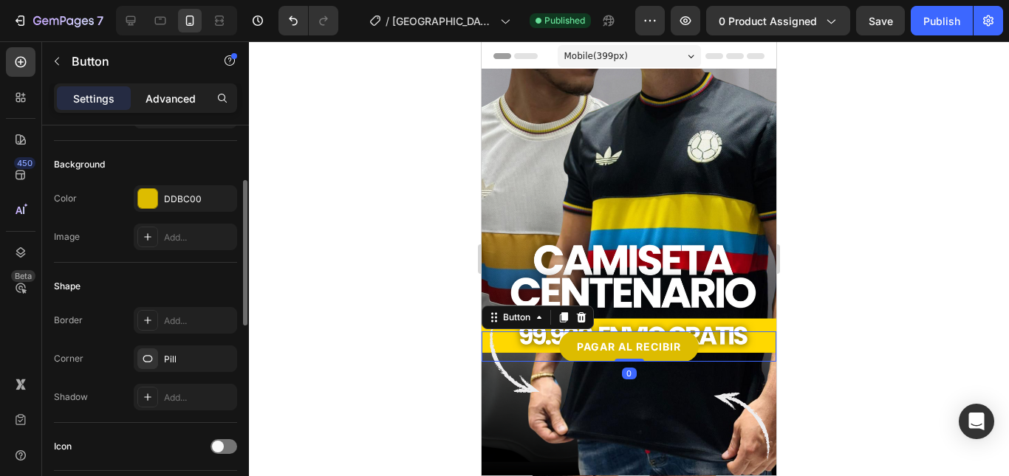
click at [185, 107] on div "Advanced" at bounding box center [171, 98] width 74 height 24
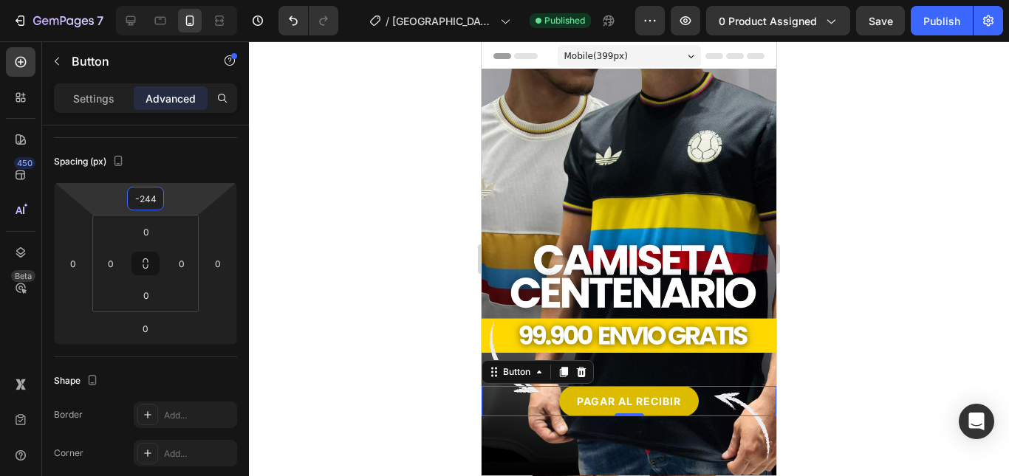
type input "-246"
drag, startPoint x: 192, startPoint y: 188, endPoint x: 202, endPoint y: 171, distance: 19.5
click at [202, 0] on html "7 Version history / [GEOGRAPHIC_DATA] Published Preview 0 product assigned Save…" at bounding box center [504, 0] width 1009 height 0
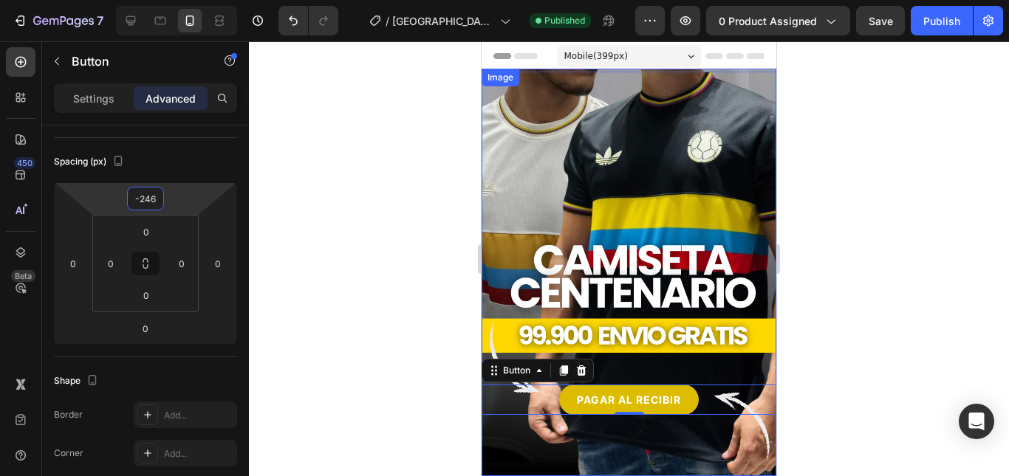
click at [842, 213] on div at bounding box center [629, 258] width 760 height 435
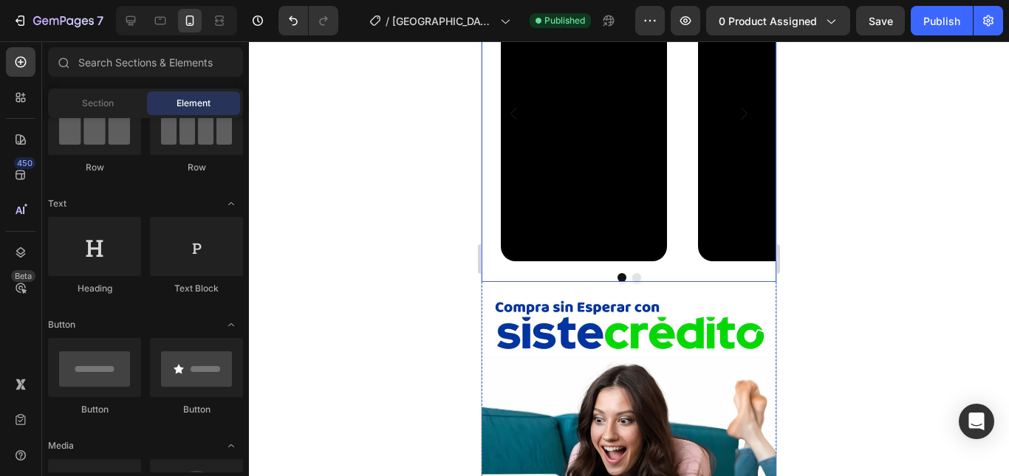
scroll to position [1920, 0]
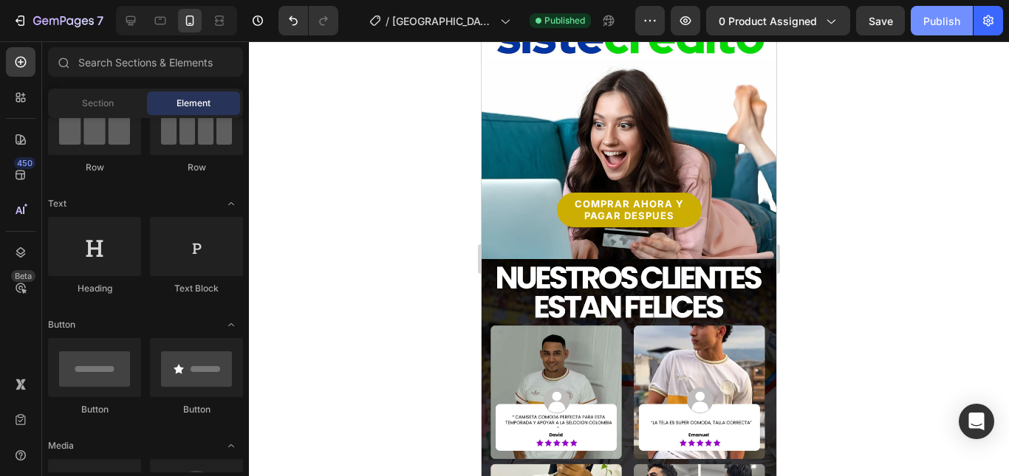
click at [929, 24] on div "Publish" at bounding box center [941, 21] width 37 height 16
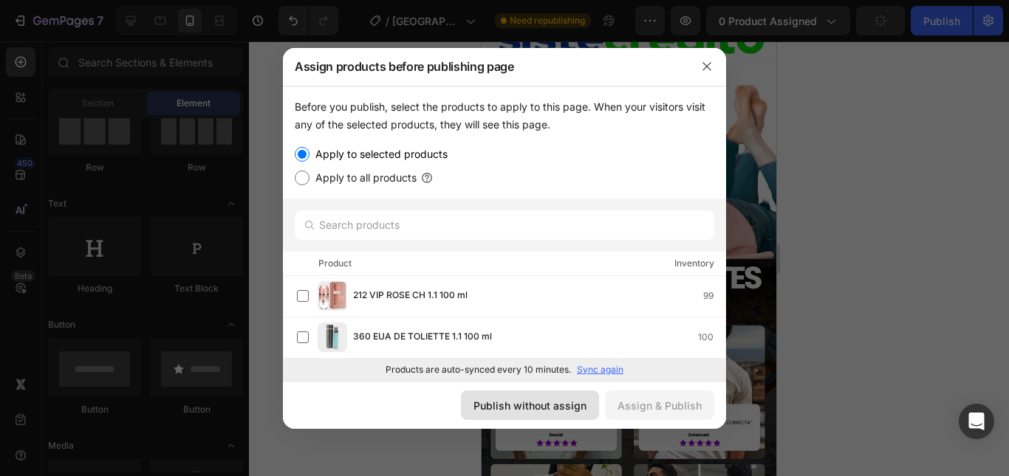
click at [557, 410] on div "Publish without assign" at bounding box center [529, 406] width 113 height 16
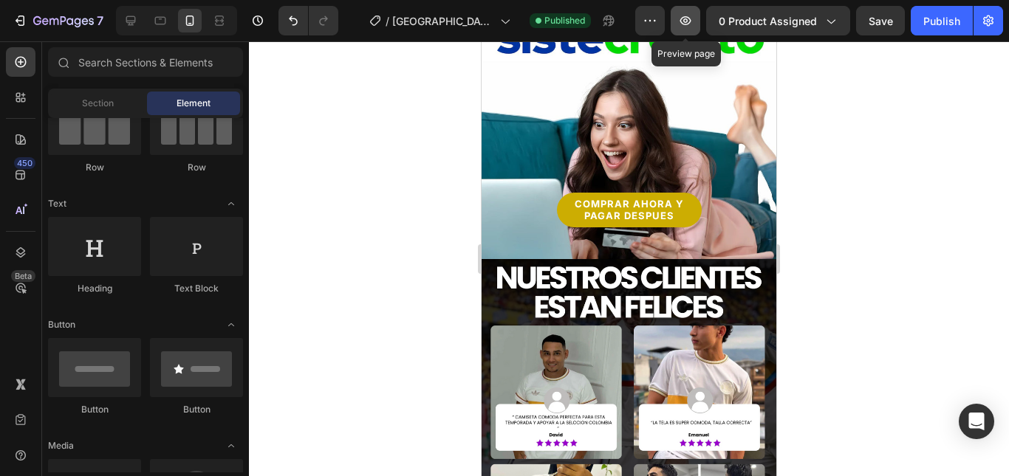
click at [681, 26] on icon "button" at bounding box center [685, 20] width 15 height 15
